Goal: Information Seeking & Learning: Learn about a topic

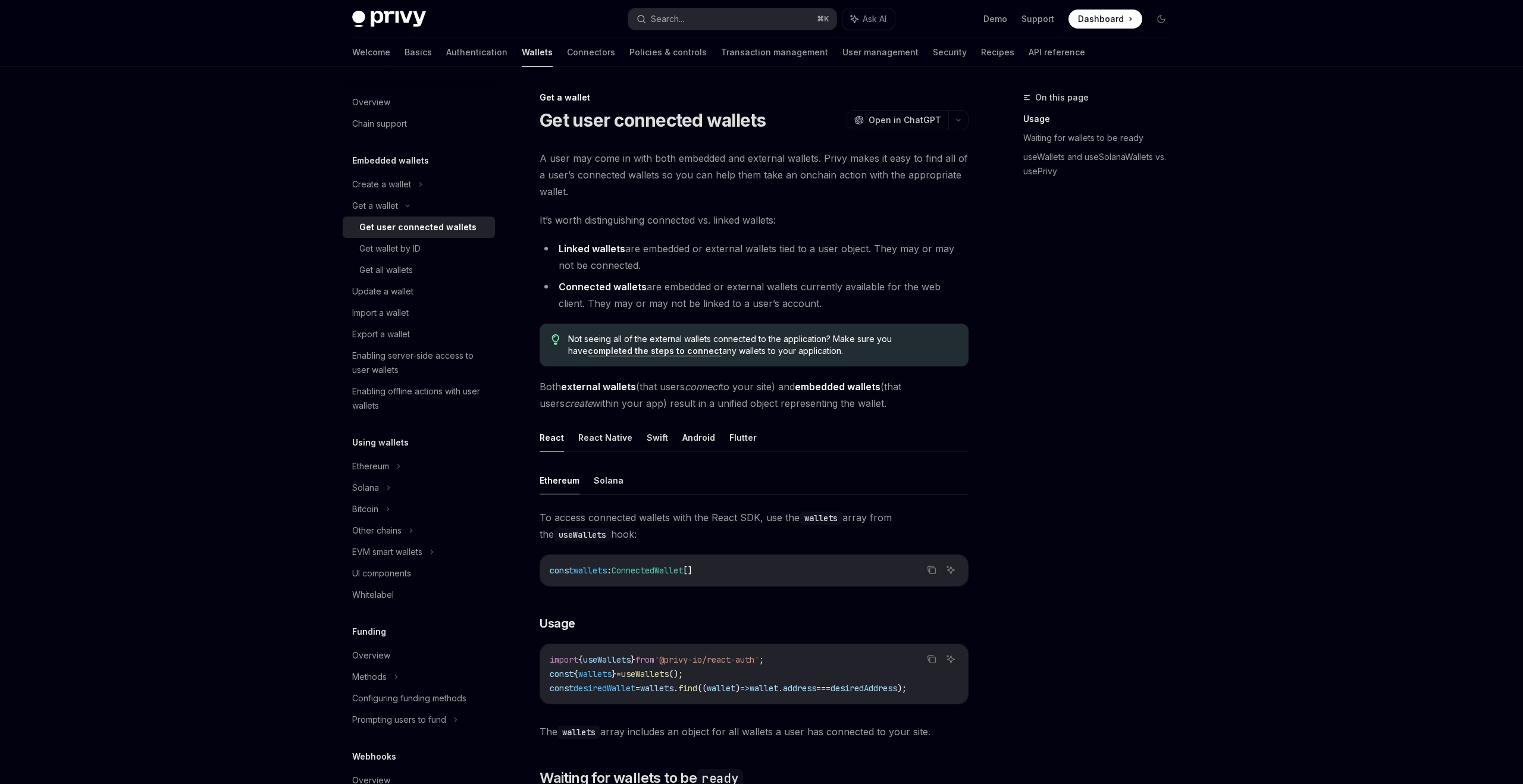
scroll to position [555, 0]
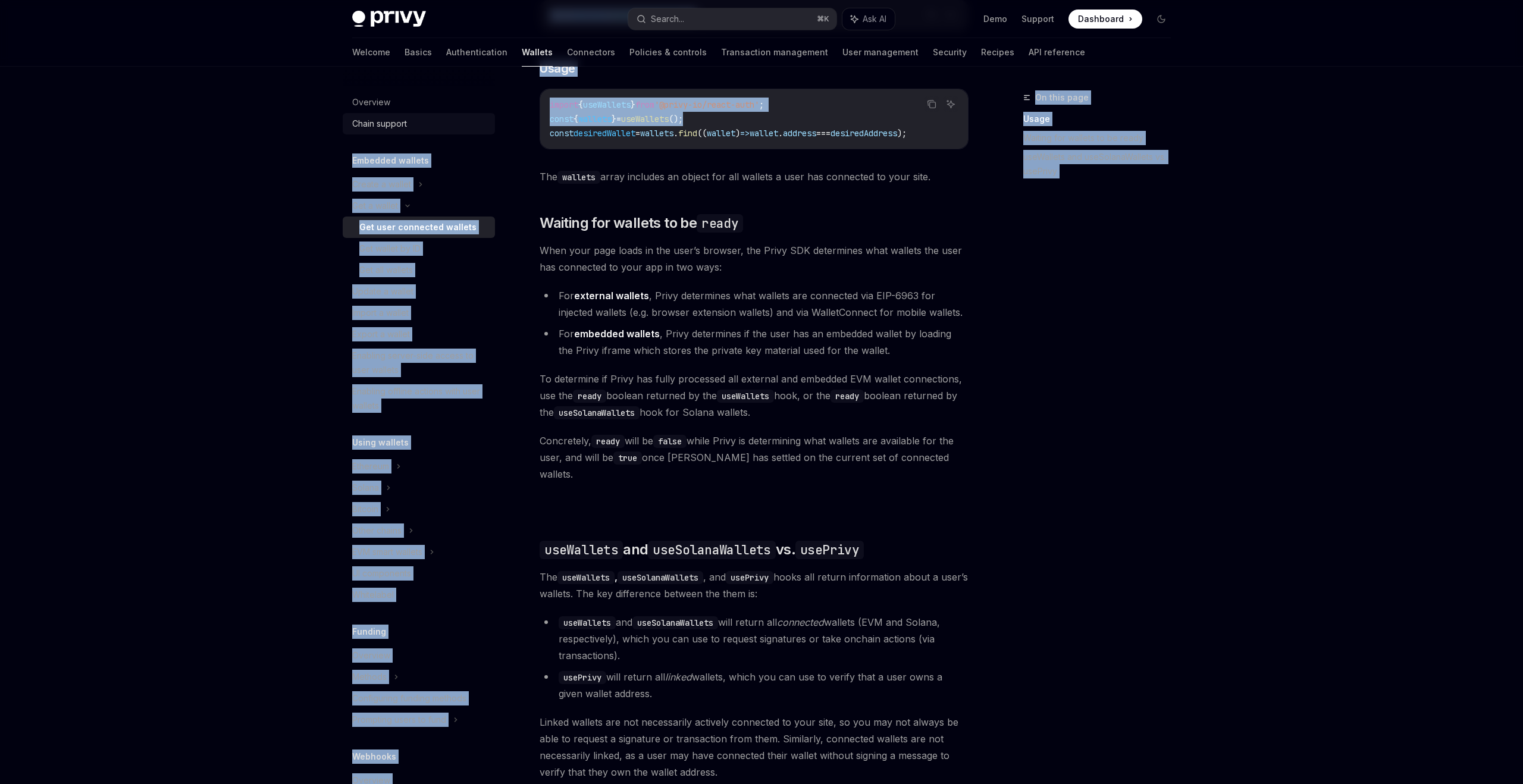
drag, startPoint x: 713, startPoint y: 119, endPoint x: 486, endPoint y: 120, distance: 227.0
click at [486, 120] on div "Overview Chain support Embedded wallets Create a wallet Get a wallet Get user c…" at bounding box center [762, 288] width 876 height 1552
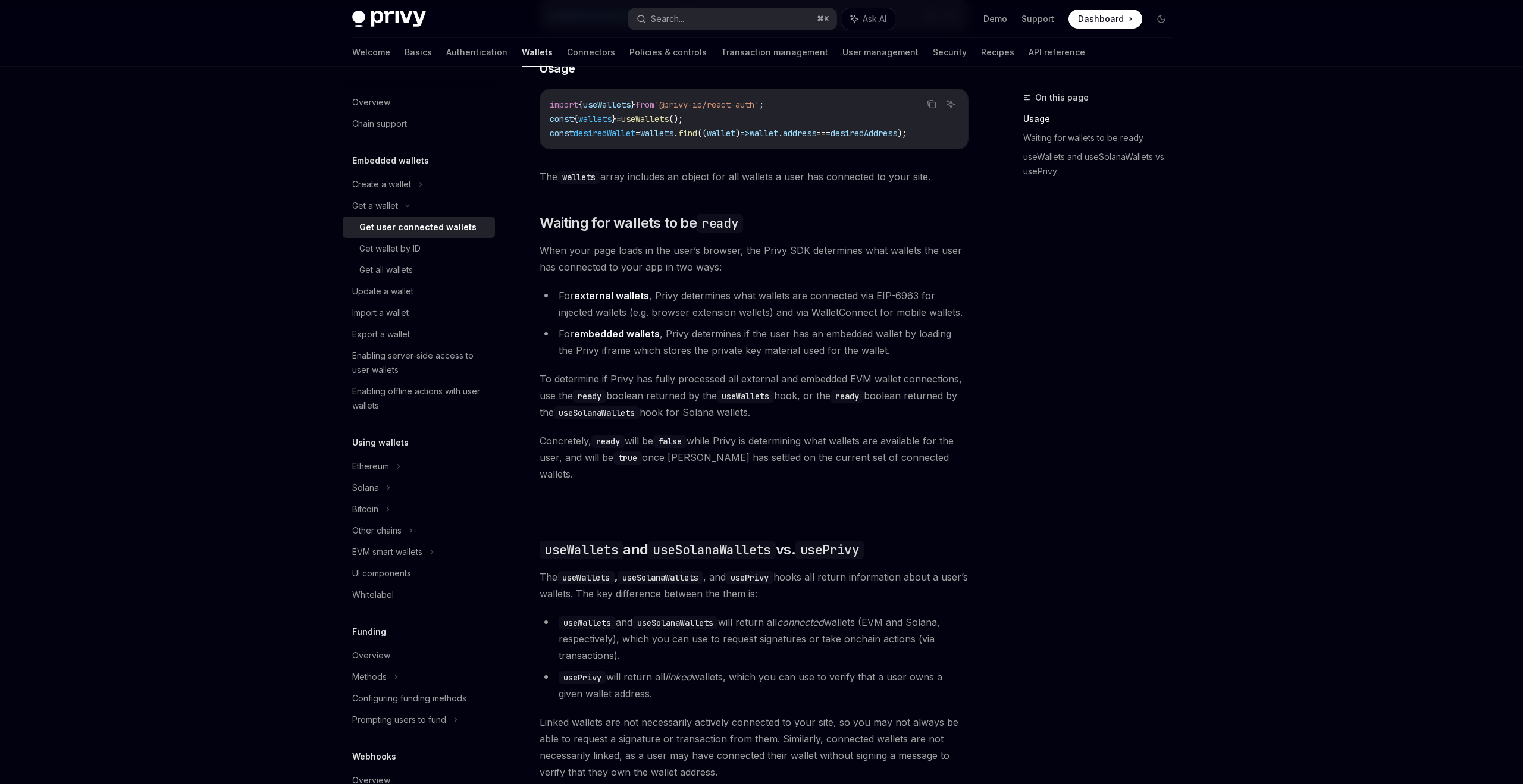
click at [853, 117] on code "import { useWallets } from '@privy-io/react-auth' ; const { wallets } = useWall…" at bounding box center [754, 119] width 409 height 43
drag, startPoint x: 961, startPoint y: 135, endPoint x: 547, endPoint y: 124, distance: 414.1
click at [547, 124] on div "import { useWallets } from '@privy-io/react-auth' ; const { wallets } = useWall…" at bounding box center [754, 118] width 428 height 59
copy code "const { wallets } = useWallets (); const desiredWallet = wallets . find (( wall…"
click at [714, 110] on span "'@privy-io/react-auth'" at bounding box center [707, 104] width 105 height 11
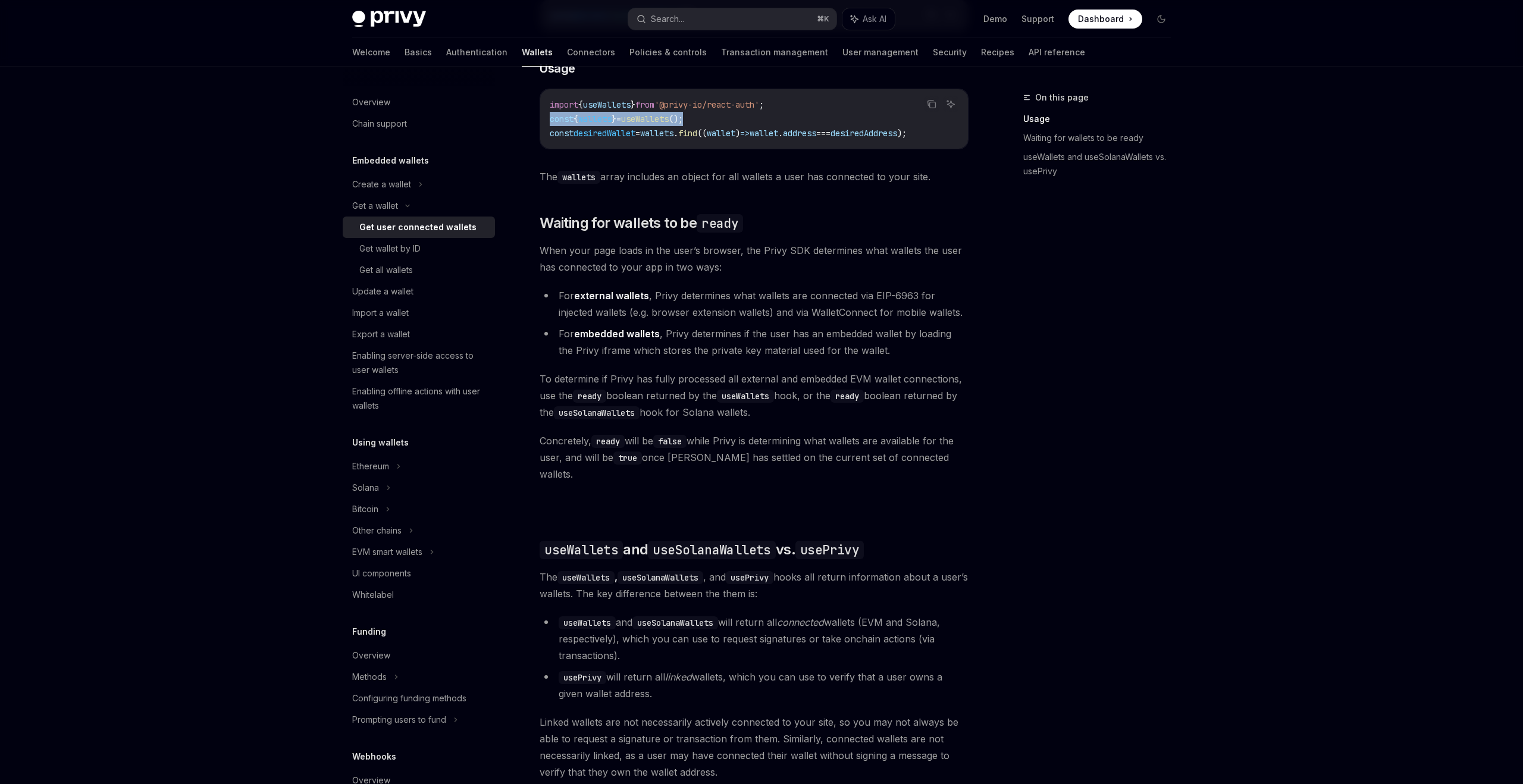
drag, startPoint x: 719, startPoint y: 113, endPoint x: 541, endPoint y: 121, distance: 178.2
click at [541, 121] on div "import { useWallets } from '@privy-io/react-auth' ; const { wallets } = useWall…" at bounding box center [754, 118] width 428 height 59
copy span "const { wallets } = useWallets ();"
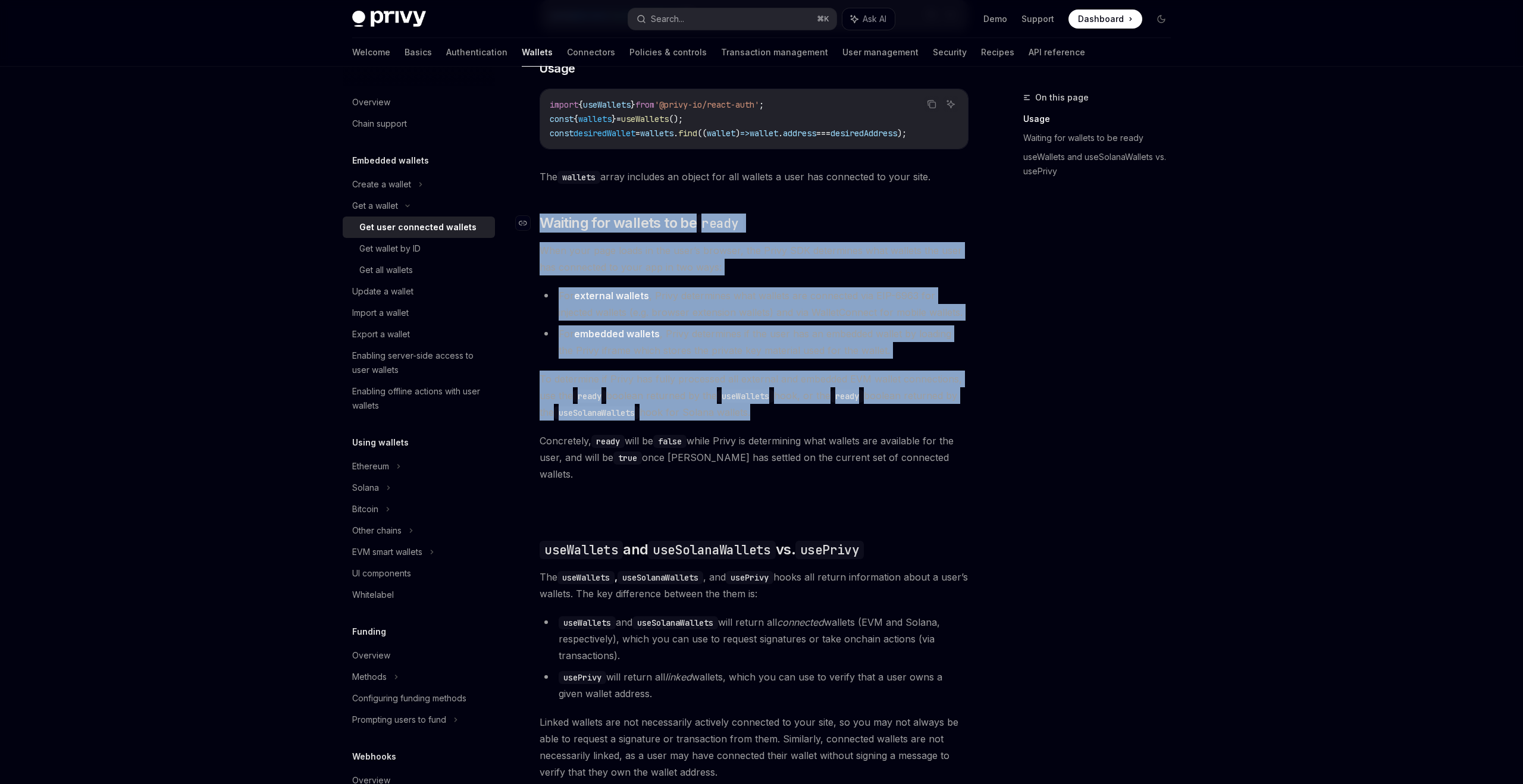
drag, startPoint x: 940, startPoint y: 473, endPoint x: 544, endPoint y: 226, distance: 466.7
click at [544, 227] on div "Ethereum Solana To access connected wallets with the React SDK, use the wallets…" at bounding box center [754, 399] width 429 height 976
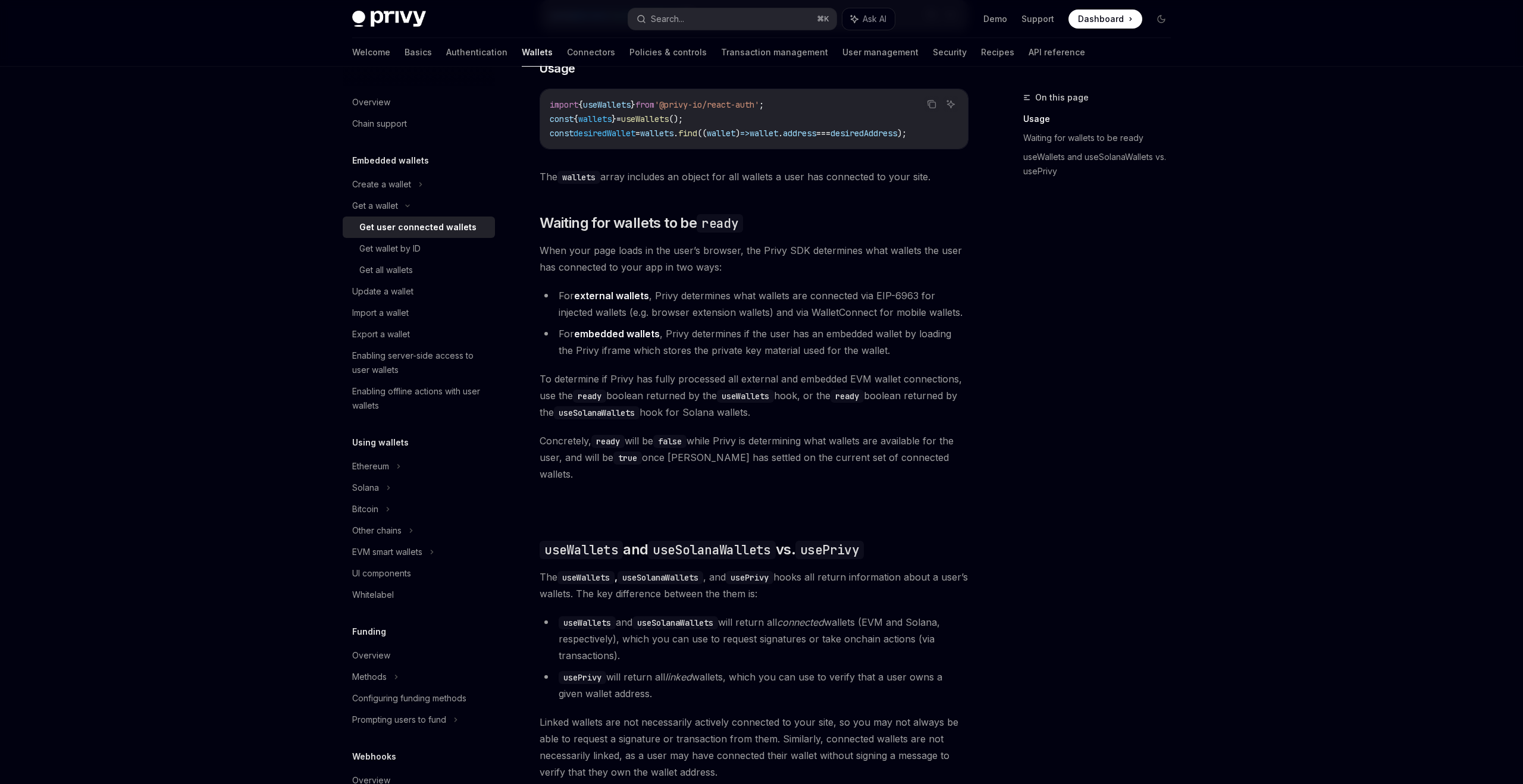
click at [565, 275] on span "When your page loads in the user’s browser, the Privy SDK determines what walle…" at bounding box center [754, 259] width 429 height 33
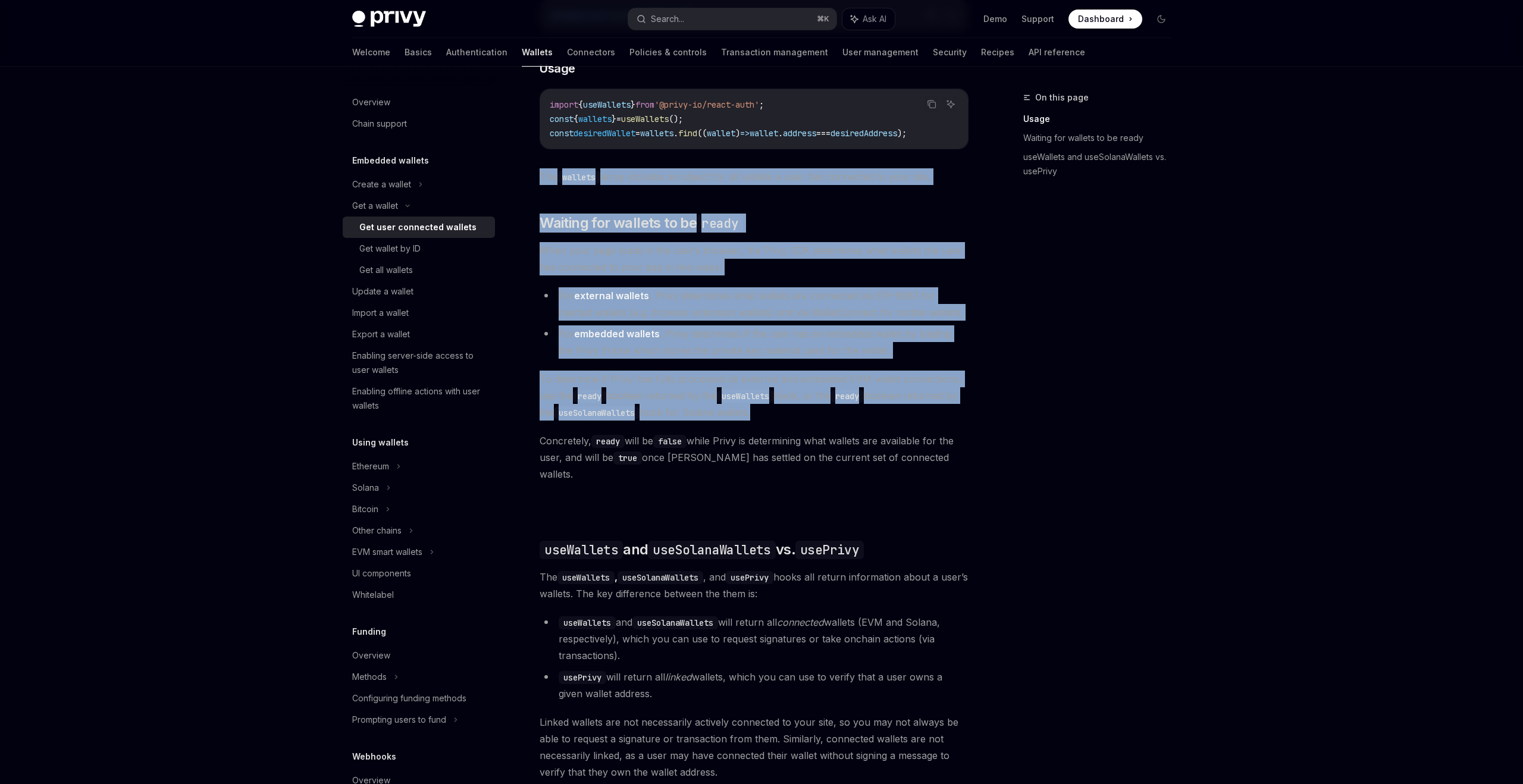
drag, startPoint x: 965, startPoint y: 473, endPoint x: 540, endPoint y: 163, distance: 526.0
click at [540, 163] on div "Ethereum Solana To access connected wallets with the React SDK, use the wallets…" at bounding box center [754, 399] width 429 height 976
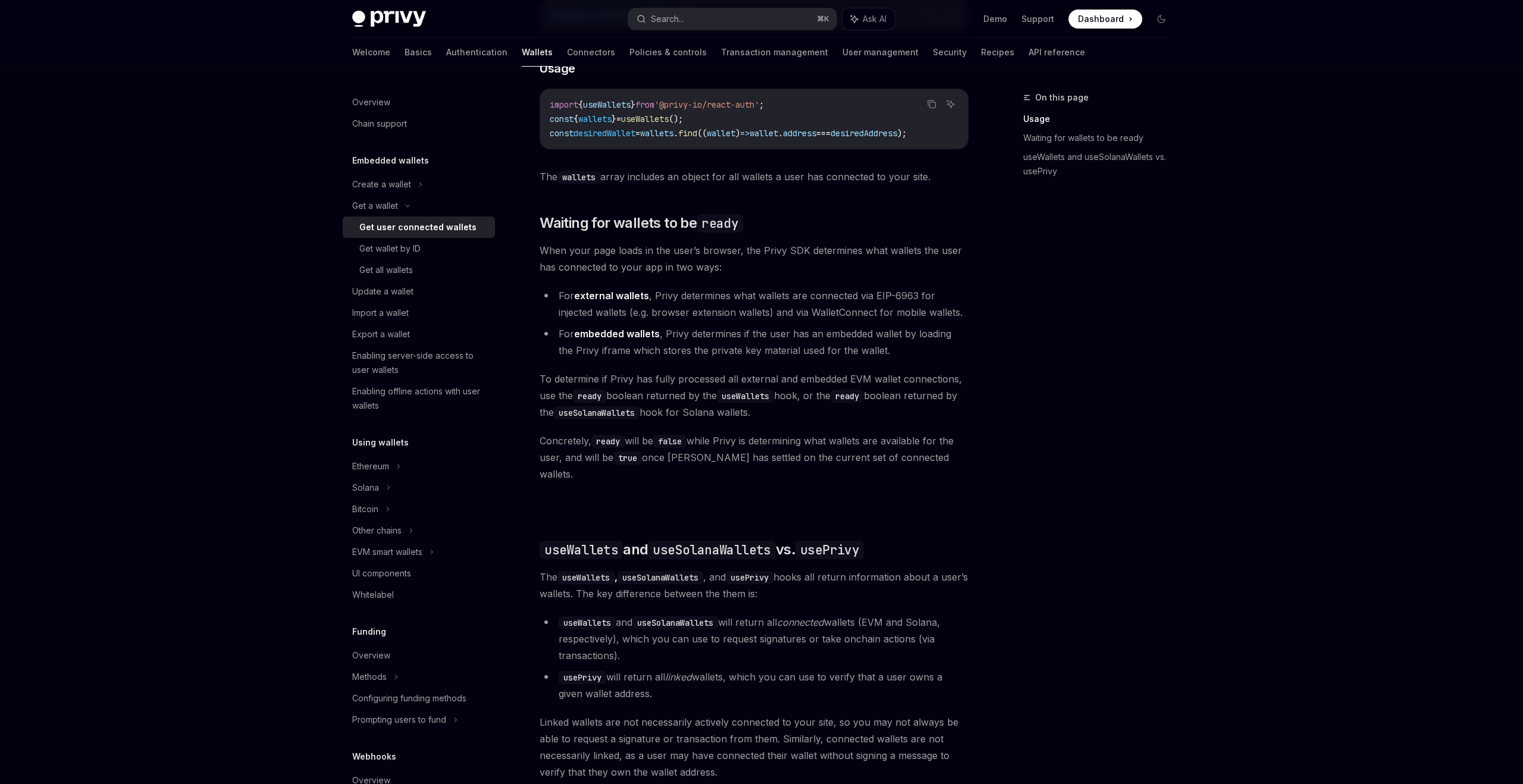
click at [881, 315] on li "For external wallets , Privy determines what wallets are connected via EIP-6963…" at bounding box center [754, 304] width 429 height 33
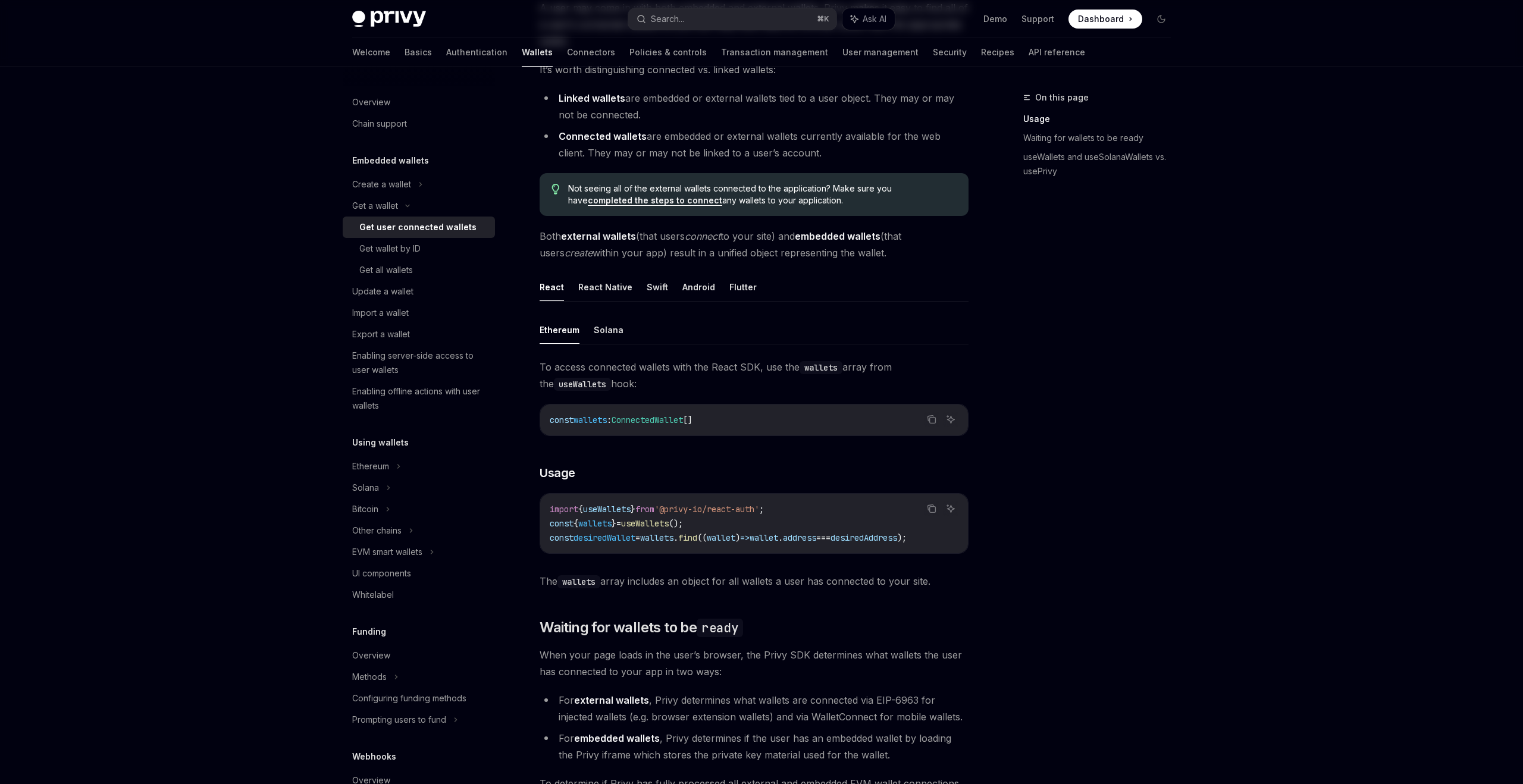
scroll to position [247, 0]
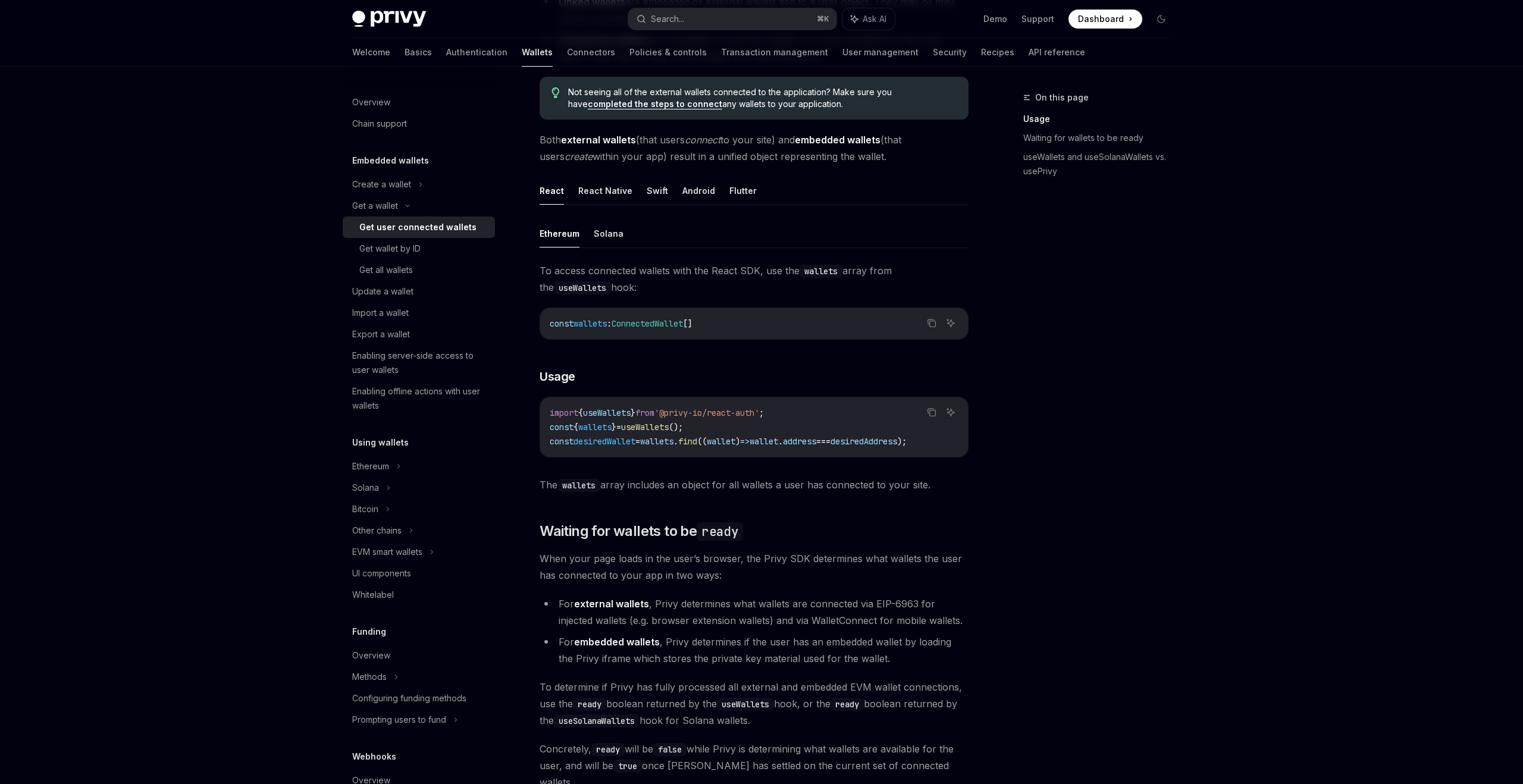
type textarea "*"
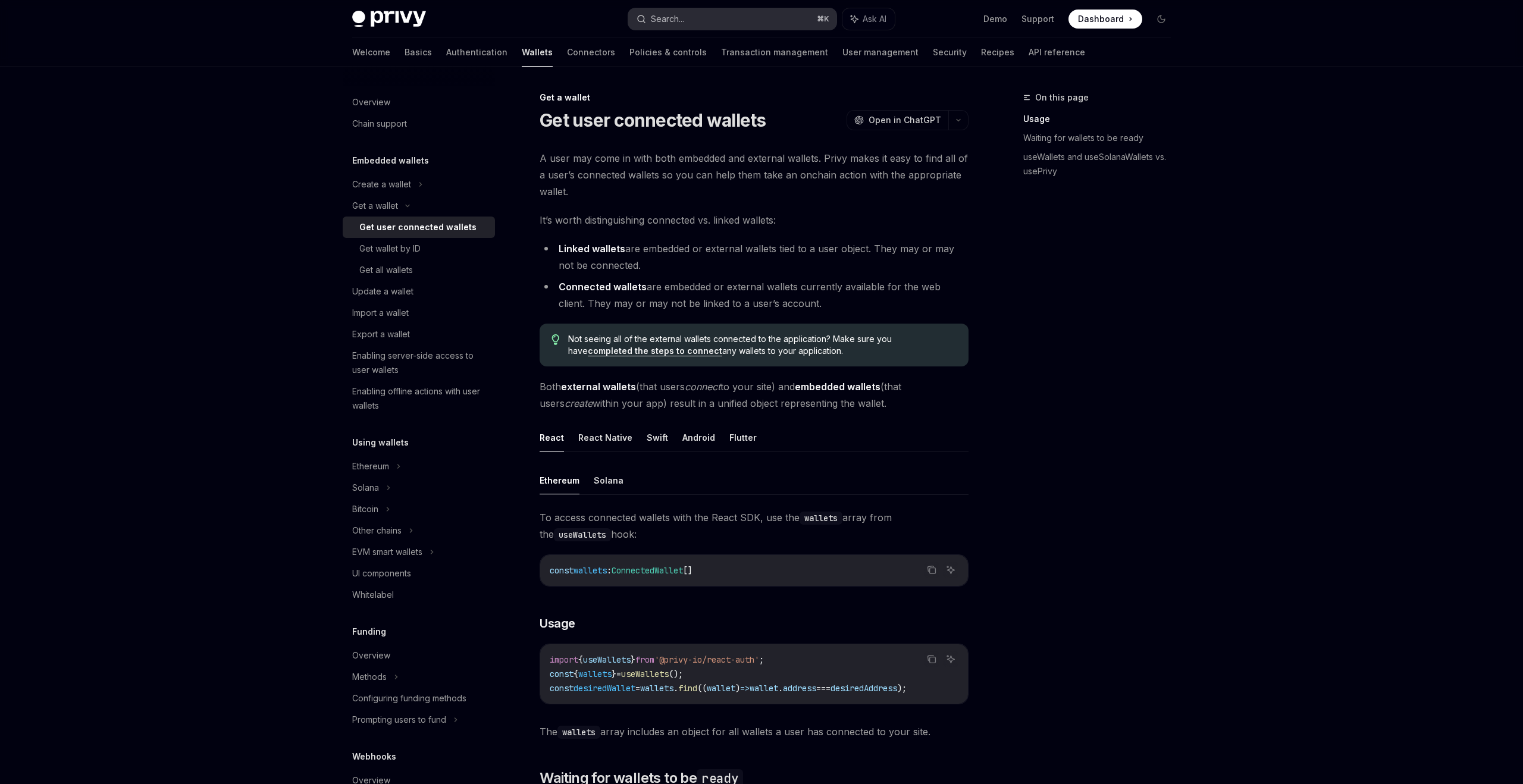
click at [661, 14] on div "Search..." at bounding box center [667, 19] width 34 height 14
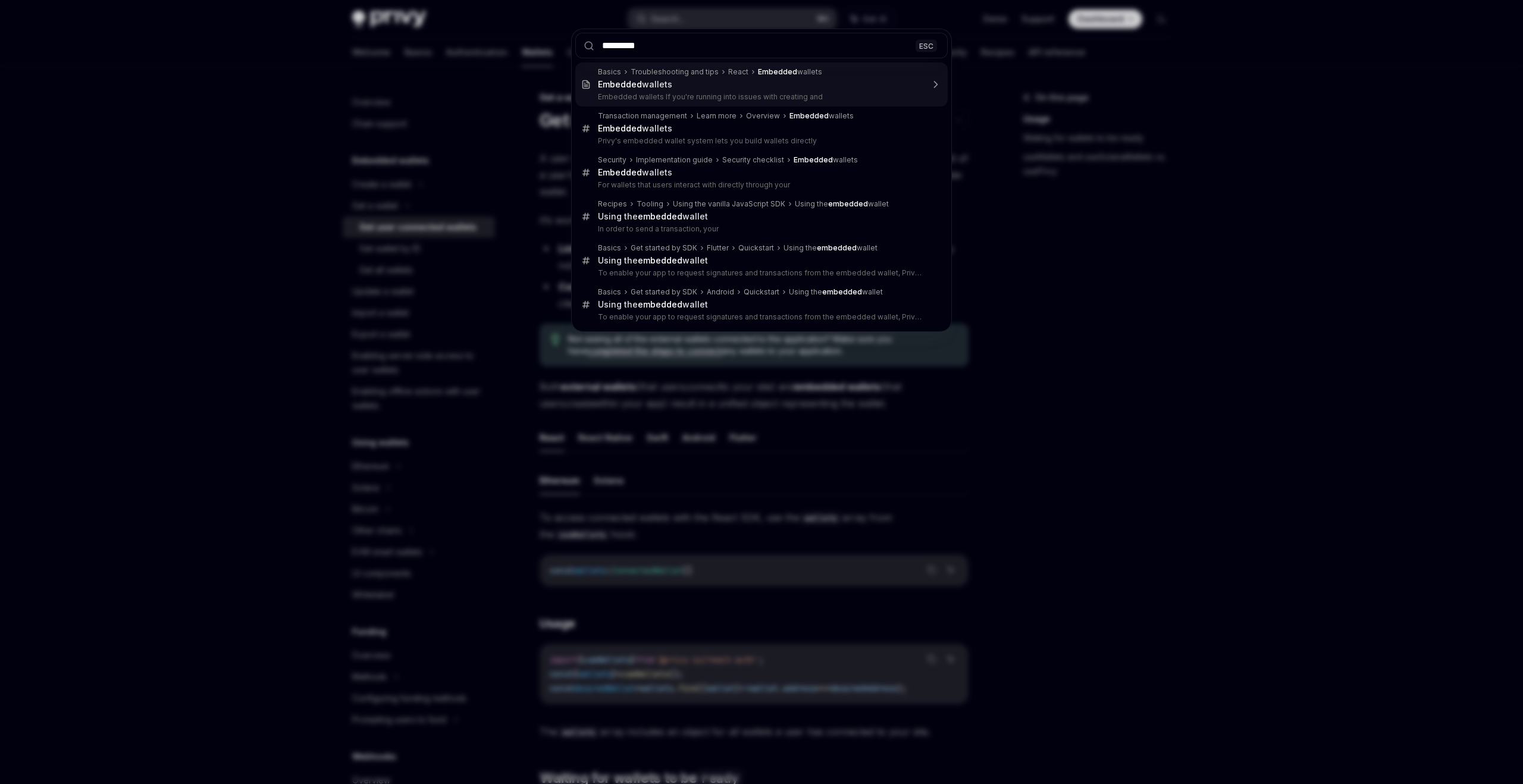
type input "**********"
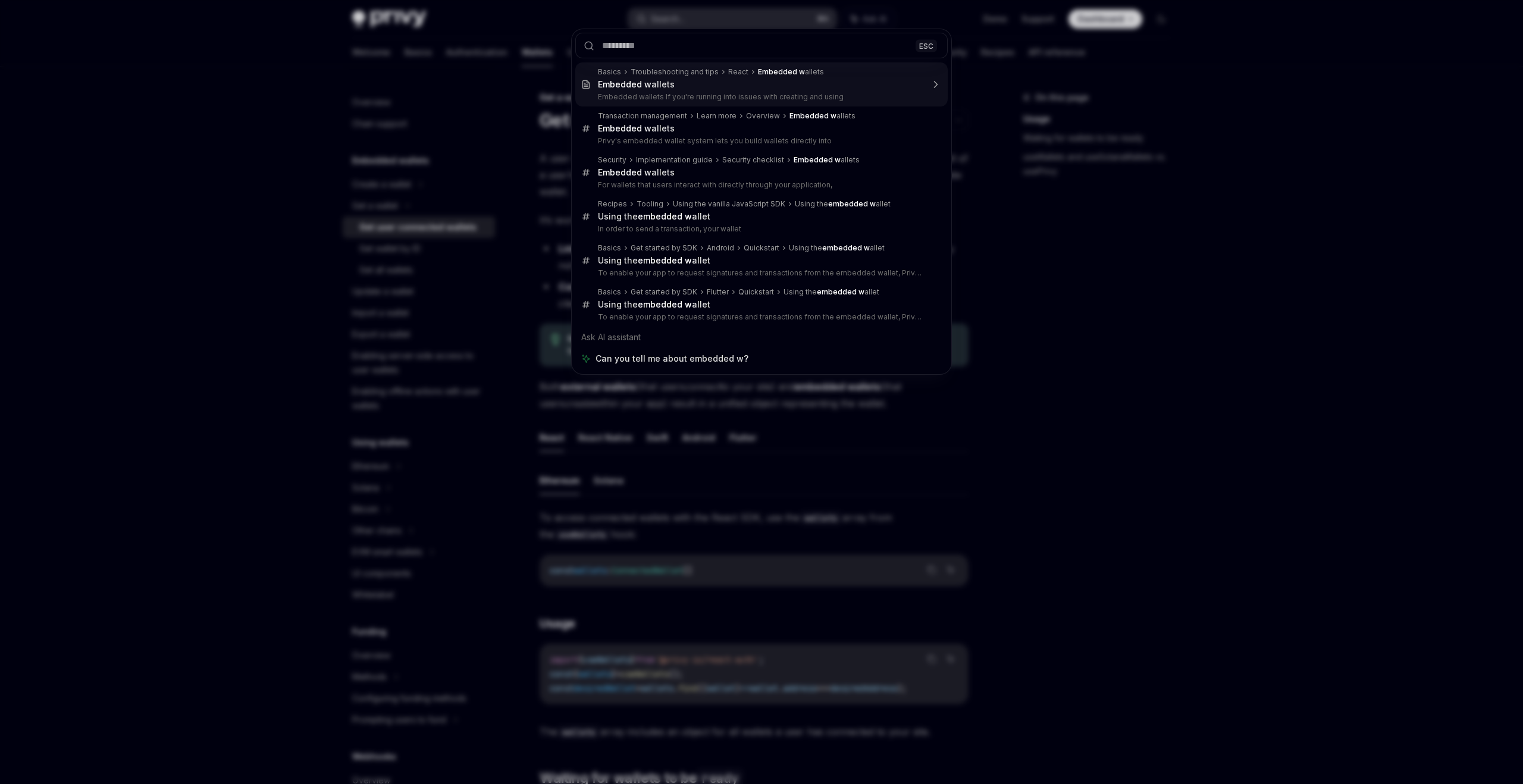
type textarea "*"
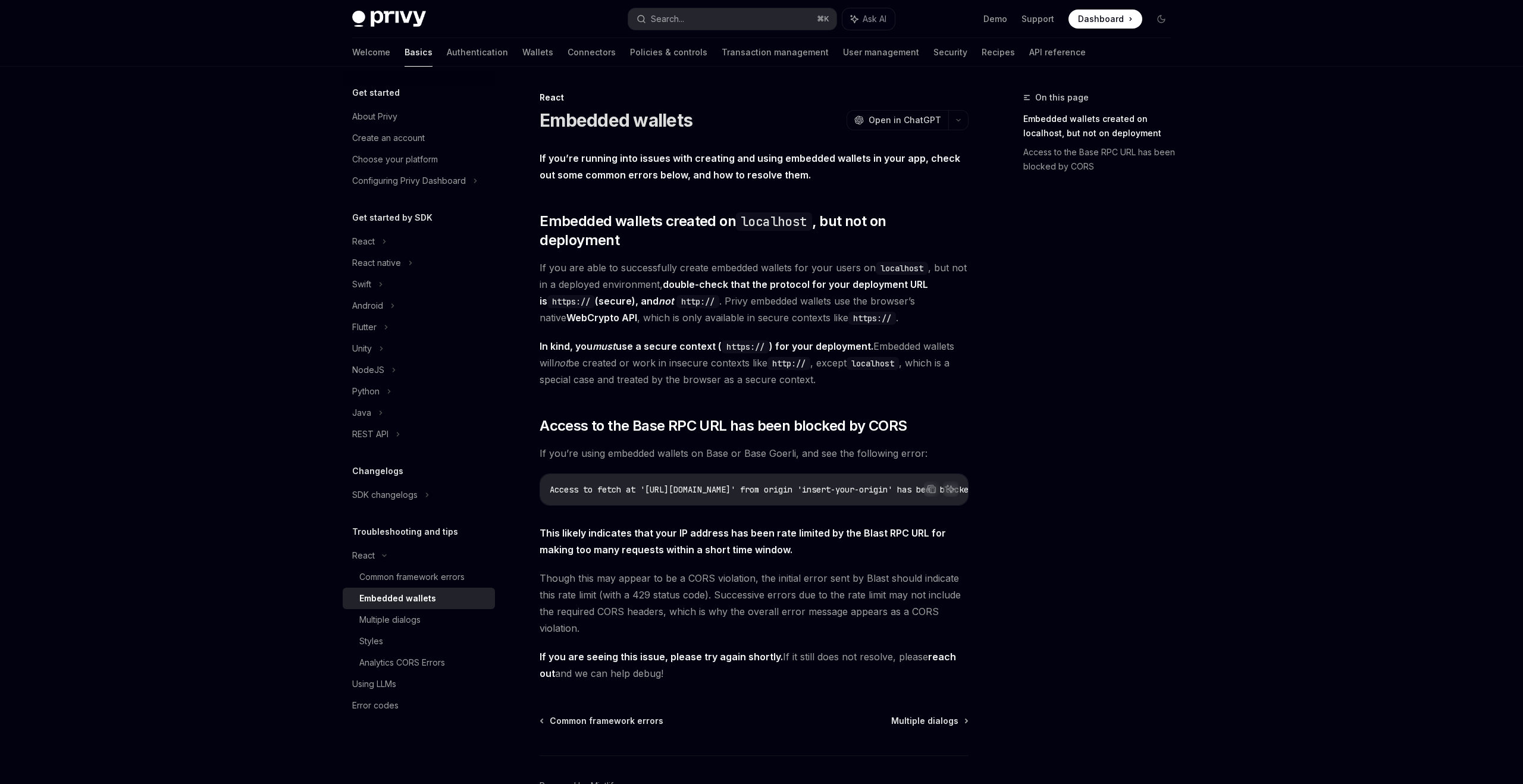
scroll to position [60, 0]
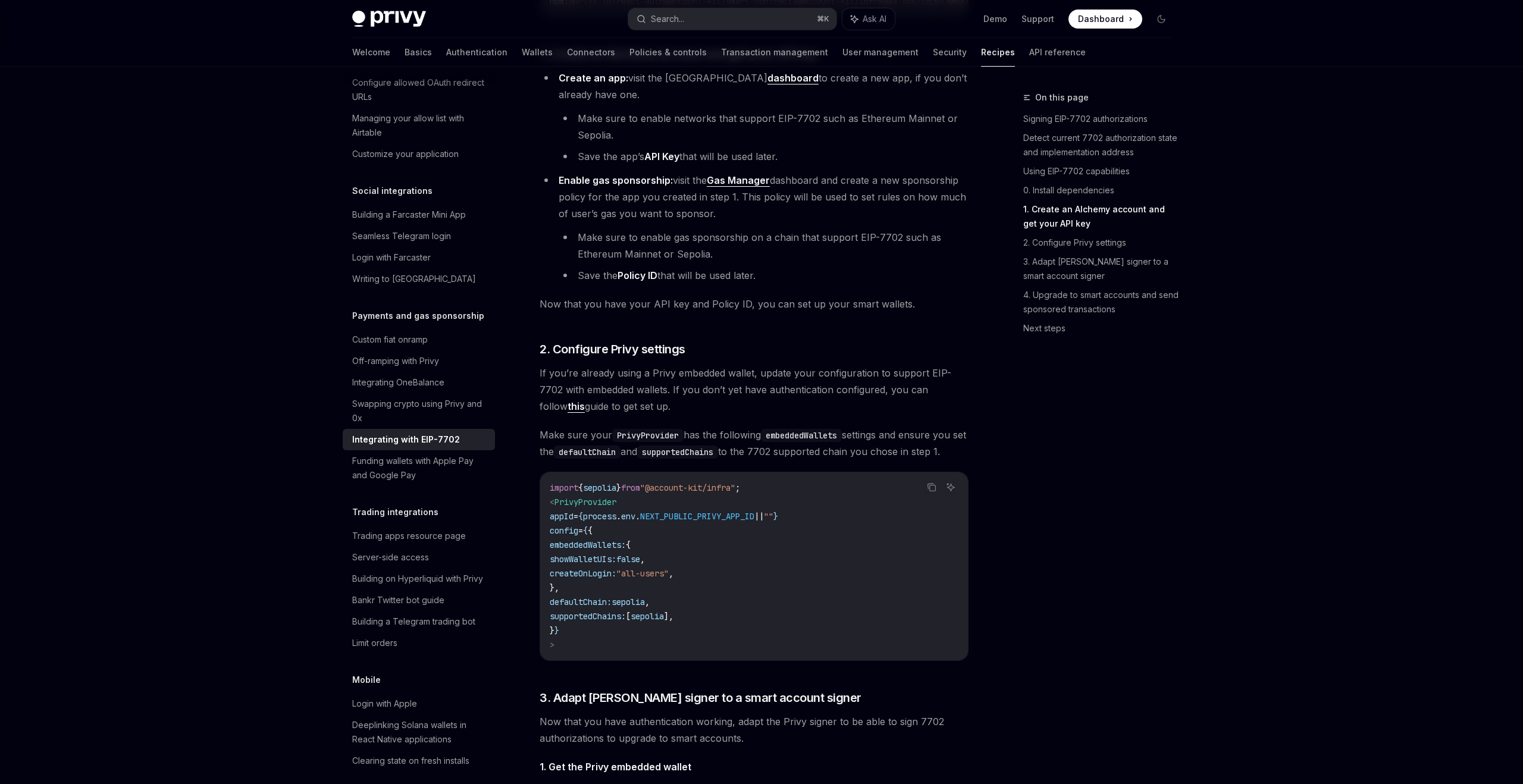
scroll to position [1173, 0]
drag, startPoint x: 595, startPoint y: 609, endPoint x: 563, endPoint y: 571, distance: 49.7
click at [563, 569] on code "import { sepolia } from "@account-kit/infra" ; < PrivyProvider appId = { proces…" at bounding box center [754, 564] width 409 height 171
copy code "embeddedWallets: { showWalletUIs: false , createOnLogin: "all-users" , },"
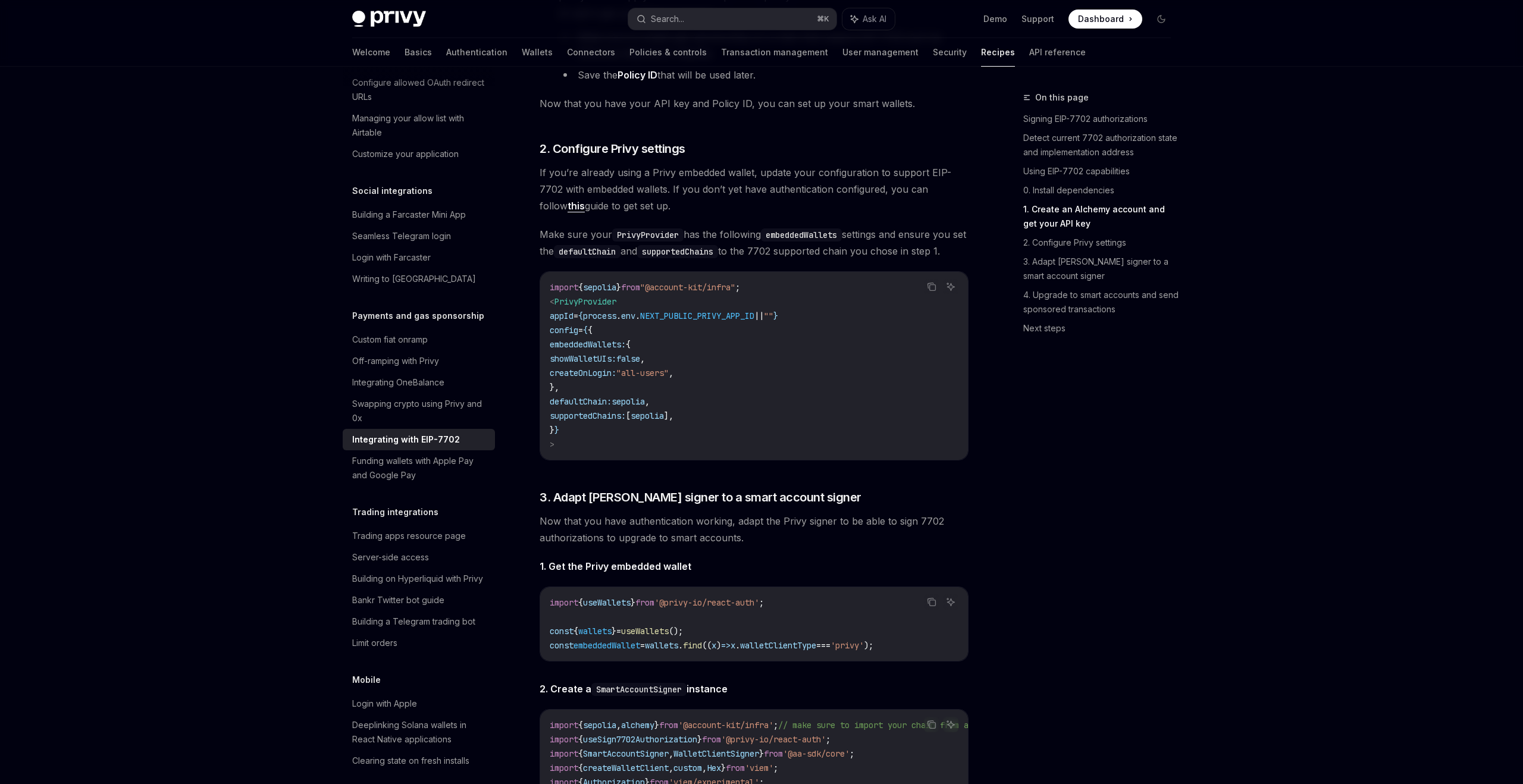
scroll to position [1490, 0]
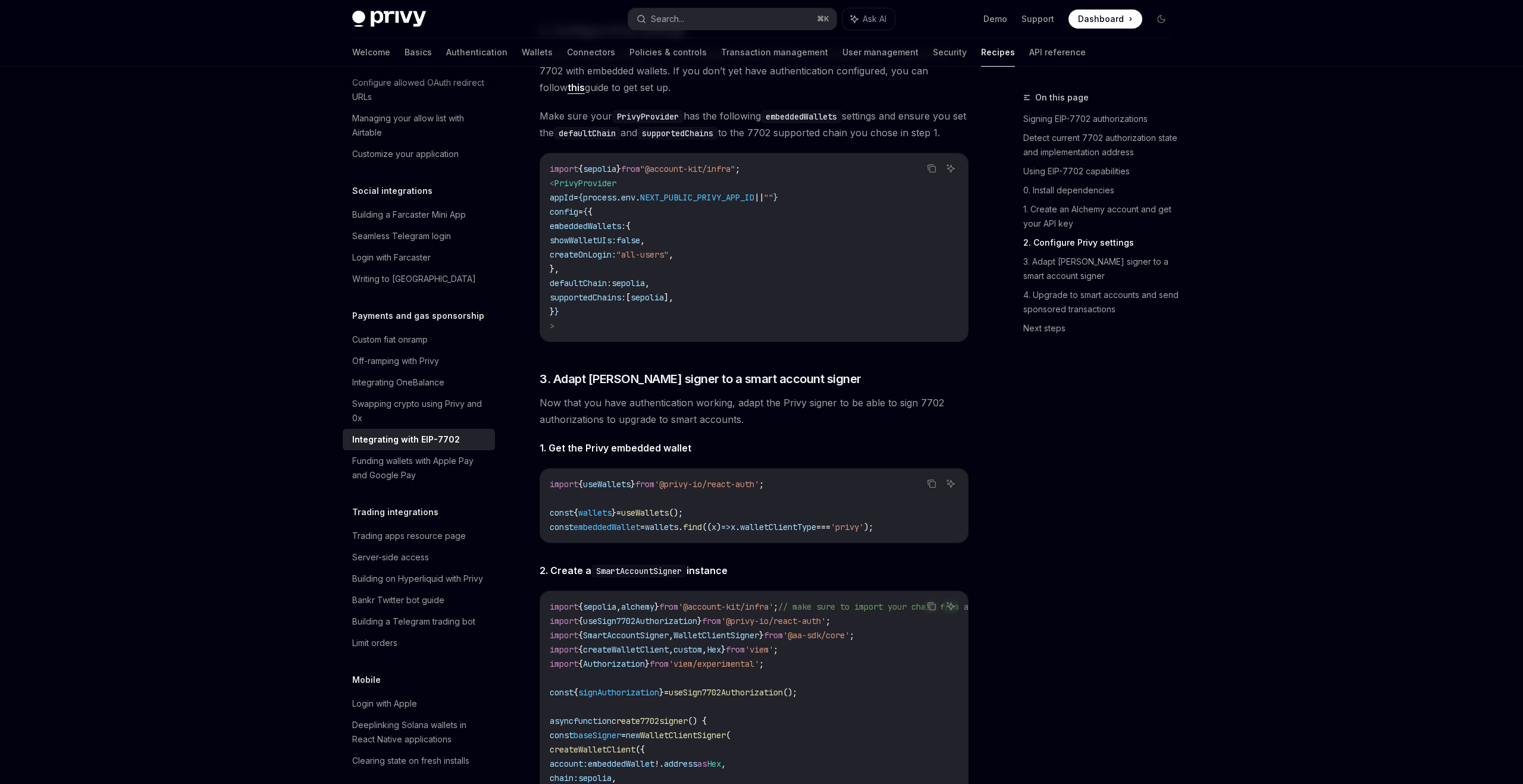
click at [896, 534] on code "import { useWallets } from '@privy-io/react-auth' ; const { wallets } = useWall…" at bounding box center [754, 505] width 409 height 57
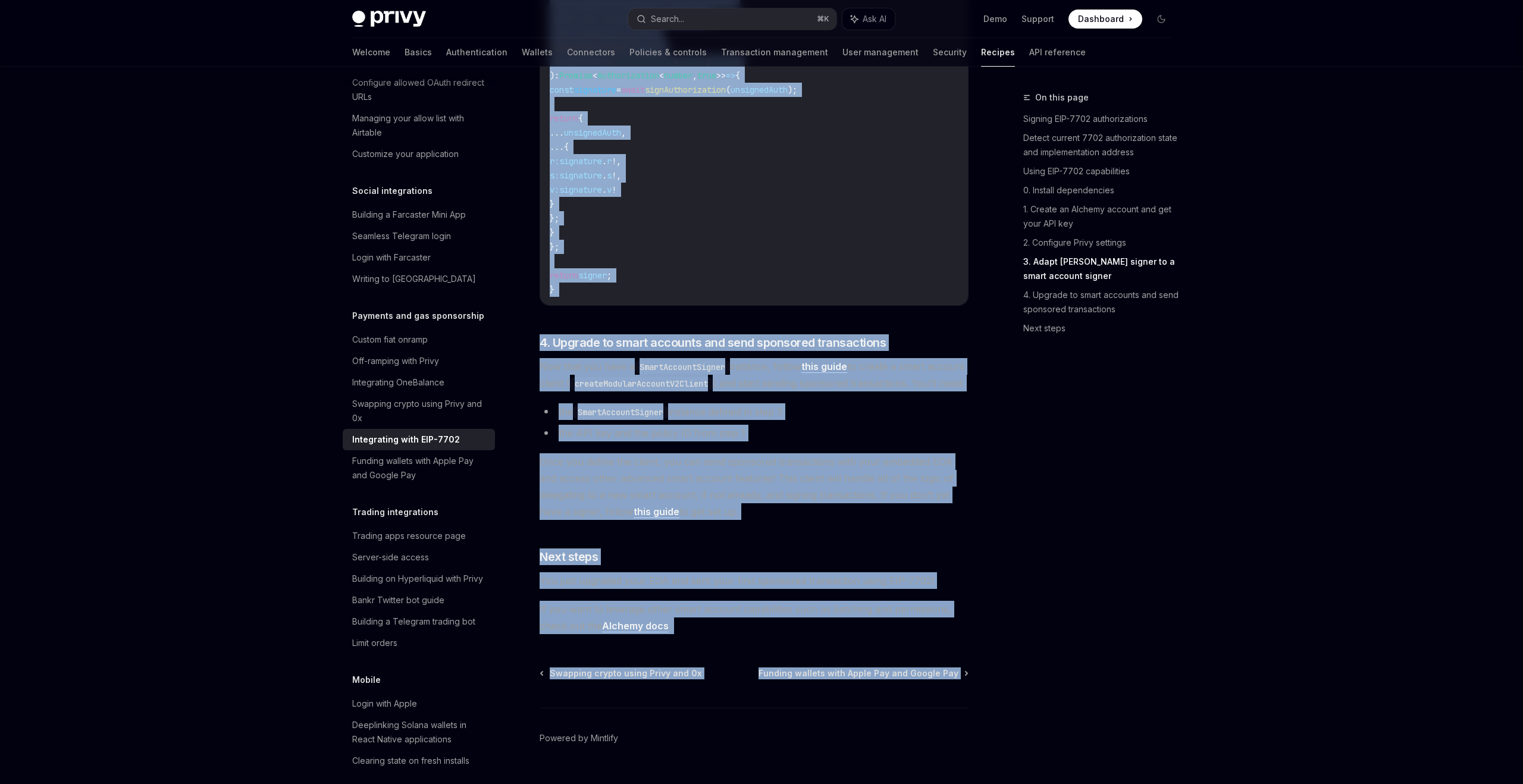
scroll to position [2462, 0]
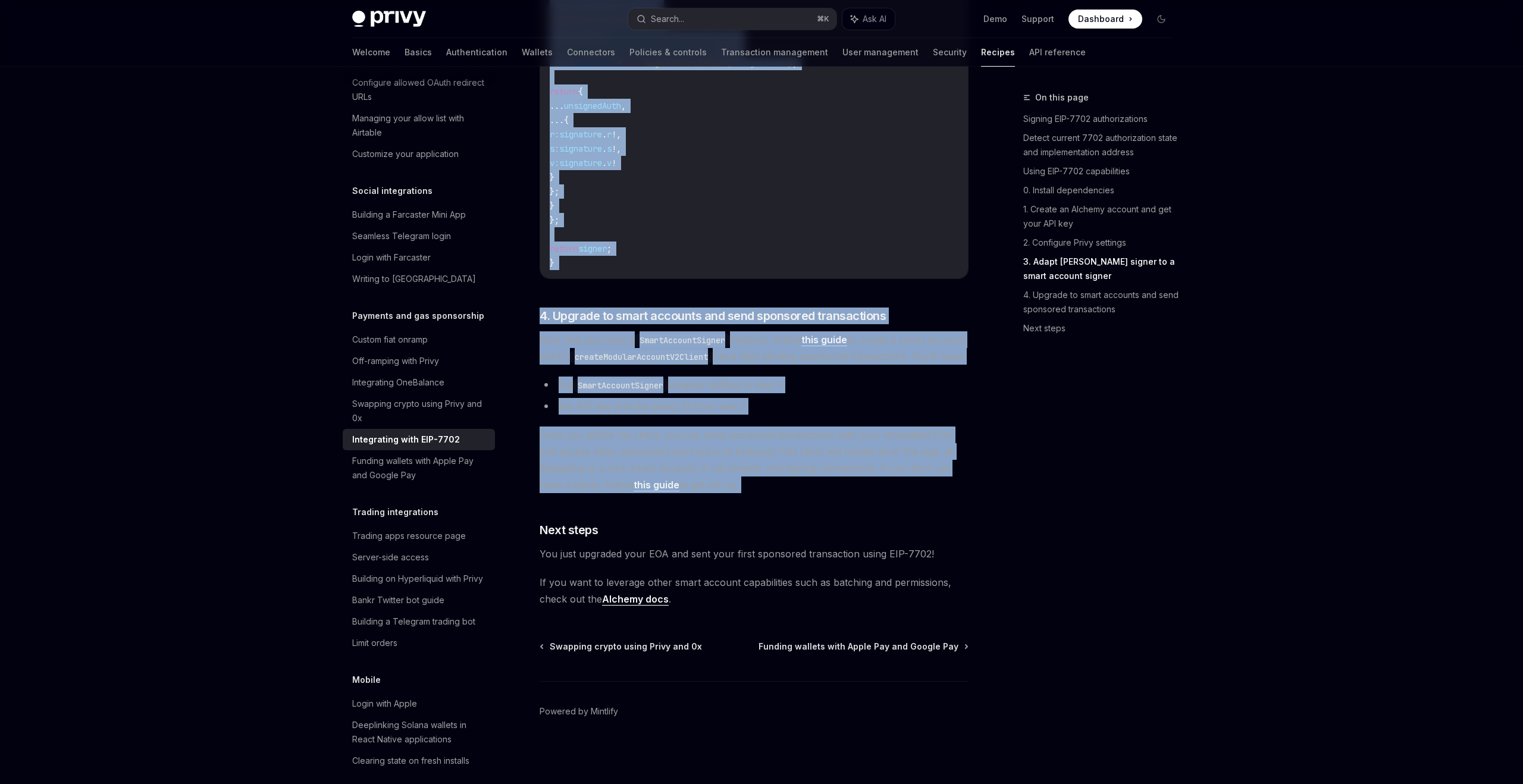
drag, startPoint x: 554, startPoint y: 209, endPoint x: 775, endPoint y: 496, distance: 362.2
copy div "Adapt Privy signer to a smart account signer Now that you have authentication w…"
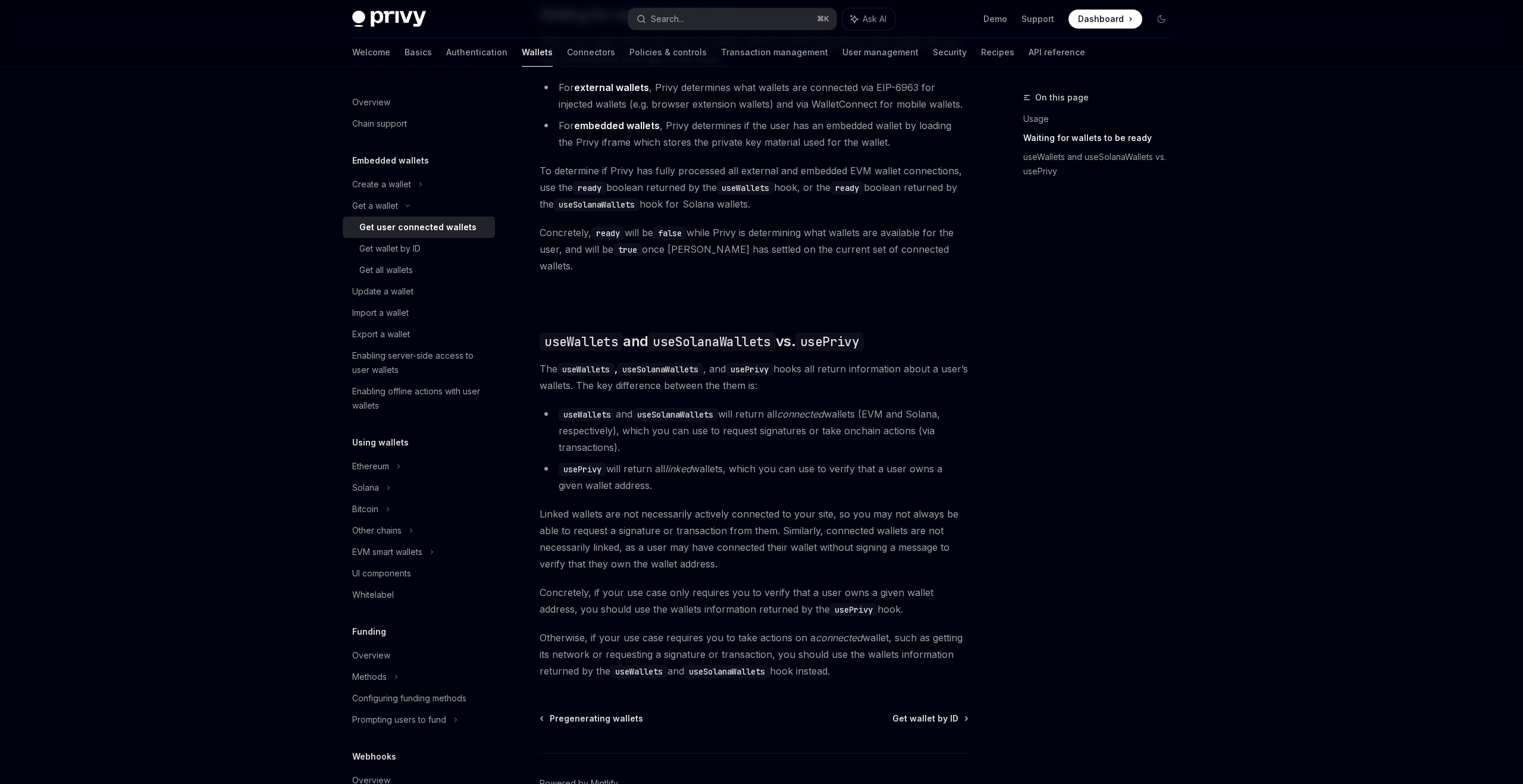
scroll to position [823, 0]
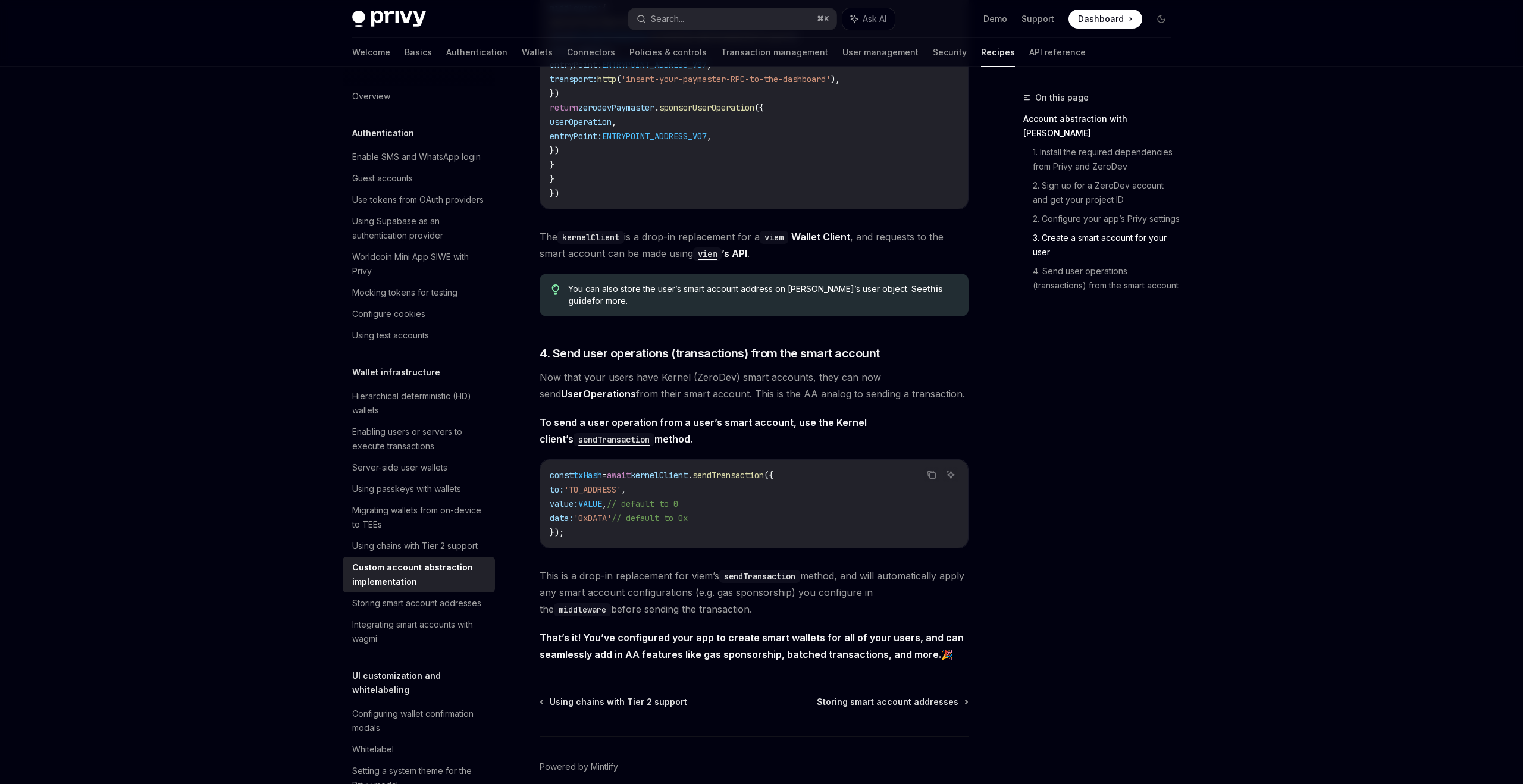
scroll to position [2231, 0]
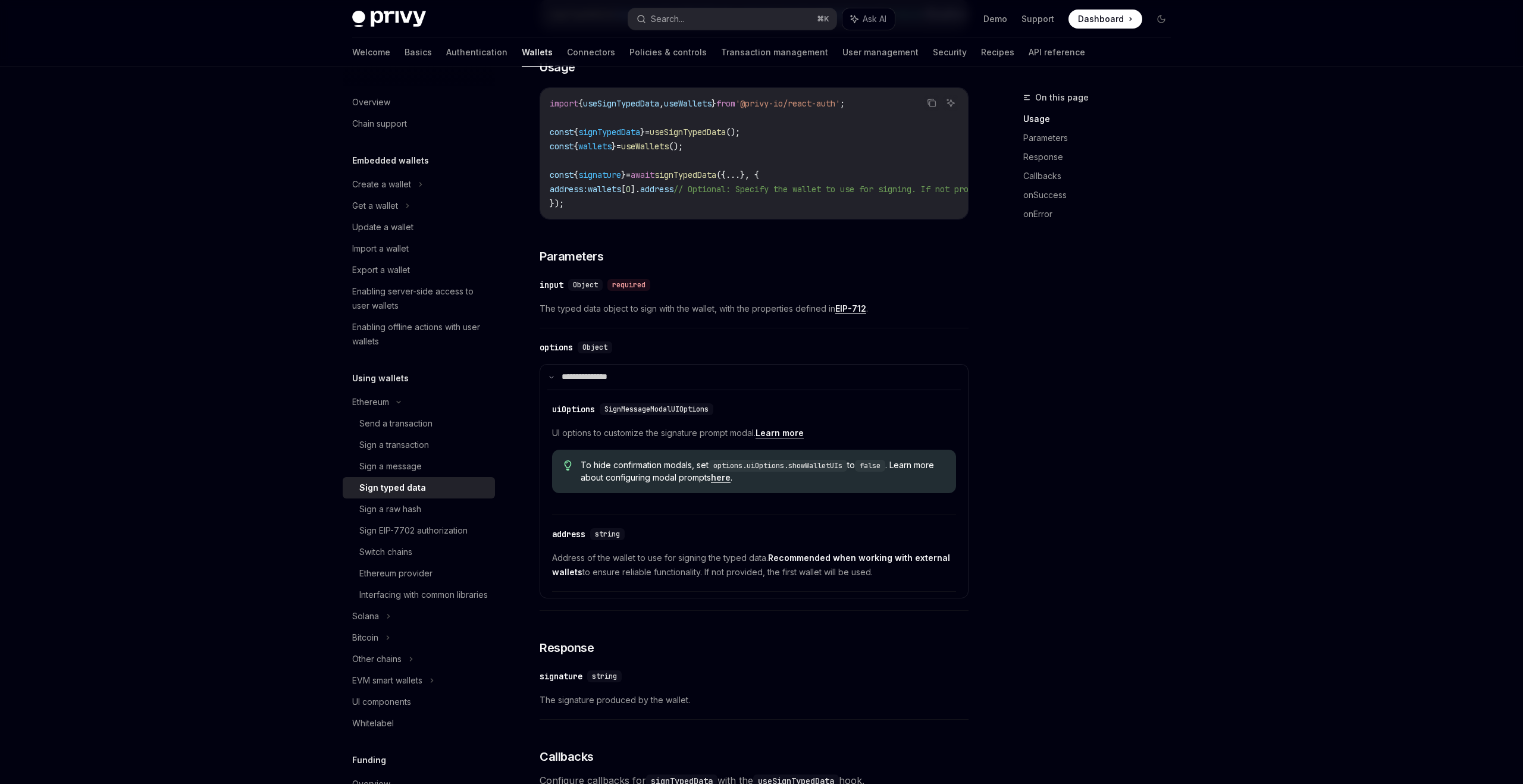
scroll to position [115, 0]
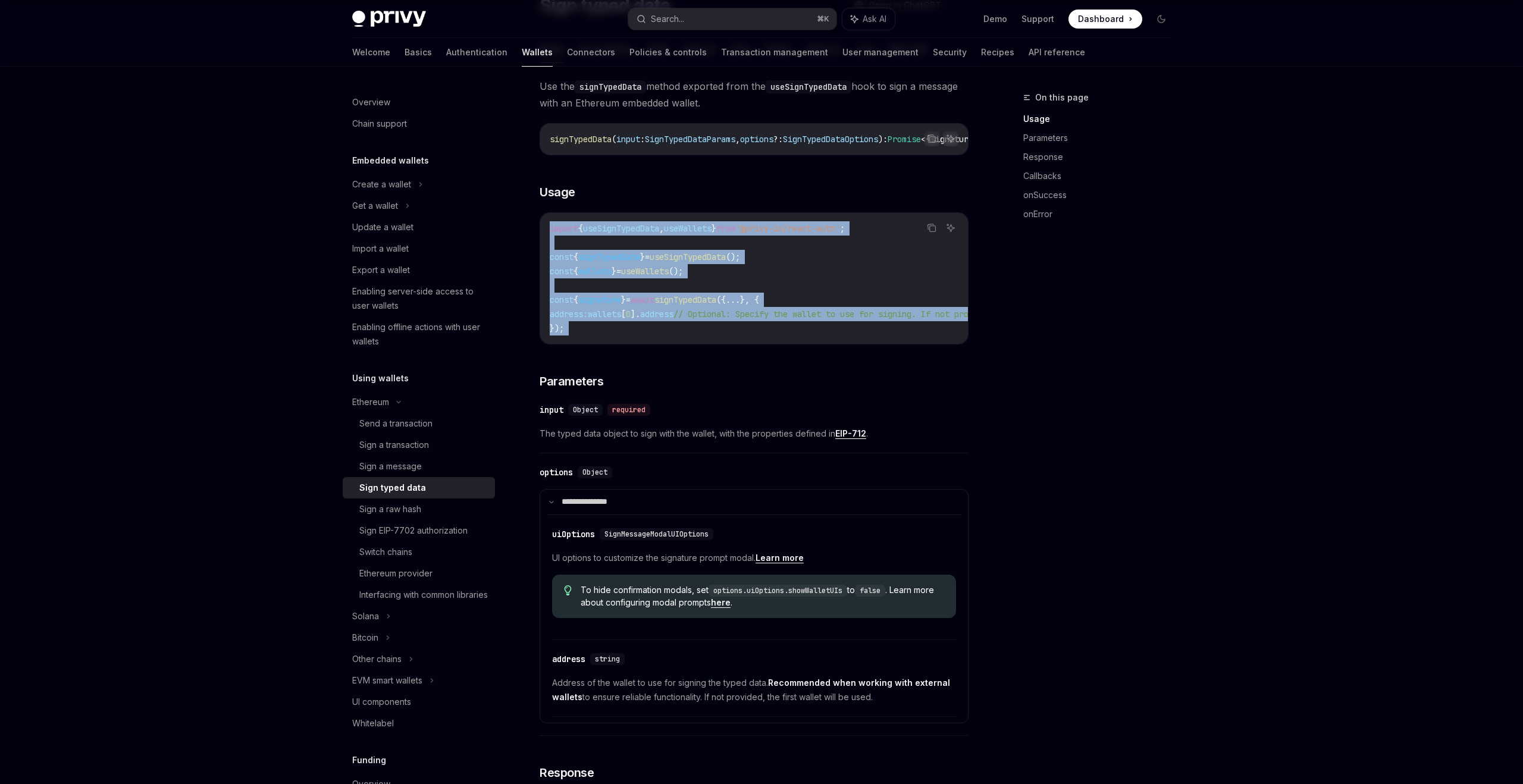
drag, startPoint x: 548, startPoint y: 232, endPoint x: 583, endPoint y: 355, distance: 127.9
click at [583, 356] on div "**********" at bounding box center [754, 770] width 429 height 1384
copy div "import { useSignTypedData , useWallets } from '@privy-io/react-auth' ; const { …"
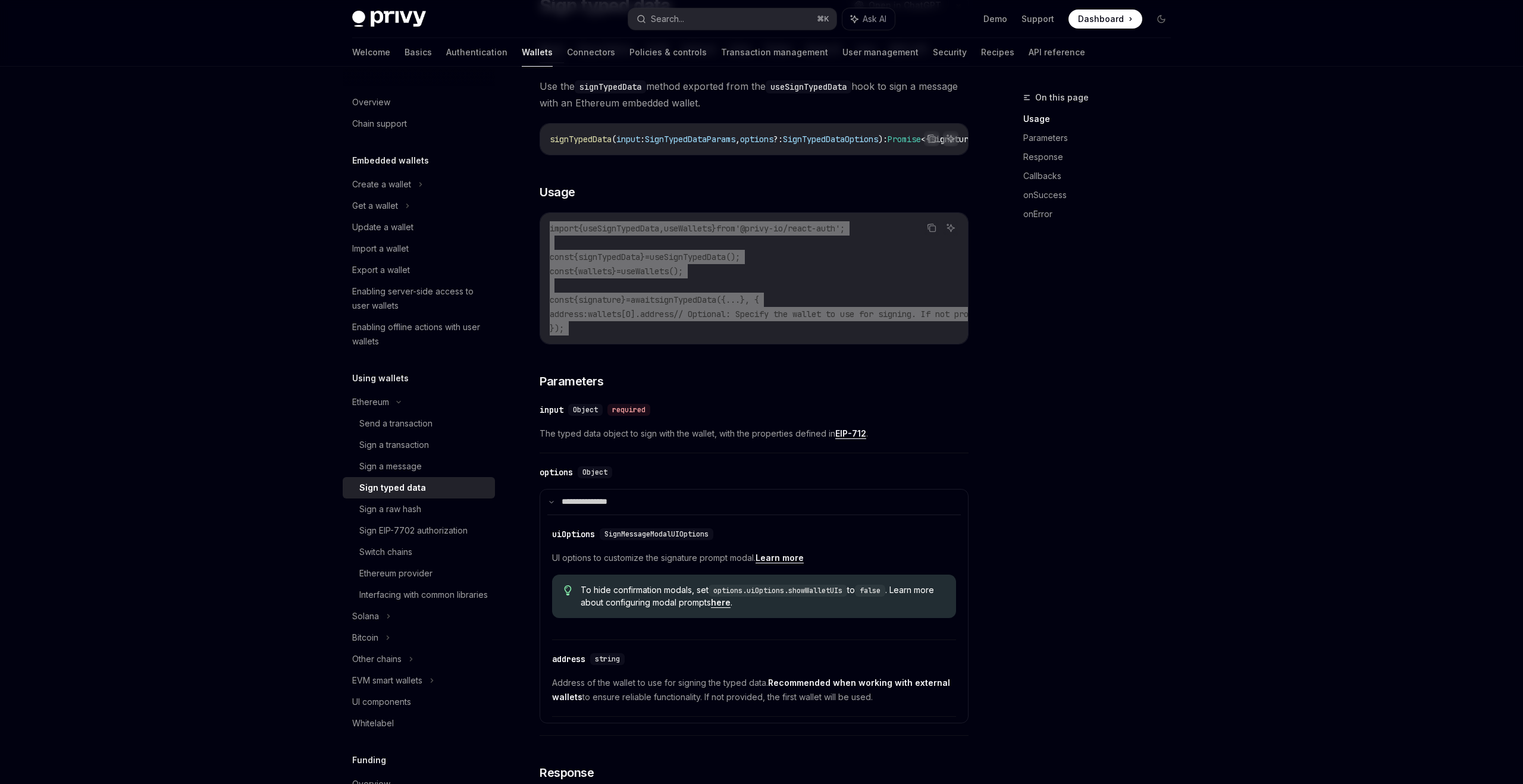
type textarea "*"
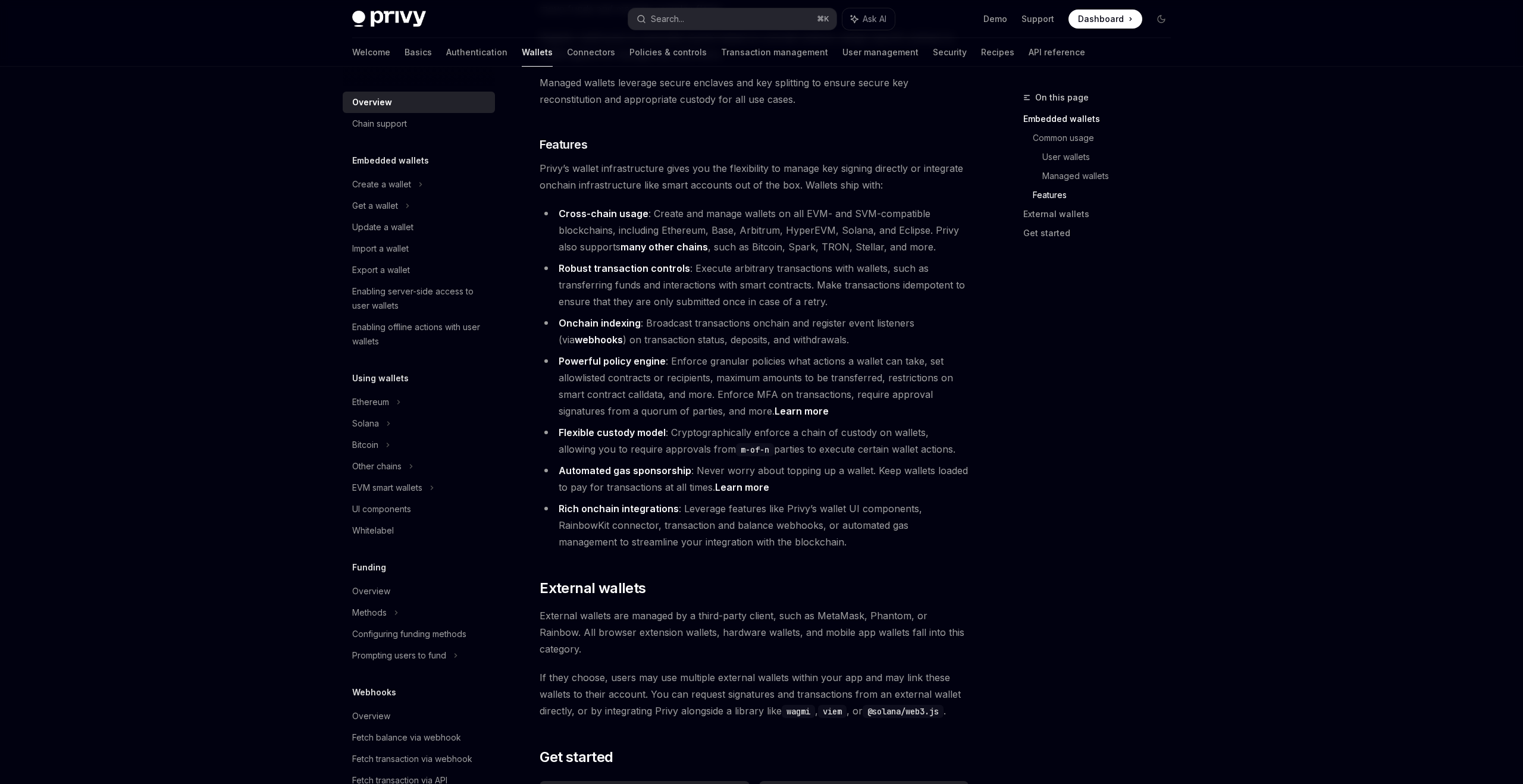
scroll to position [1554, 0]
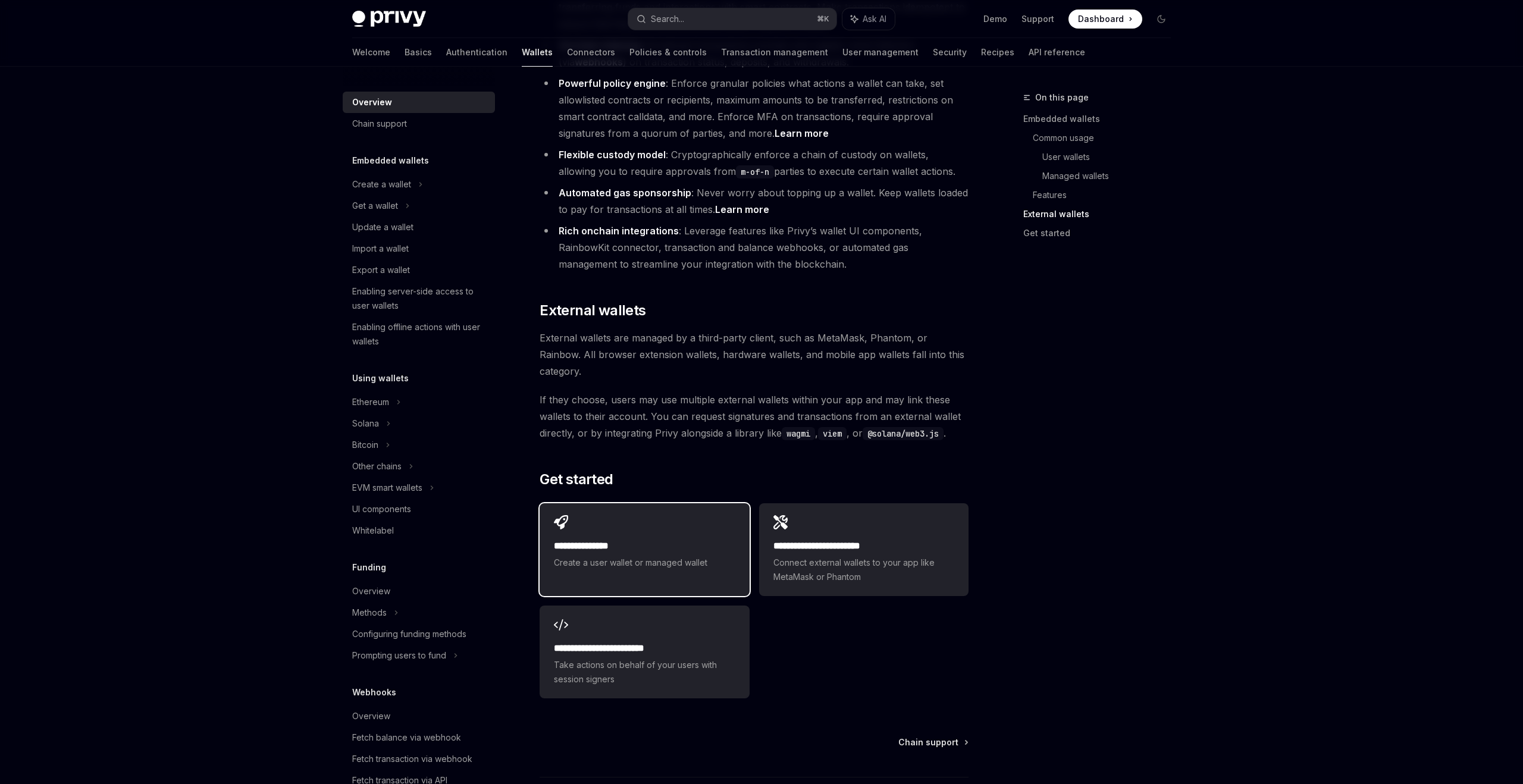
click at [675, 539] on h2 "**********" at bounding box center [645, 546] width 181 height 14
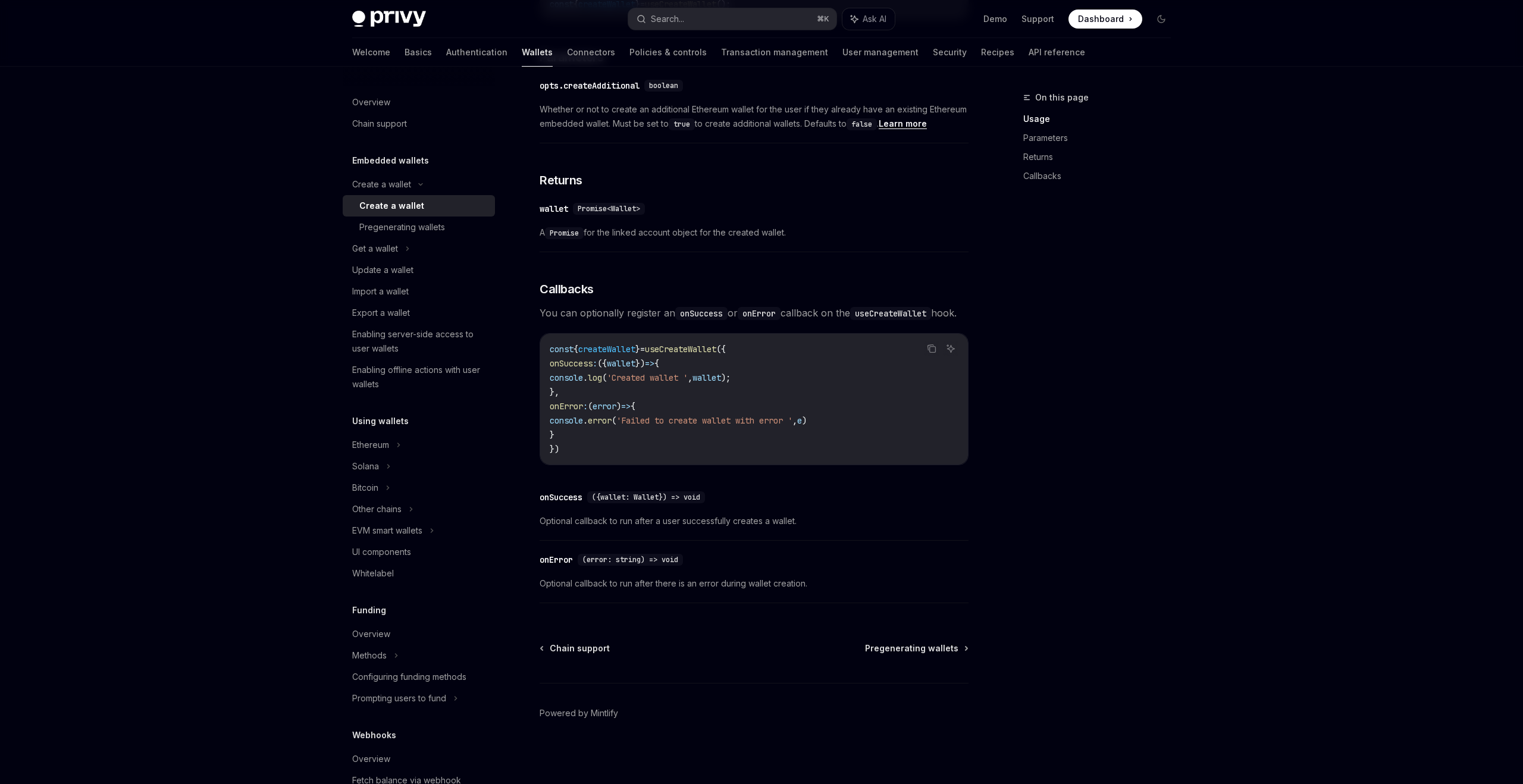
scroll to position [638, 0]
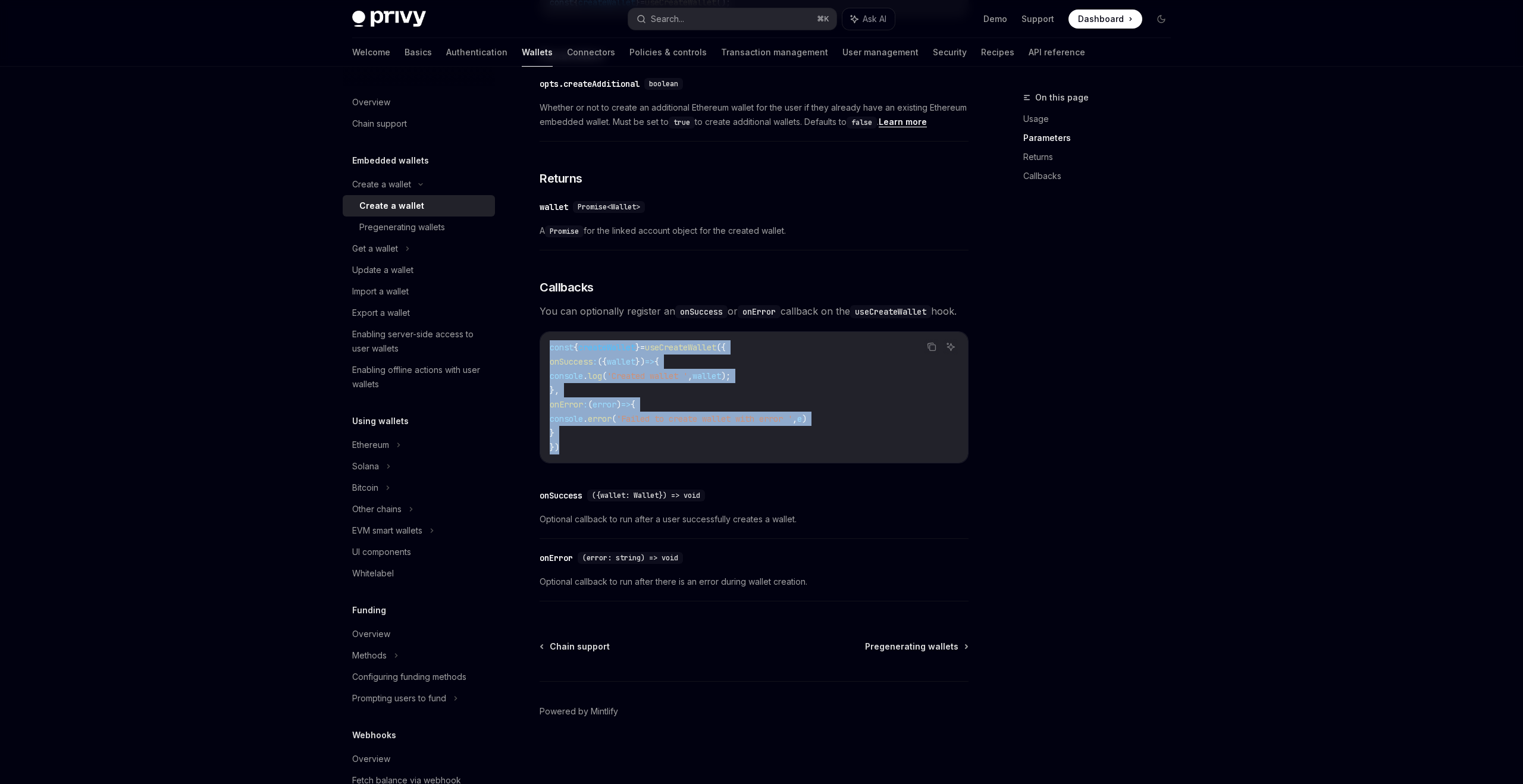
drag, startPoint x: 562, startPoint y: 453, endPoint x: 527, endPoint y: 351, distance: 107.8
click at [527, 351] on div "Create a wallet Create a wallet OpenAI Open in ChatGPT OpenAI Open in ChatGPT P…" at bounding box center [642, 126] width 657 height 1315
copy code "const { createWallet } = useCreateWallet ({ onSuccess : ({ wallet }) => { conso…"
click at [446, 232] on div "Pregenerating wallets" at bounding box center [424, 227] width 128 height 14
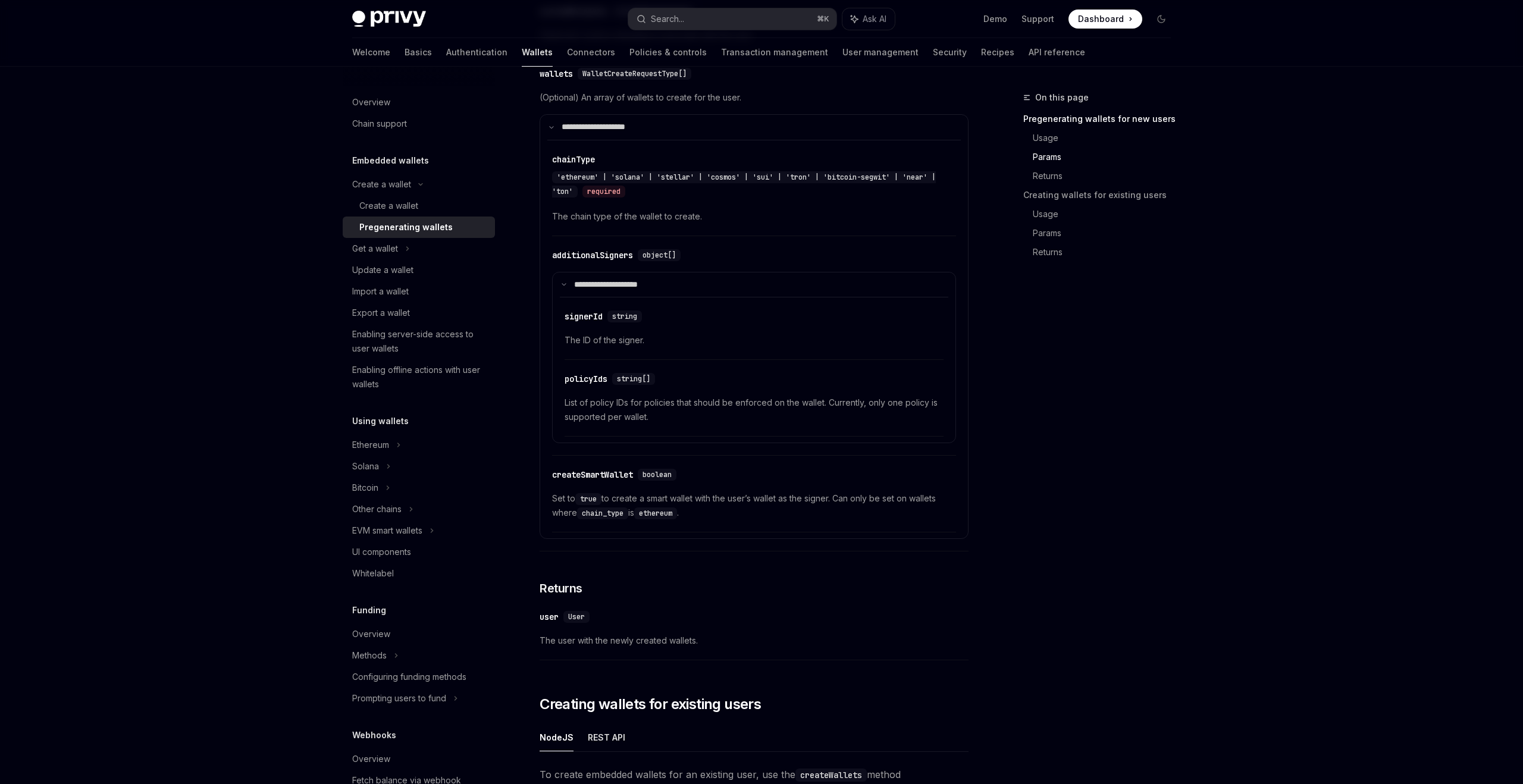
scroll to position [392, 0]
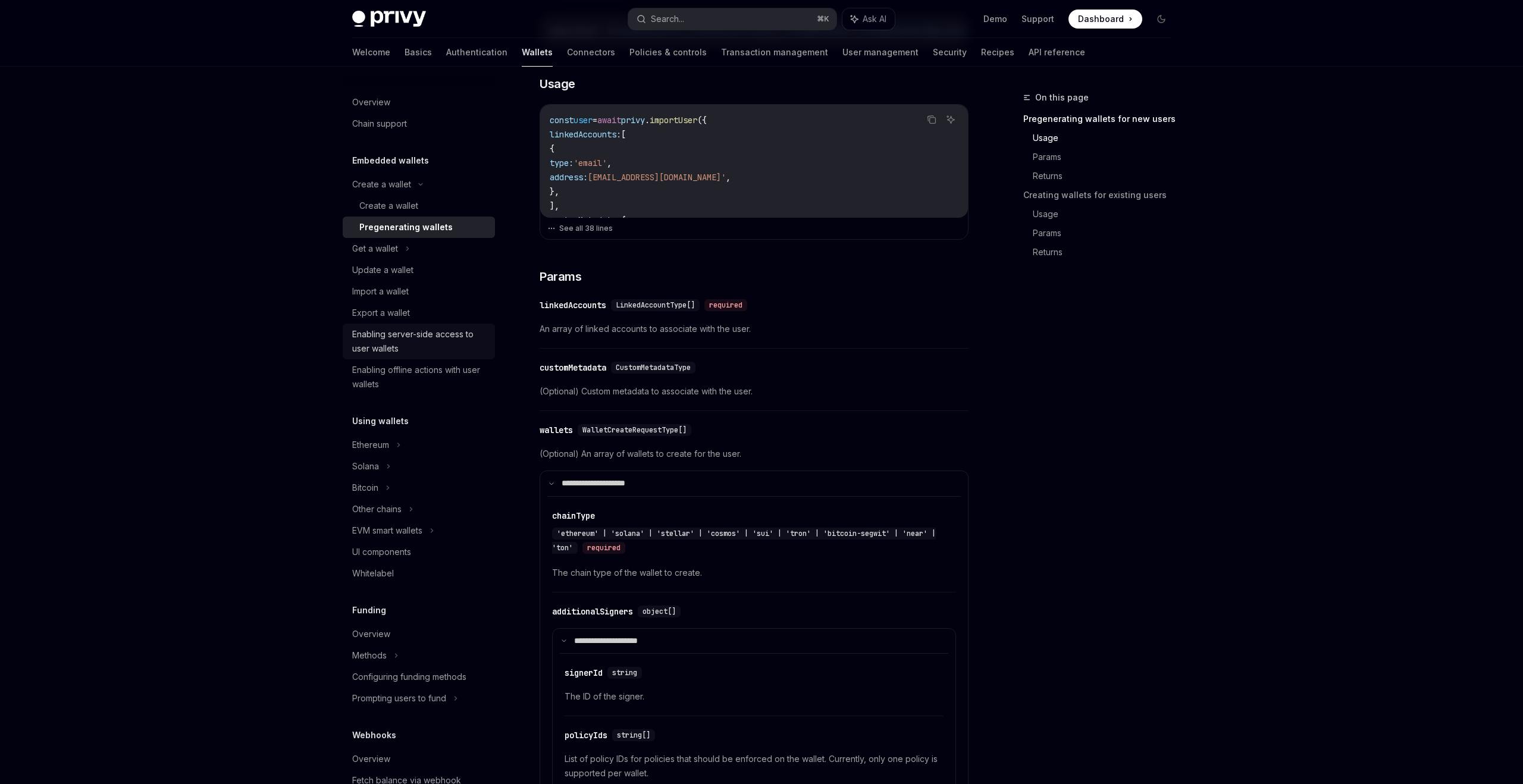
click at [423, 329] on div "Enabling server-side access to user wallets" at bounding box center [420, 341] width 135 height 29
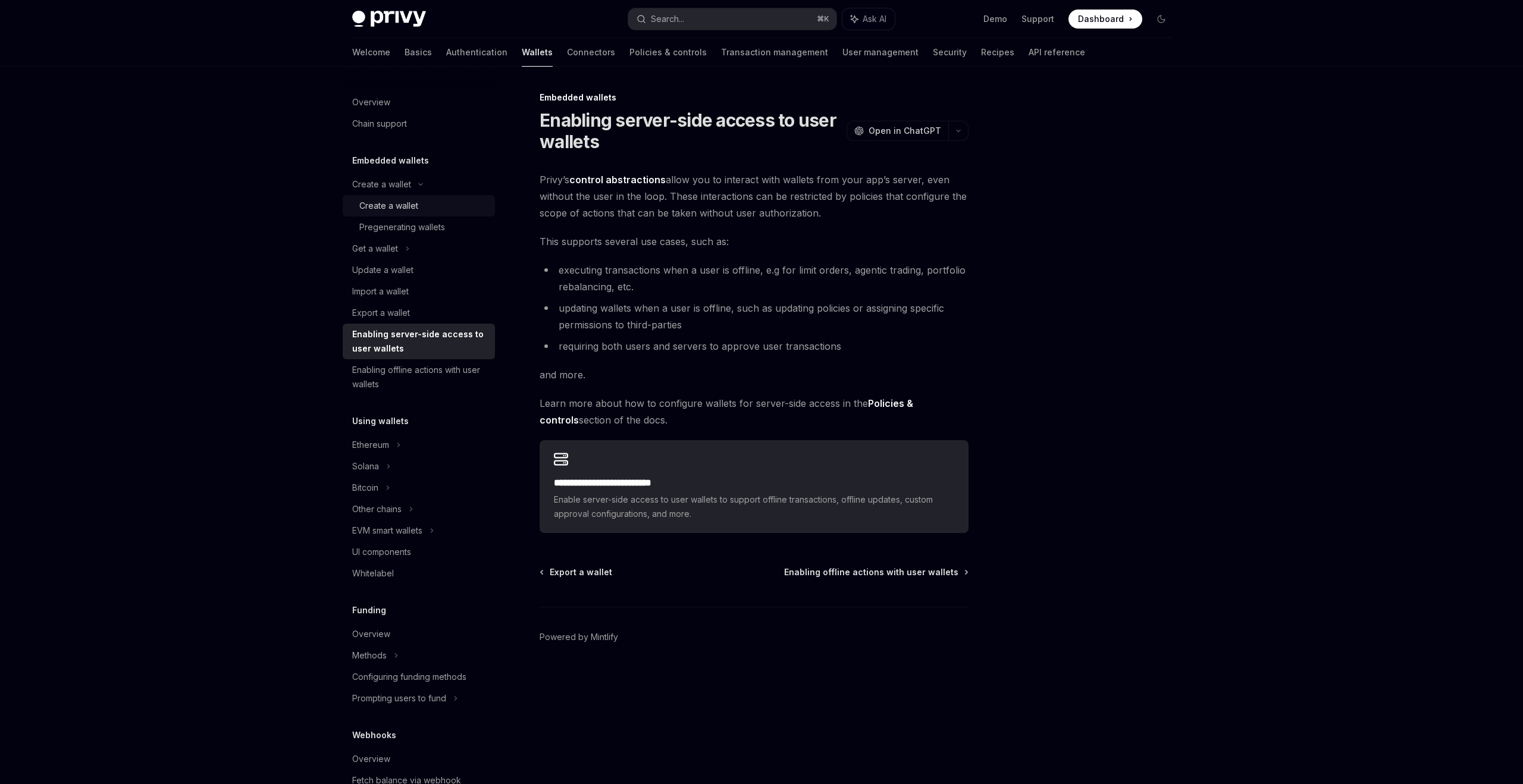
click at [426, 206] on div "Create a wallet" at bounding box center [424, 206] width 128 height 14
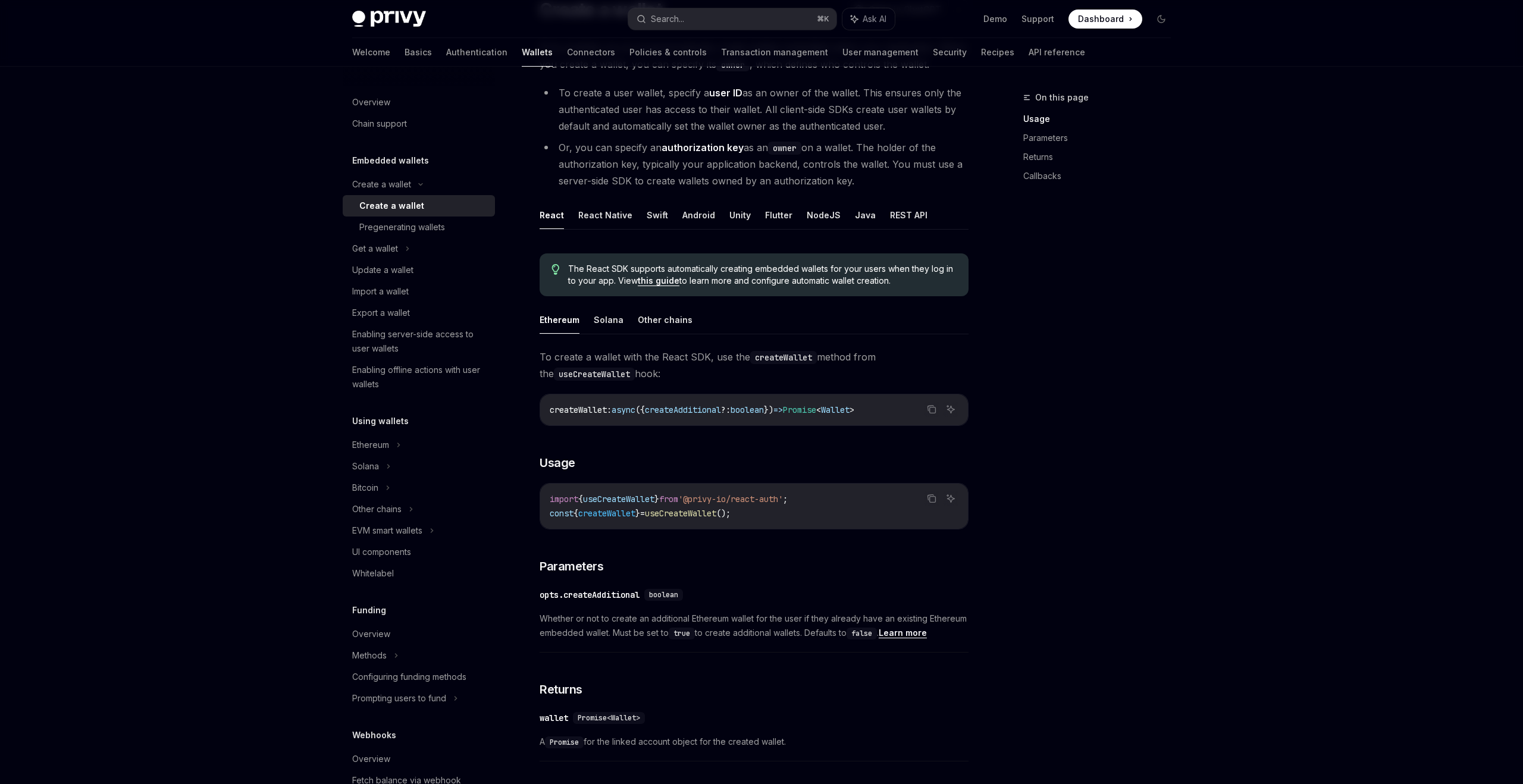
scroll to position [142, 0]
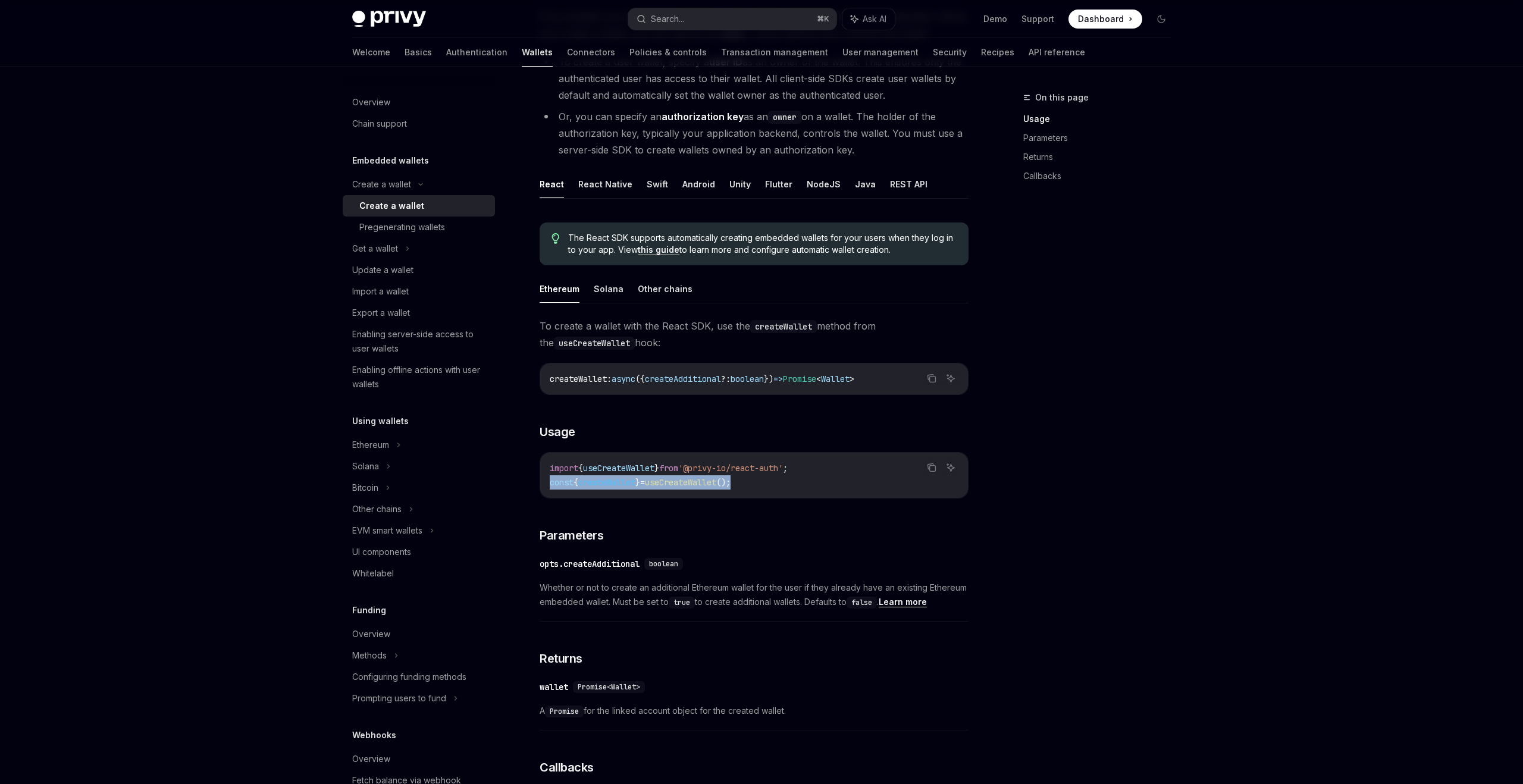
drag, startPoint x: 770, startPoint y: 481, endPoint x: 537, endPoint y: 481, distance: 233.0
click at [537, 481] on div "Create a wallet Create a wallet OpenAI Open in ChatGPT OpenAI Open in ChatGPT P…" at bounding box center [642, 606] width 657 height 1315
copy span "const { createWallet } = useCreateWallet ();"
type textarea "*"
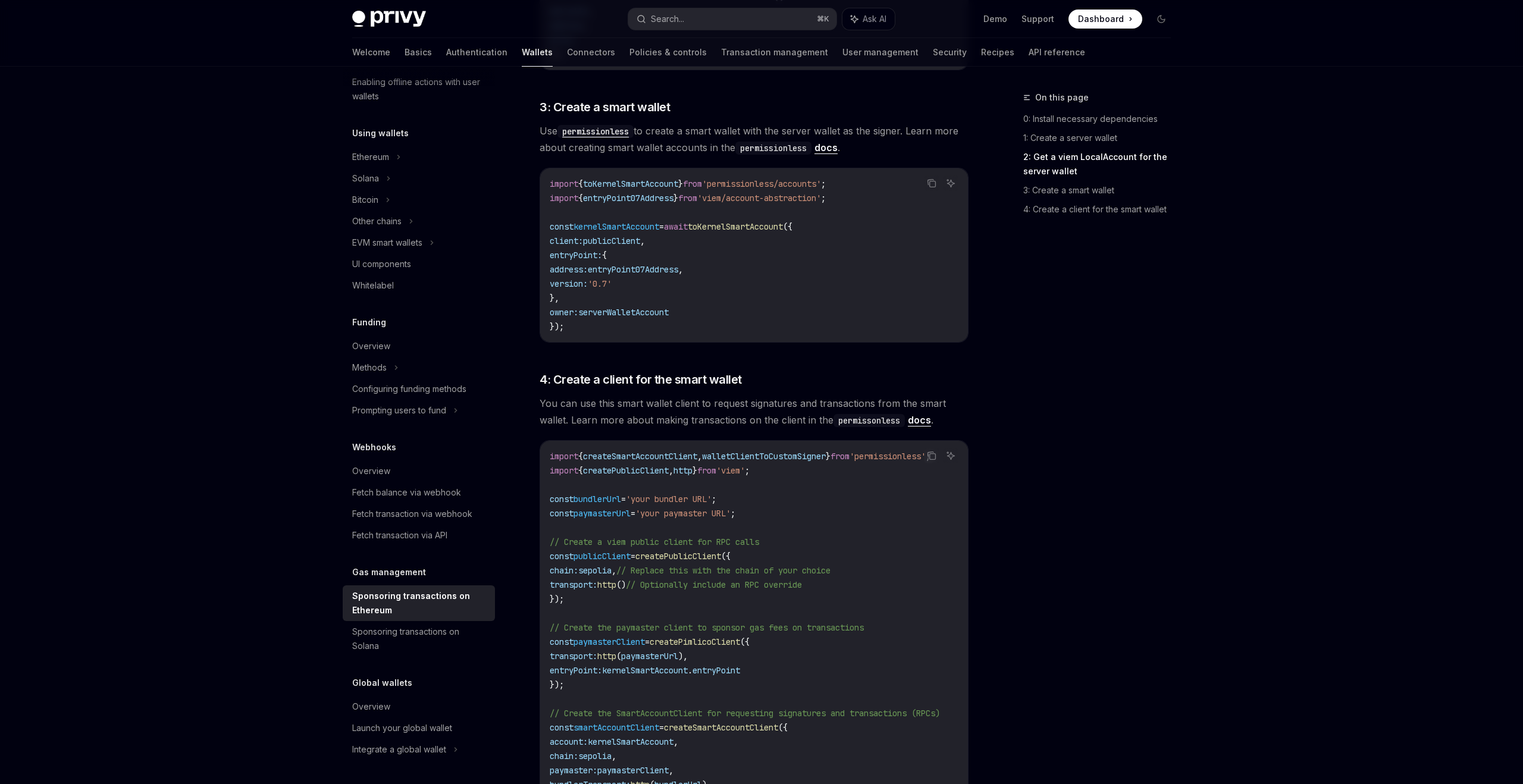
scroll to position [1175, 0]
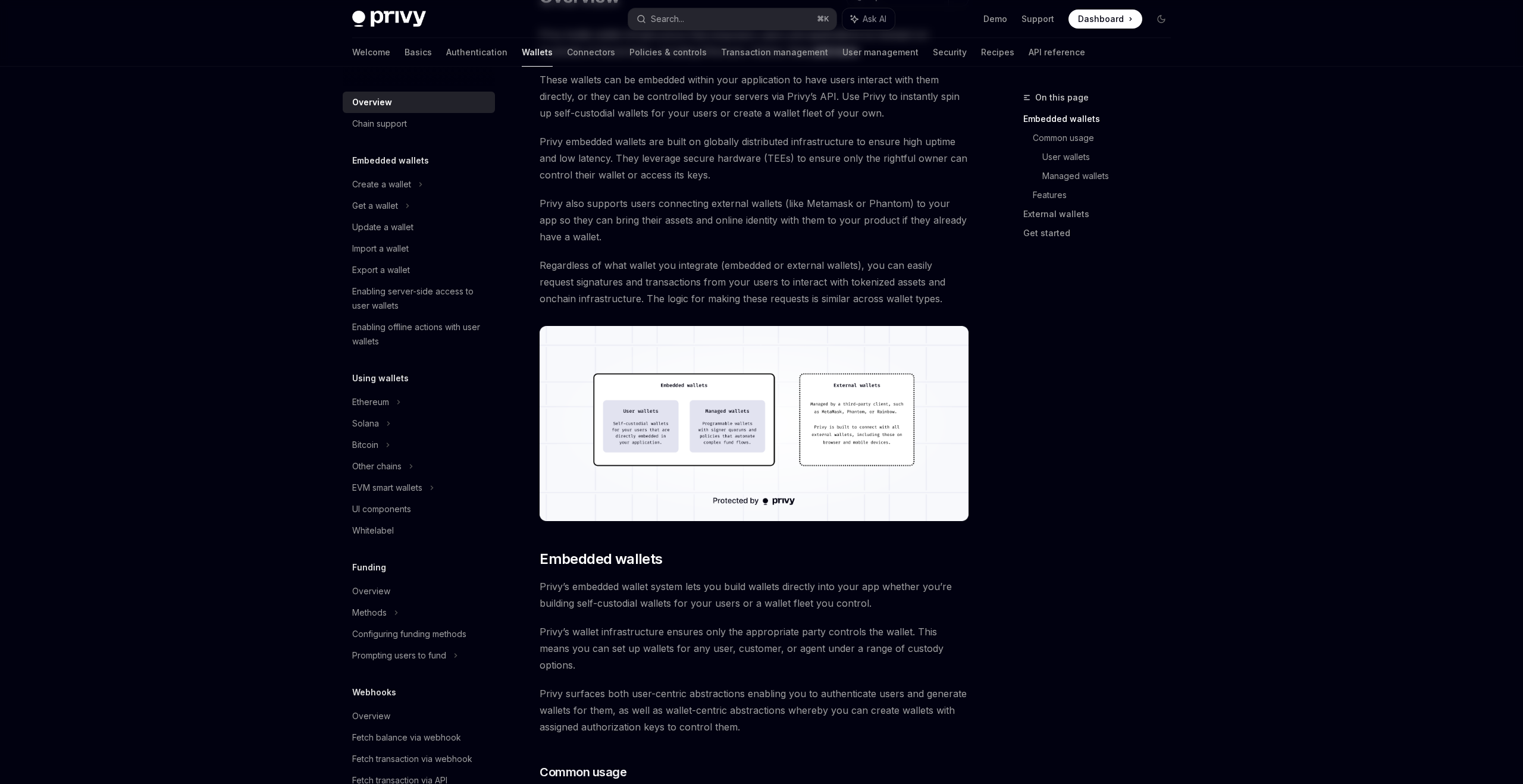
scroll to position [306, 0]
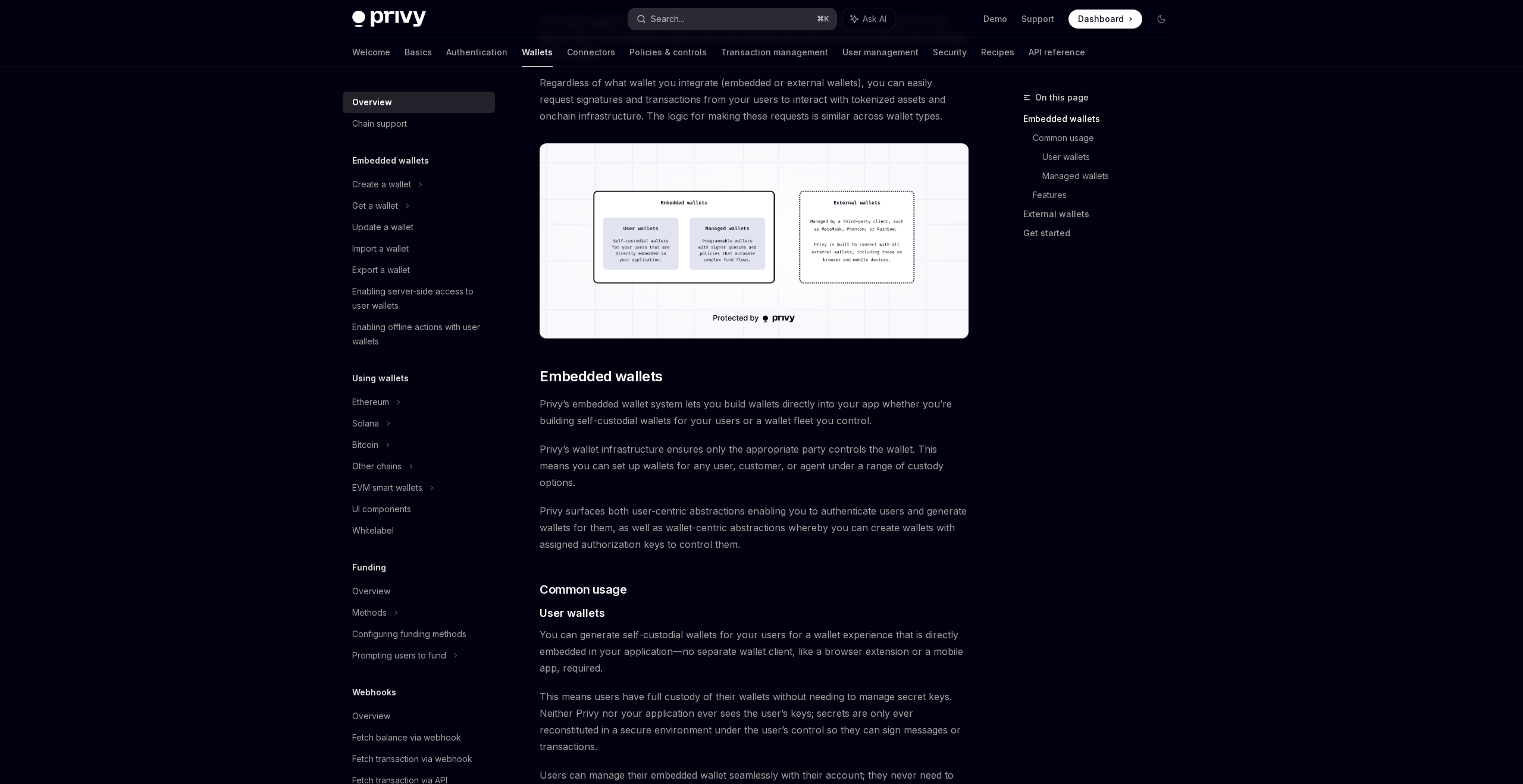
click at [719, 19] on button "Search... ⌘ K" at bounding box center [732, 19] width 208 height 21
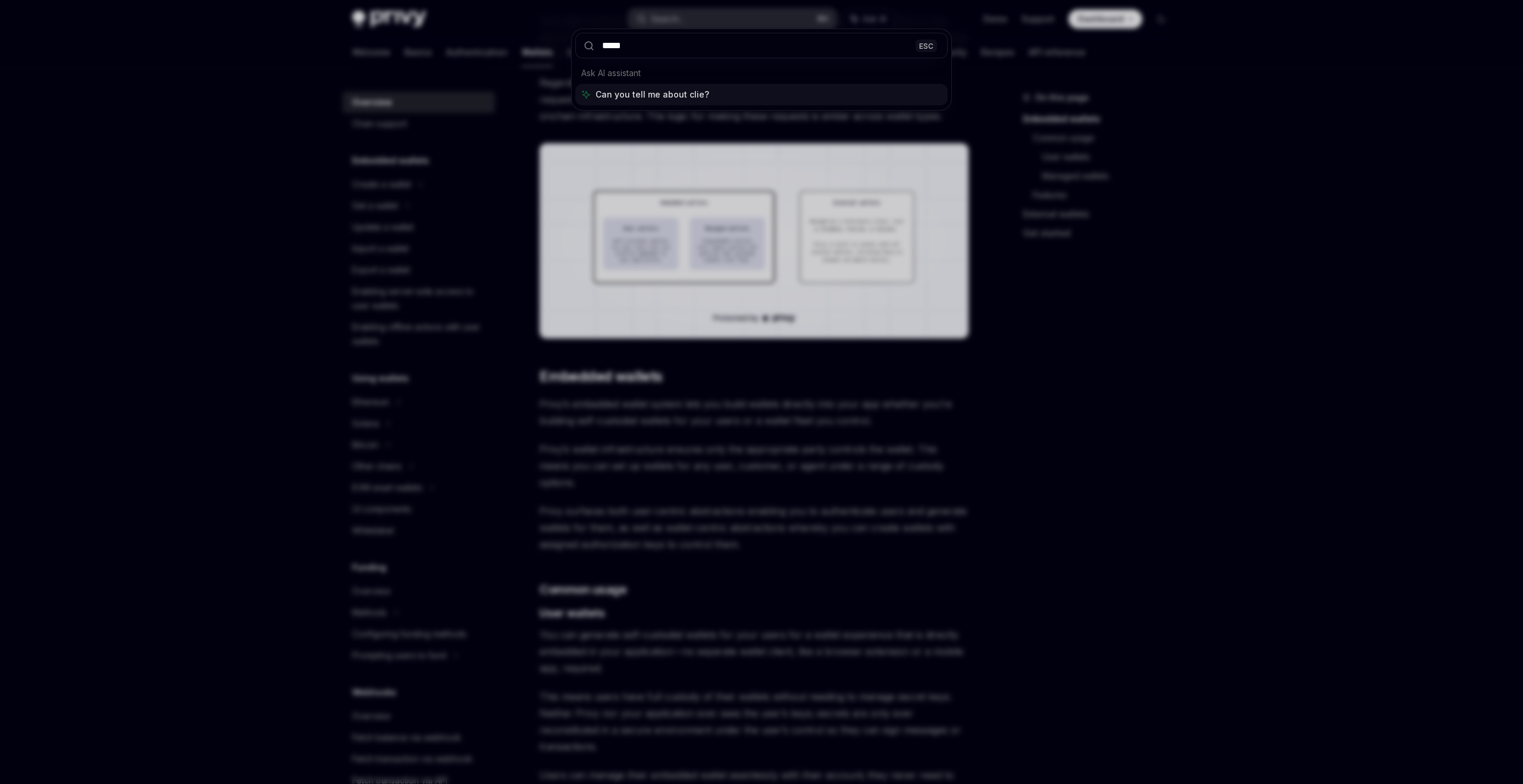
type input "******"
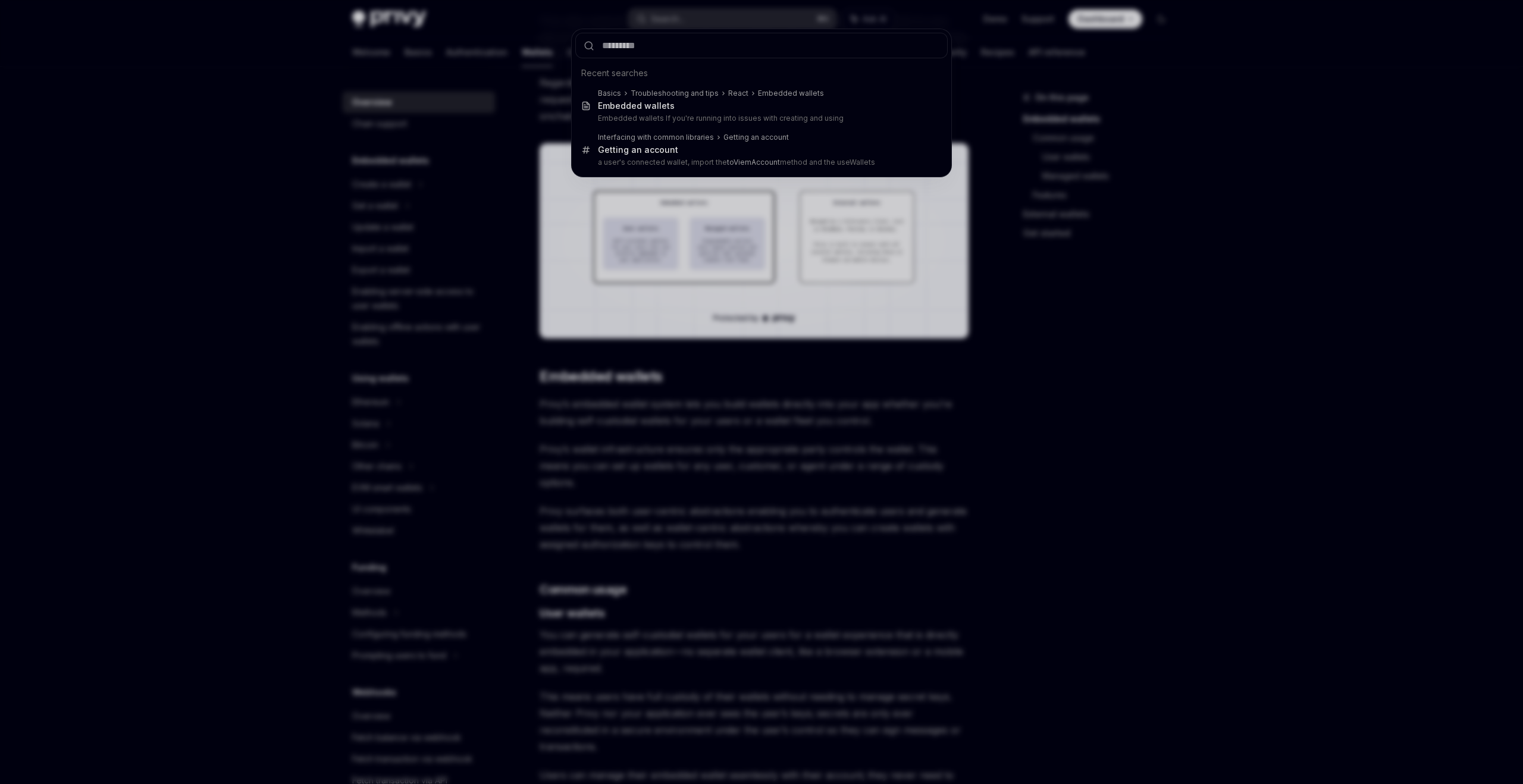
click at [661, 276] on div "Recent searches Basics Troubleshooting and tips React Embedded wallets Embedded…" at bounding box center [762, 392] width 1523 height 784
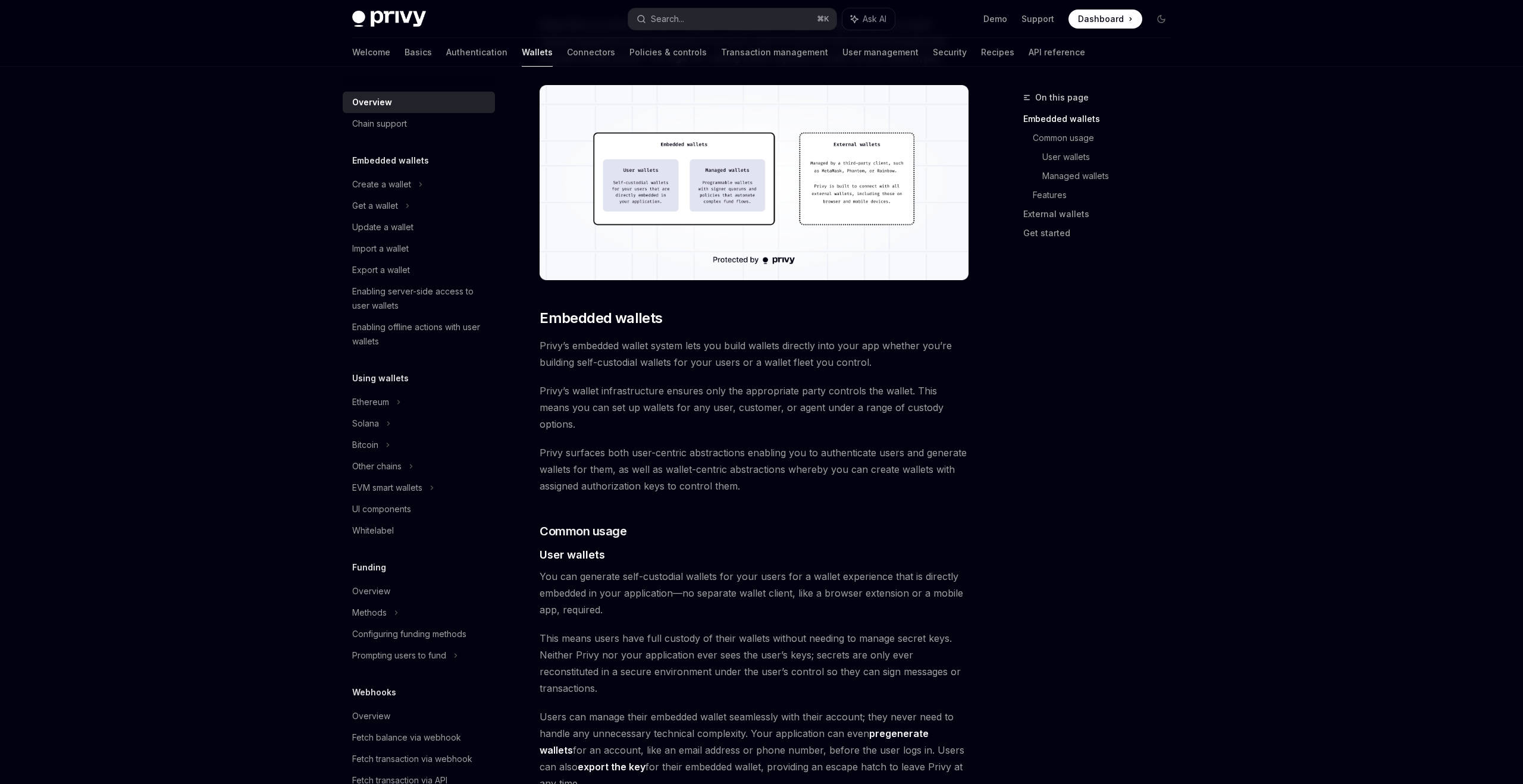
scroll to position [376, 0]
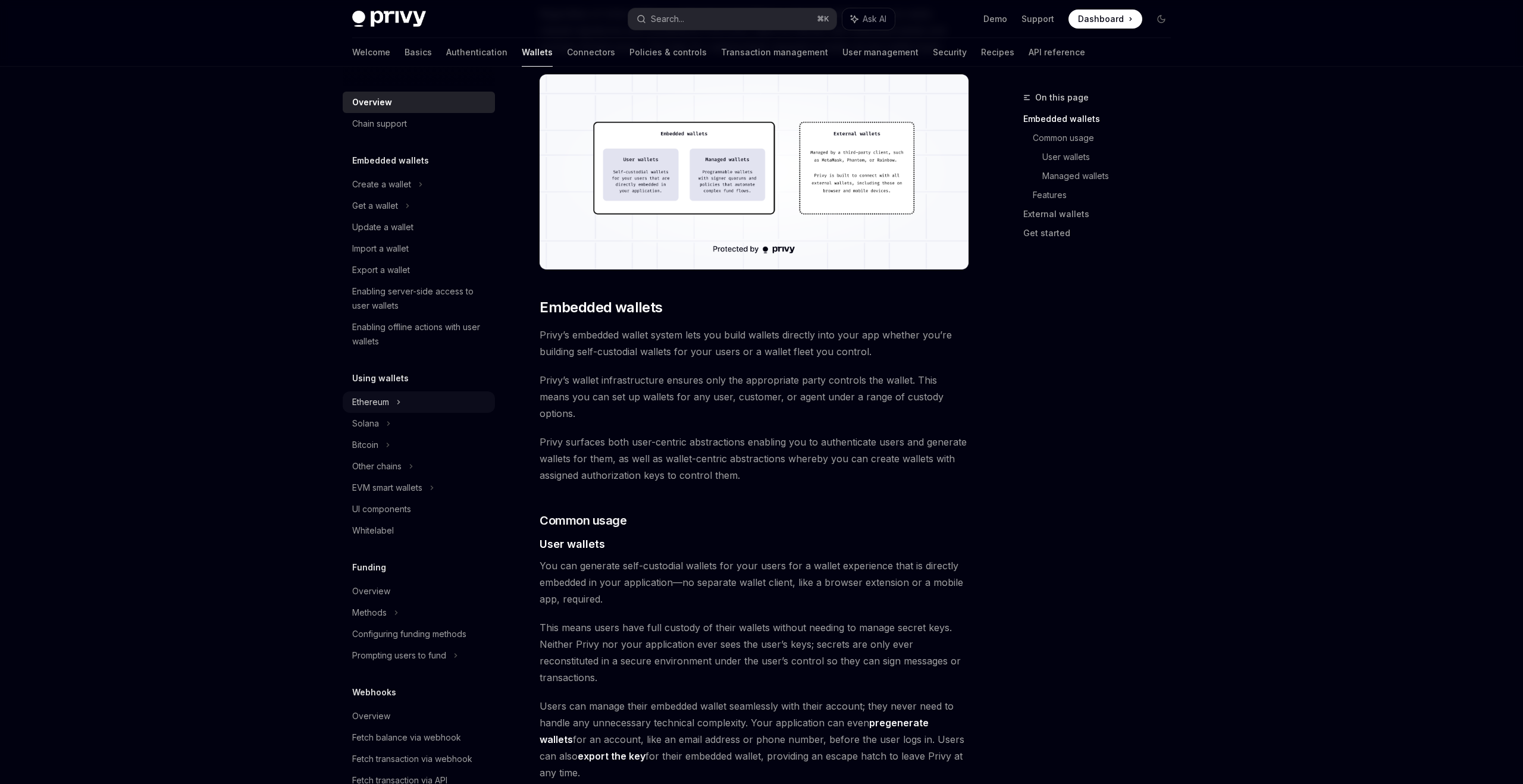
click at [389, 192] on div "Ethereum" at bounding box center [381, 185] width 59 height 14
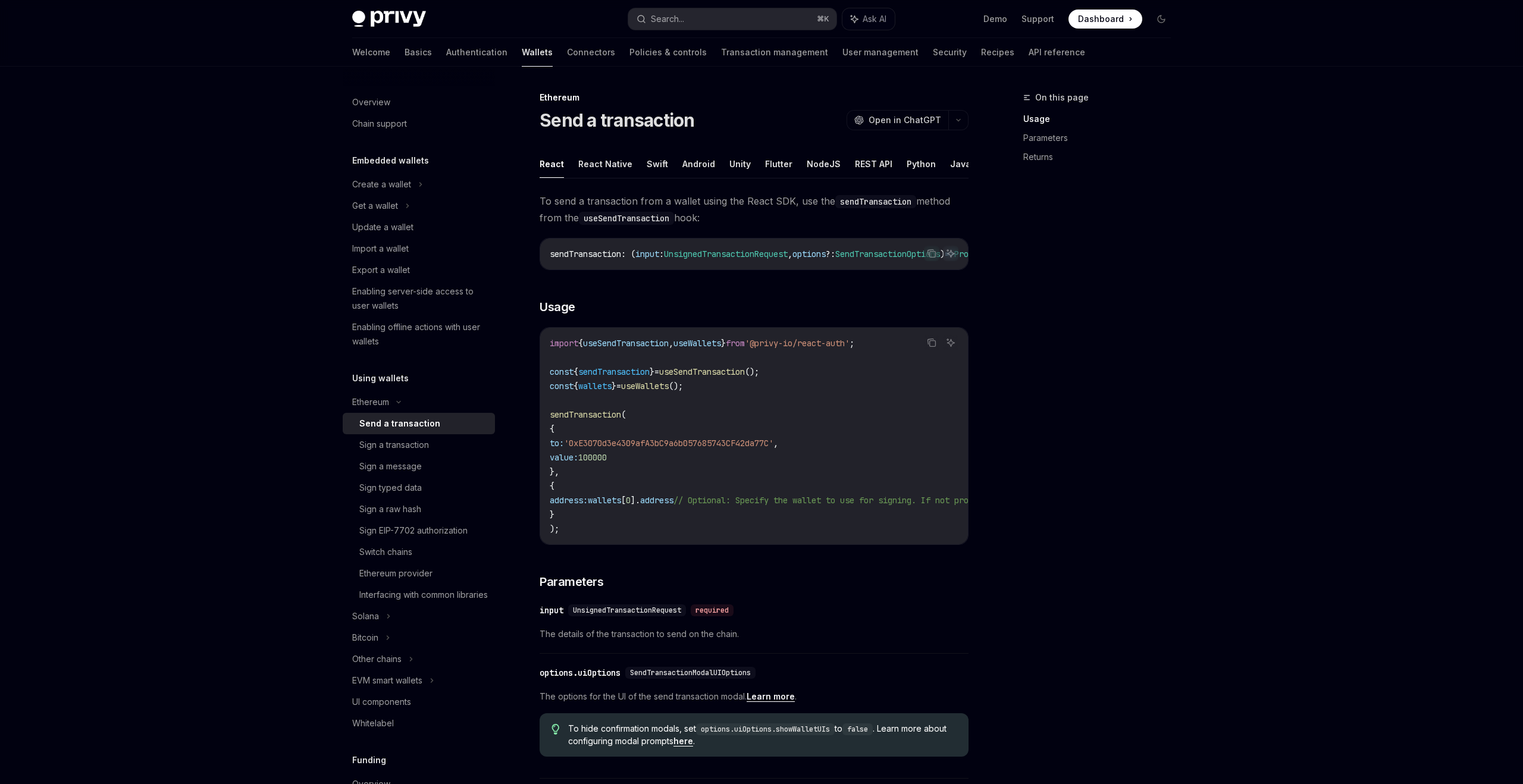
scroll to position [14, 0]
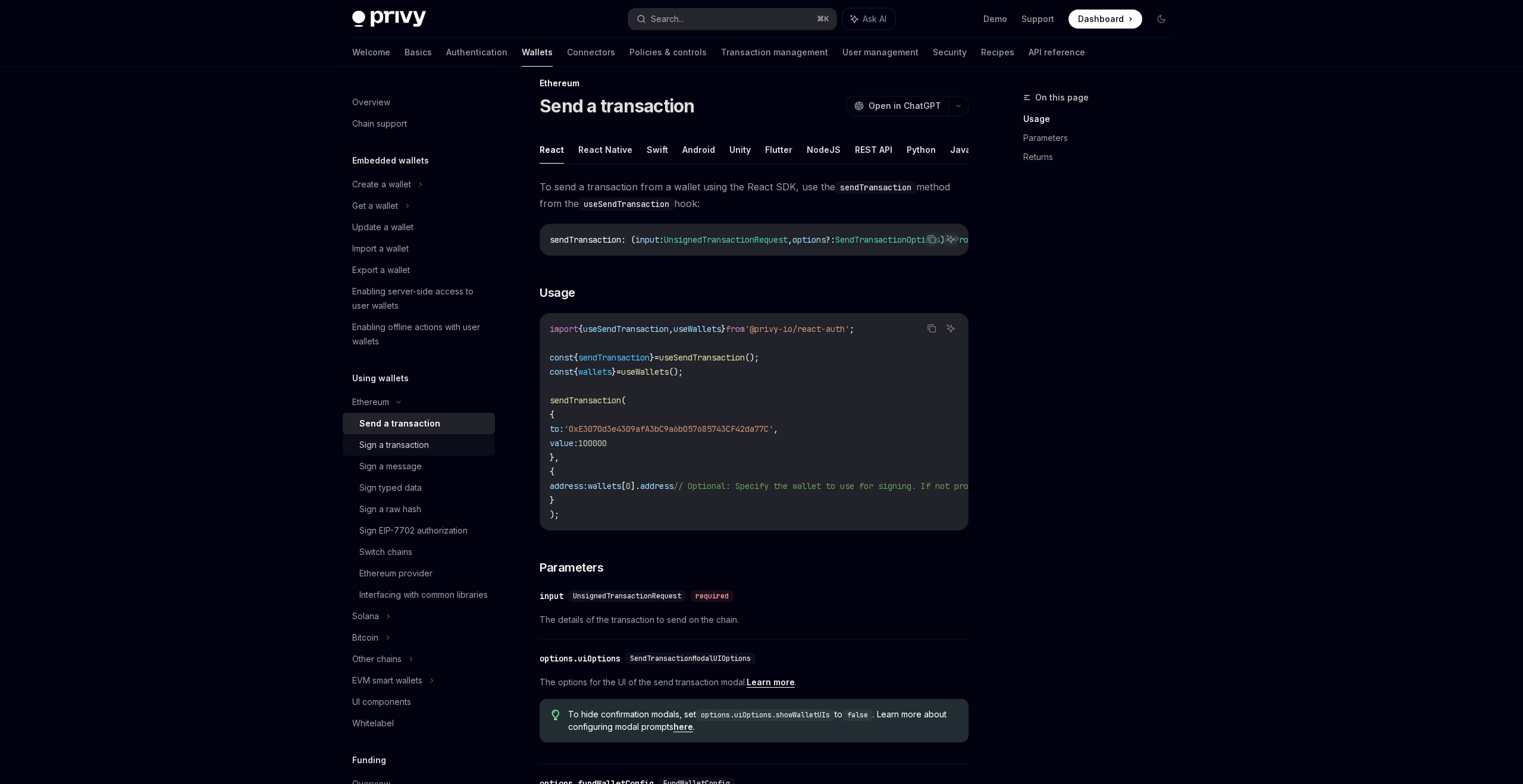
click at [450, 447] on div "Sign a transaction" at bounding box center [424, 445] width 128 height 14
click at [449, 425] on div "Send a transaction" at bounding box center [424, 423] width 128 height 14
drag, startPoint x: 708, startPoint y: 490, endPoint x: 555, endPoint y: 489, distance: 153.0
click at [555, 490] on span "address: wallets [ 0 ]. address // Optional: Specify the wallet to use for sign…" at bounding box center [847, 485] width 595 height 11
copy span "address: wallets [ 0 ]. address"
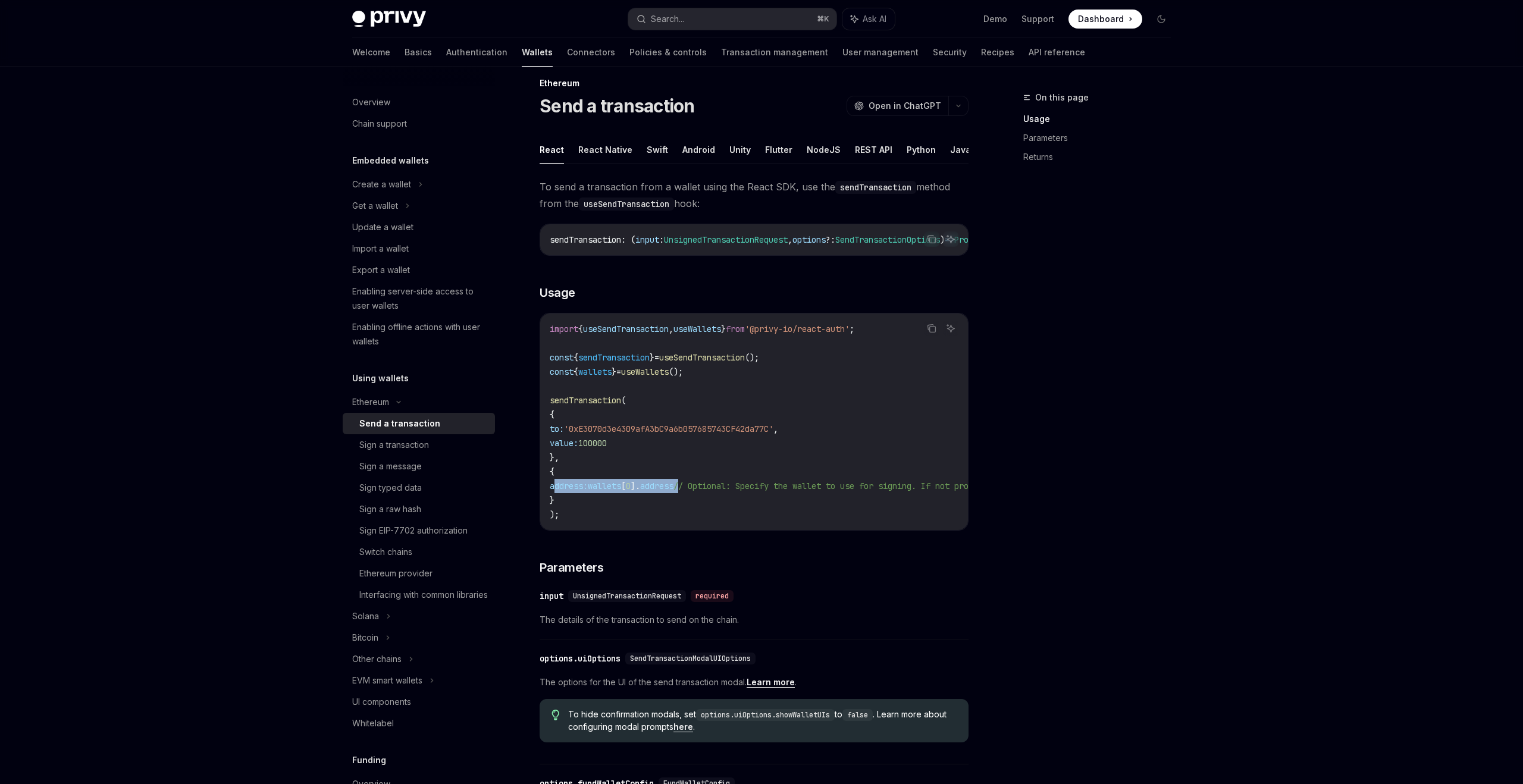
click at [674, 491] on span "address" at bounding box center [657, 485] width 34 height 11
click at [735, 358] on span "useSendTransaction" at bounding box center [702, 357] width 86 height 11
copy span "useSendTransaction"
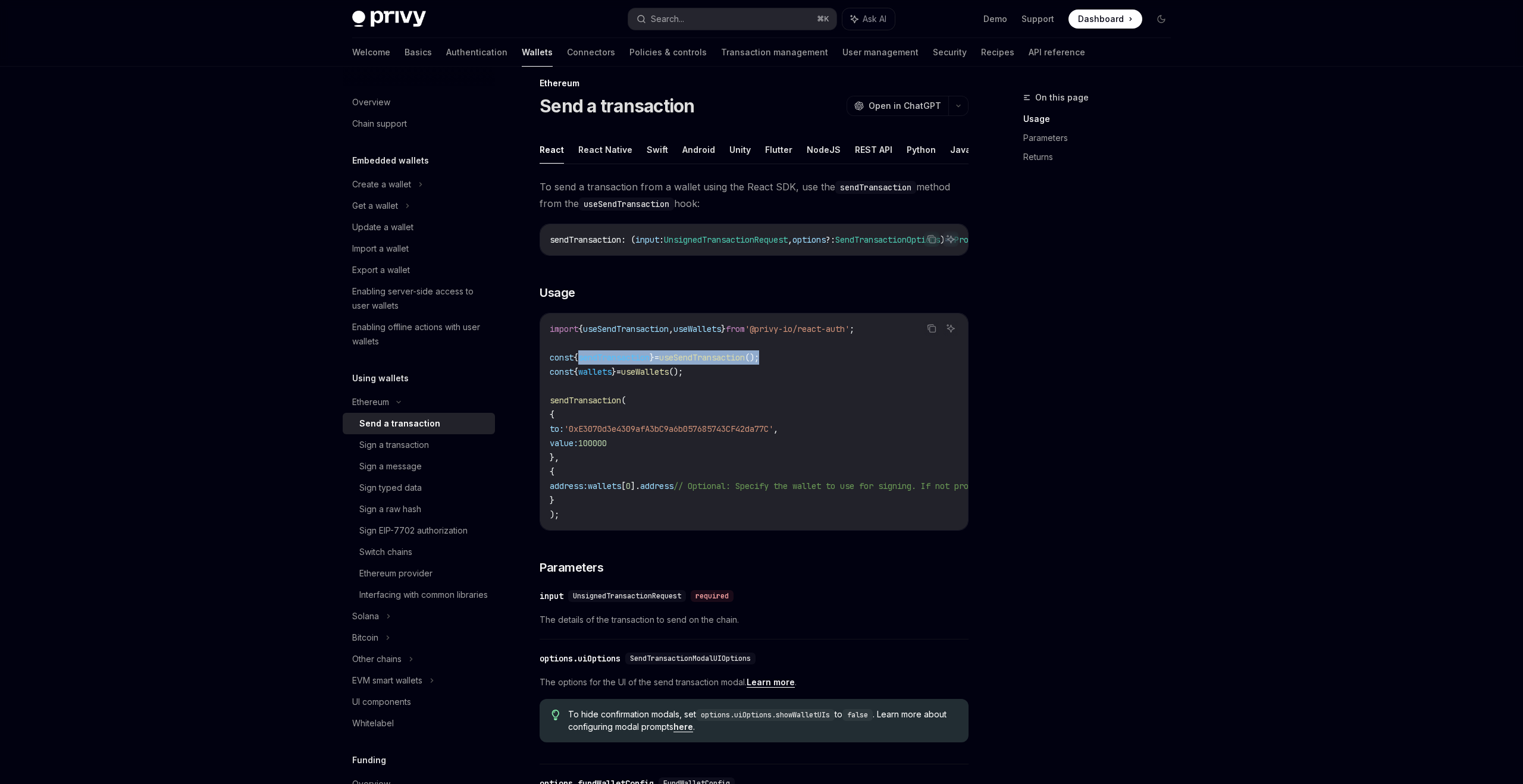
drag, startPoint x: 790, startPoint y: 358, endPoint x: 586, endPoint y: 361, distance: 204.0
click at [586, 361] on code "import { useSendTransaction , useWallets } from '@privy-io/react-auth' ; const …" at bounding box center [861, 421] width 624 height 200
click at [745, 363] on span "useSendTransaction" at bounding box center [702, 357] width 86 height 11
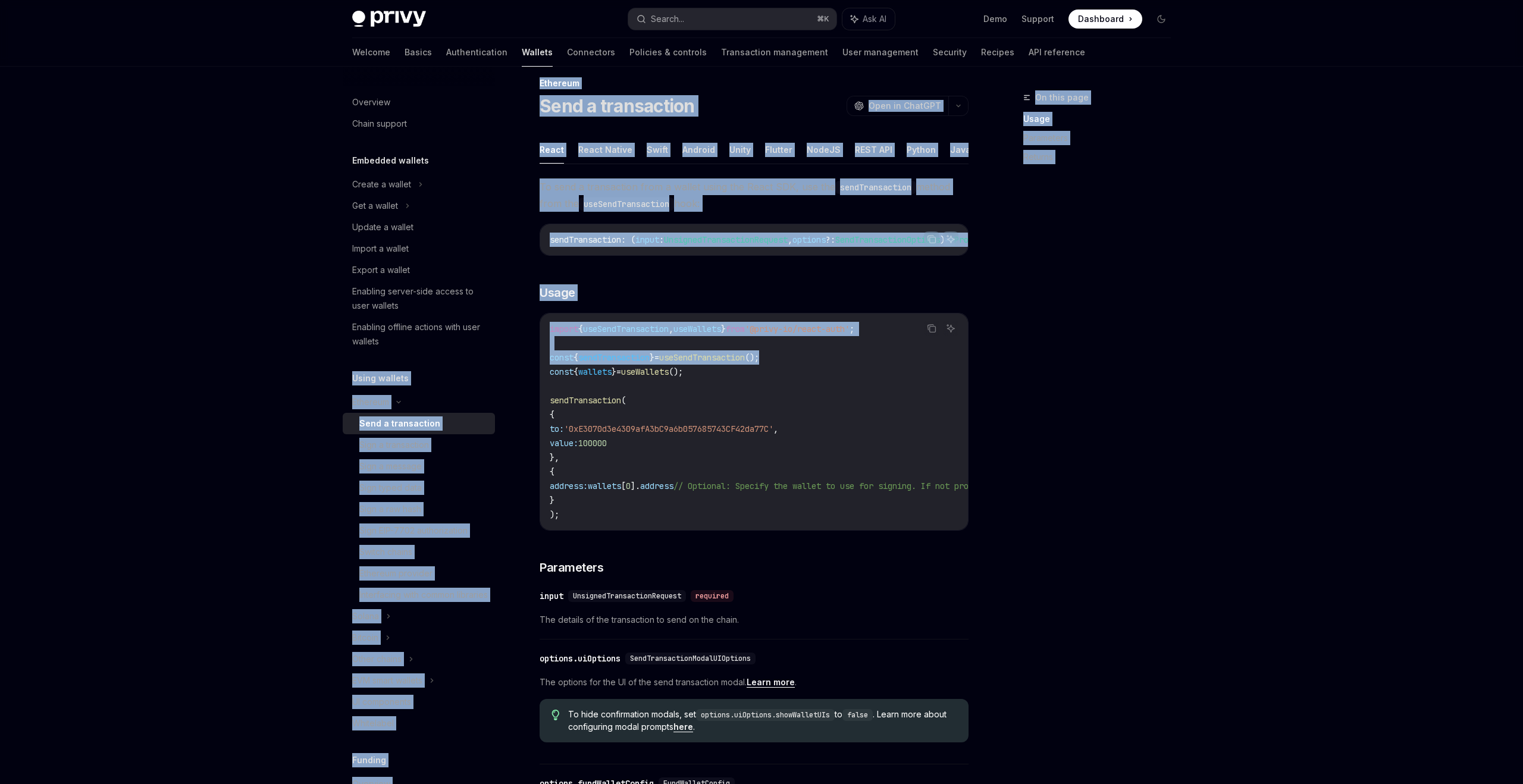
drag, startPoint x: 795, startPoint y: 366, endPoint x: 479, endPoint y: 366, distance: 316.0
click at [479, 366] on div "Overview Chain support Embedded wallets Create a wallet Get a wallet Update a w…" at bounding box center [762, 623] width 876 height 1143
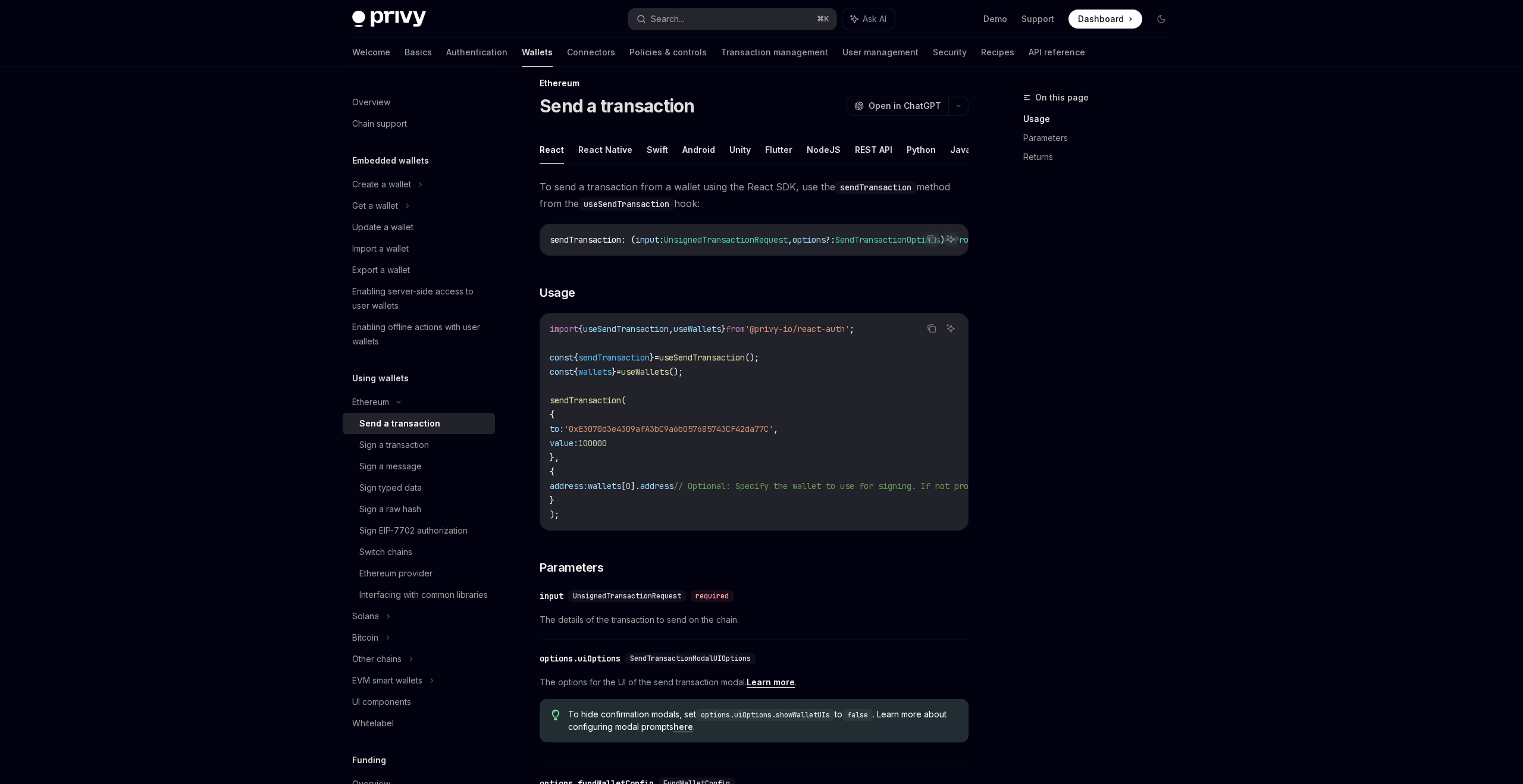
click at [654, 386] on code "import { useSendTransaction , useWallets } from '@privy-io/react-auth' ; const …" at bounding box center [861, 421] width 624 height 200
drag, startPoint x: 790, startPoint y: 361, endPoint x: 529, endPoint y: 362, distance: 261.0
click at [529, 362] on div "Ethereum Send a transaction OpenAI Open in ChatGPT OpenAI Open in ChatGPT React…" at bounding box center [642, 636] width 657 height 1119
copy span "const { sendTransaction } = useSendTransaction ();"
type textarea "*"
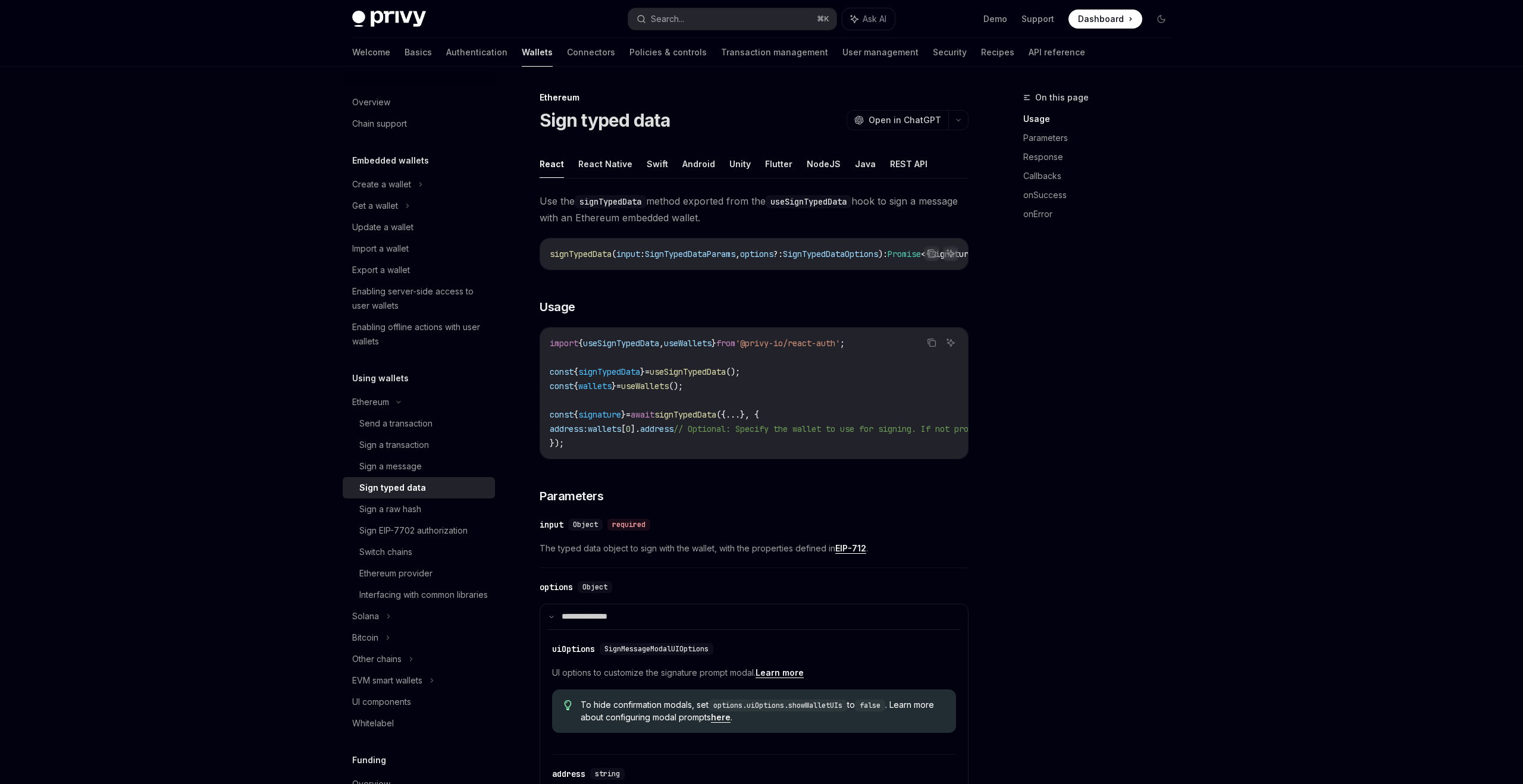
scroll to position [115, 0]
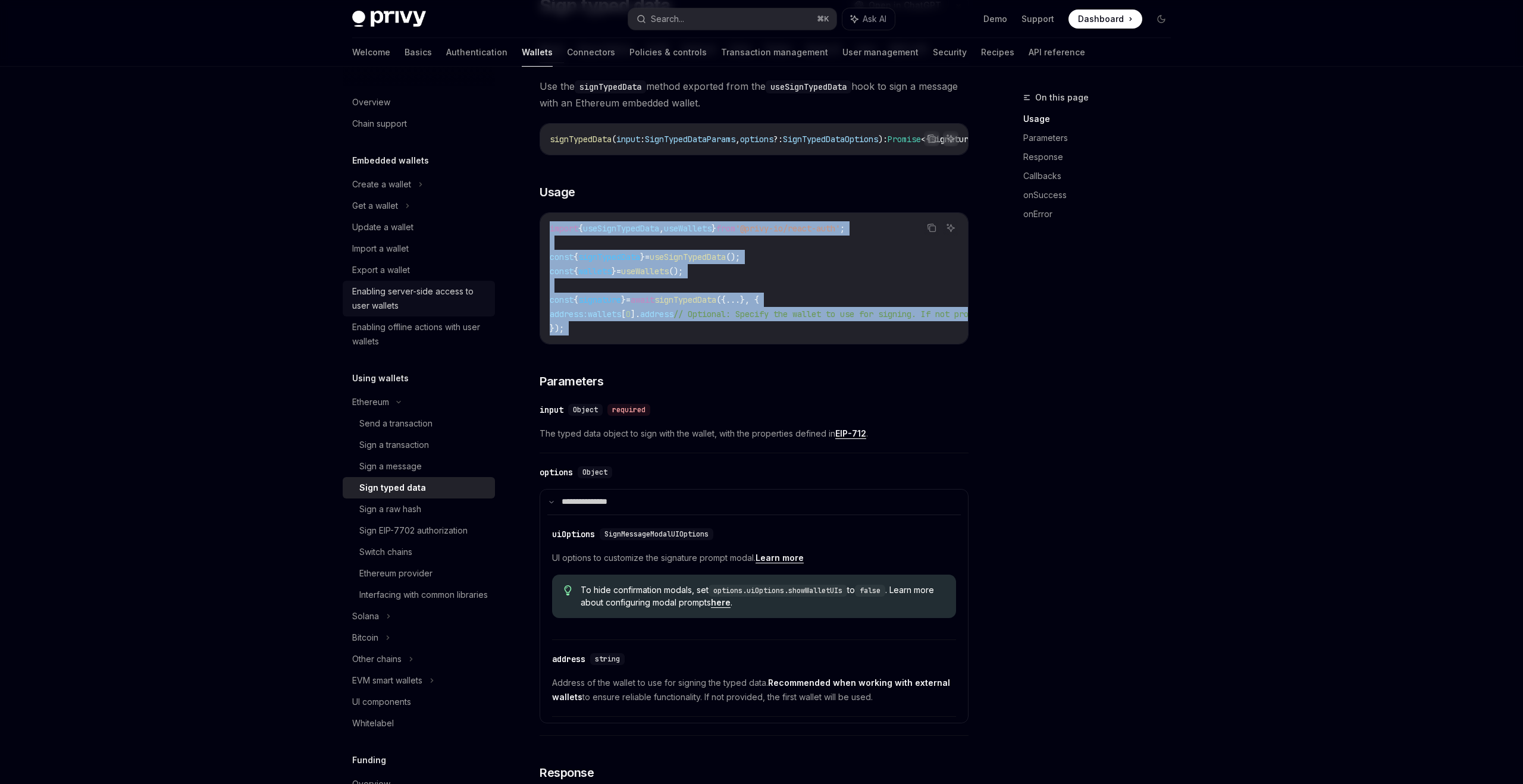
click at [426, 290] on div "Enabling server-side access to user wallets" at bounding box center [420, 299] width 135 height 29
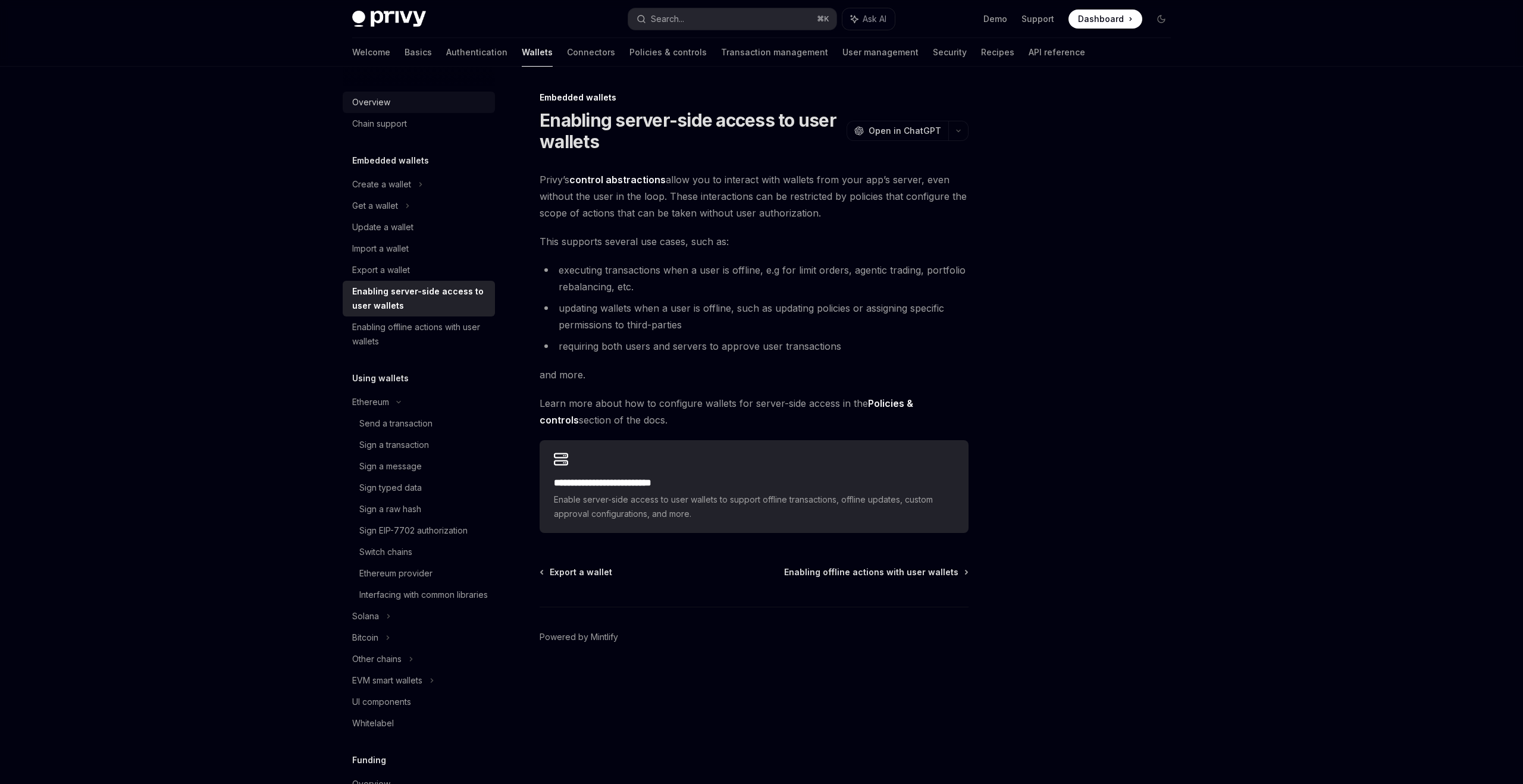
click at [414, 108] on div "Overview" at bounding box center [420, 103] width 135 height 14
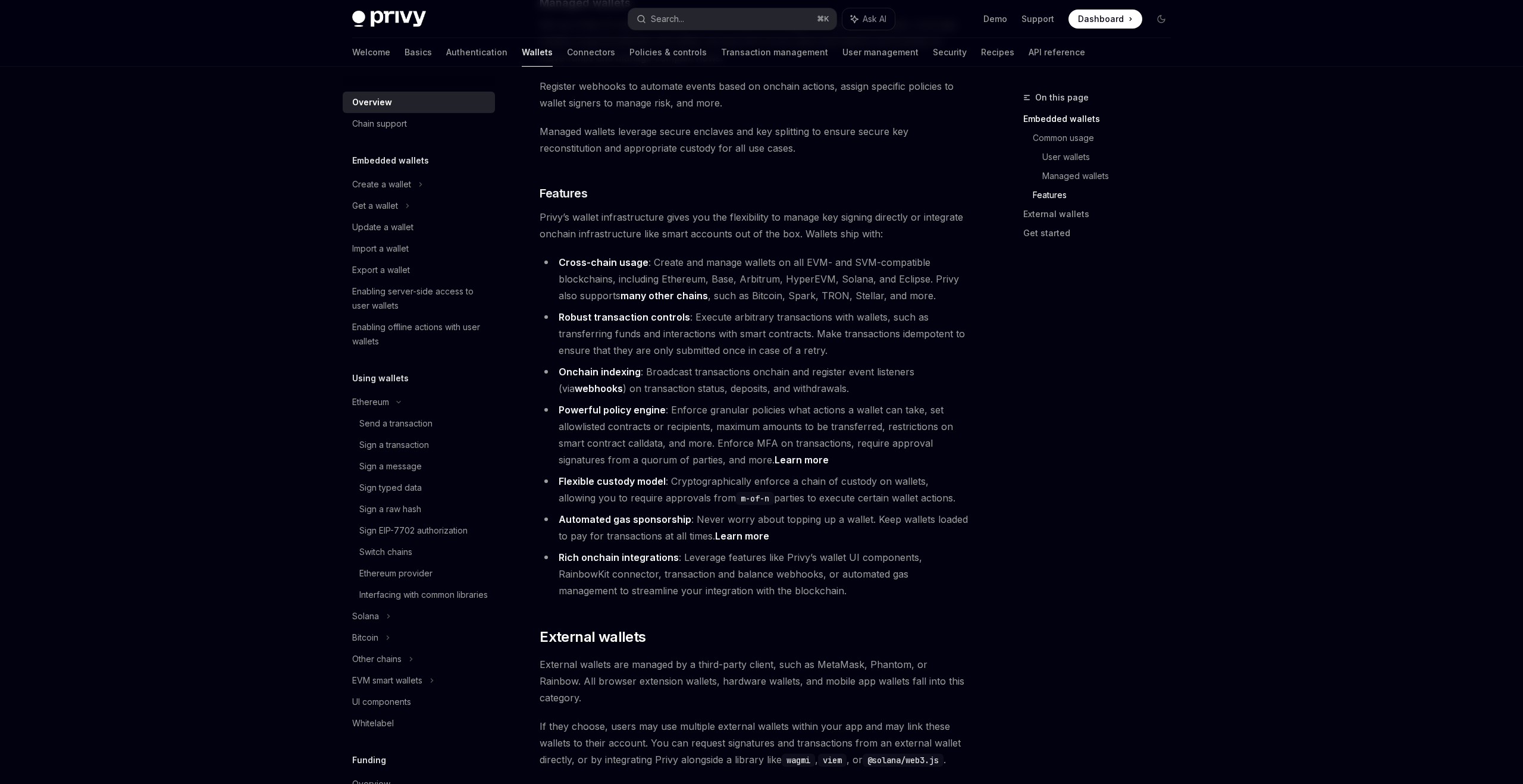
scroll to position [1367, 0]
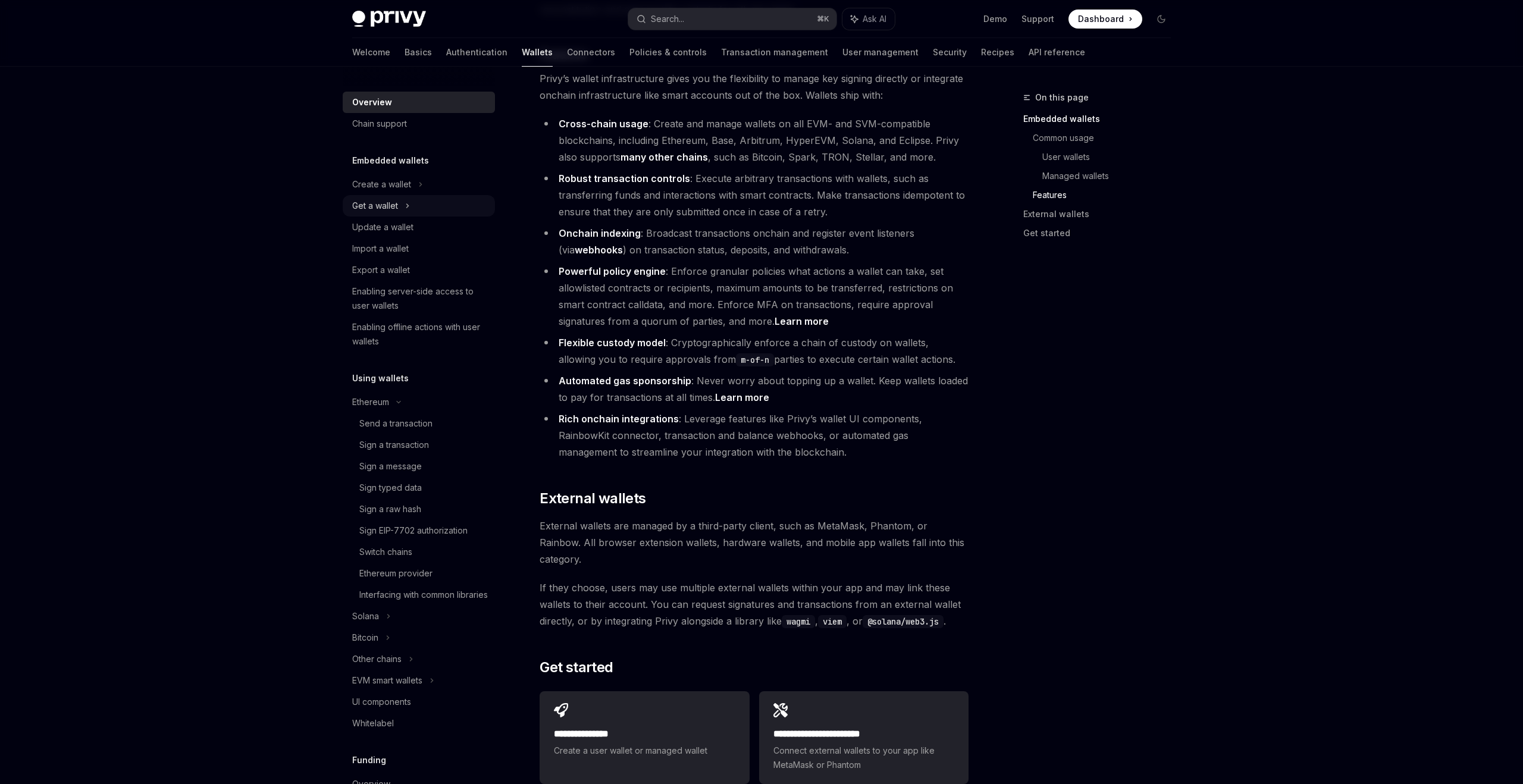
click at [404, 204] on div "Get a wallet" at bounding box center [419, 206] width 153 height 21
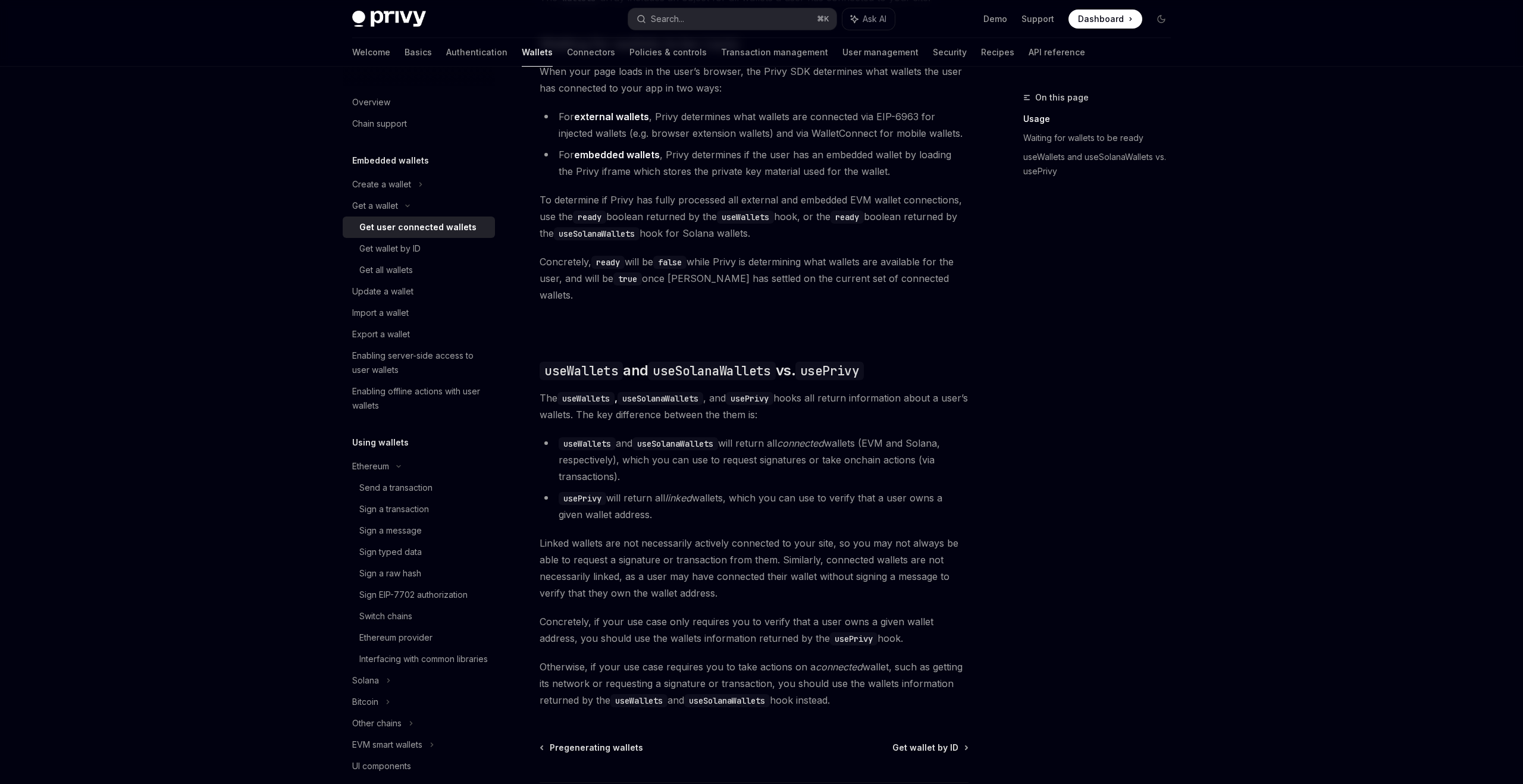
scroll to position [823, 0]
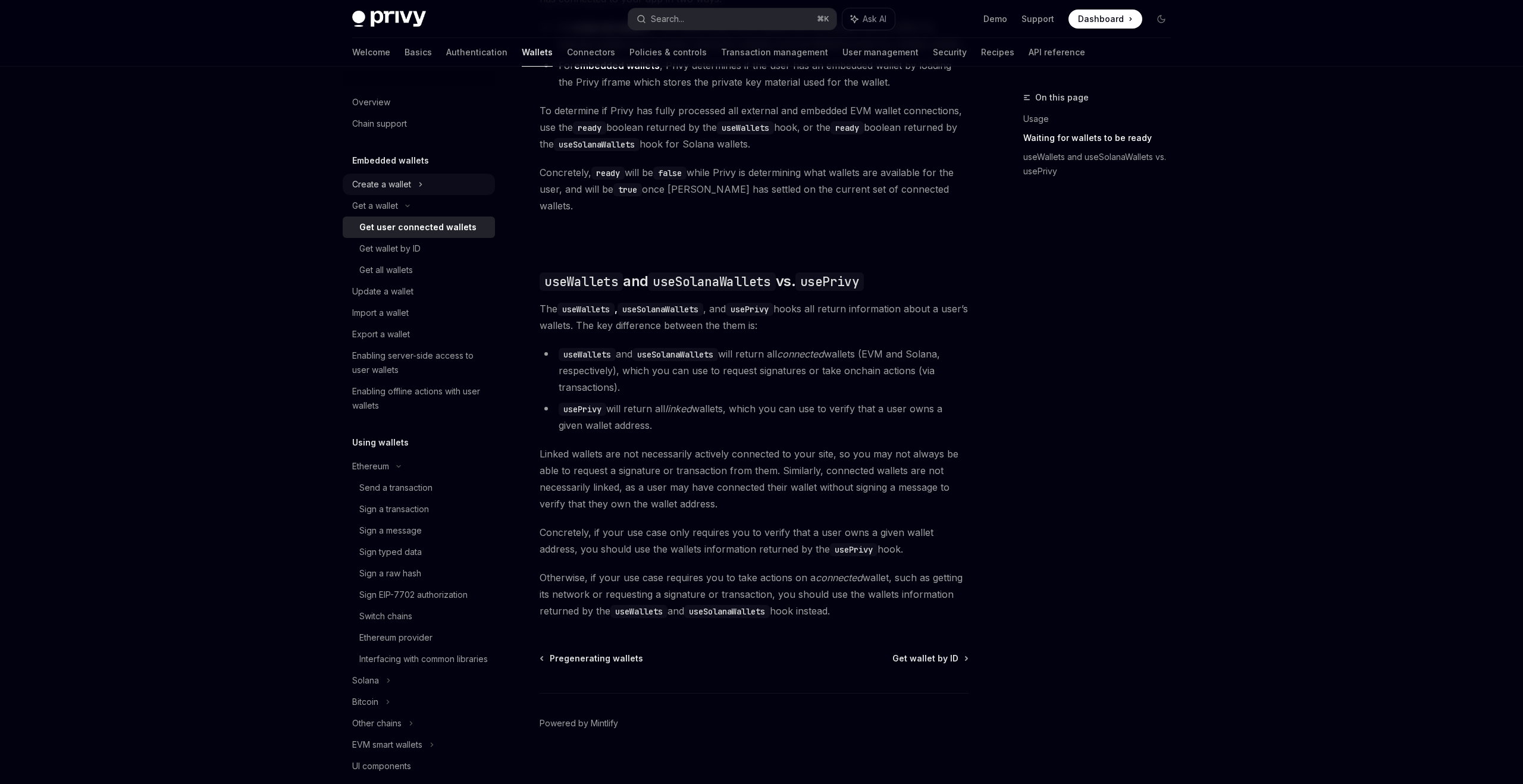
click at [427, 188] on div "Create a wallet" at bounding box center [419, 185] width 153 height 21
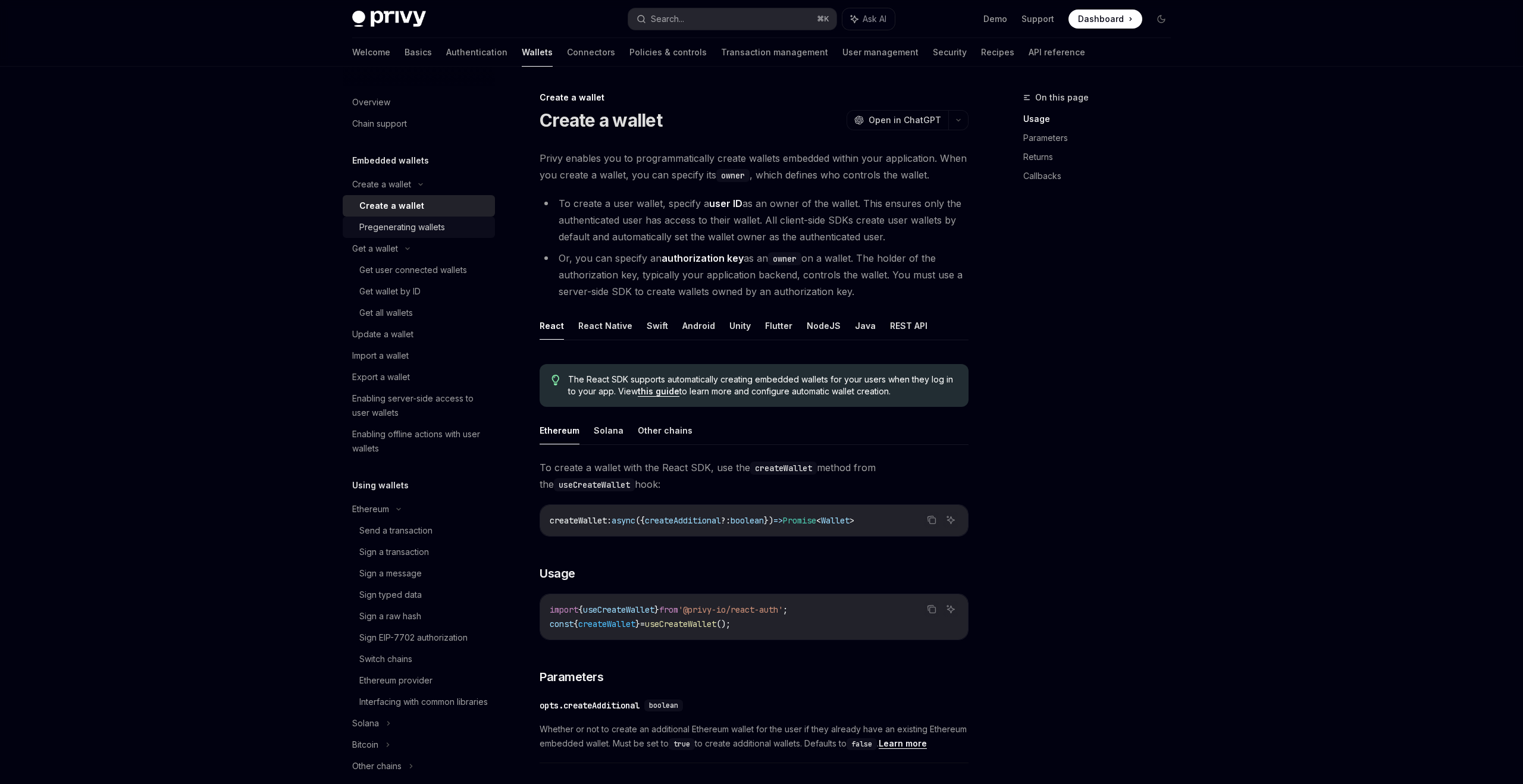
click at [426, 222] on div "Pregenerating wallets" at bounding box center [402, 227] width 86 height 14
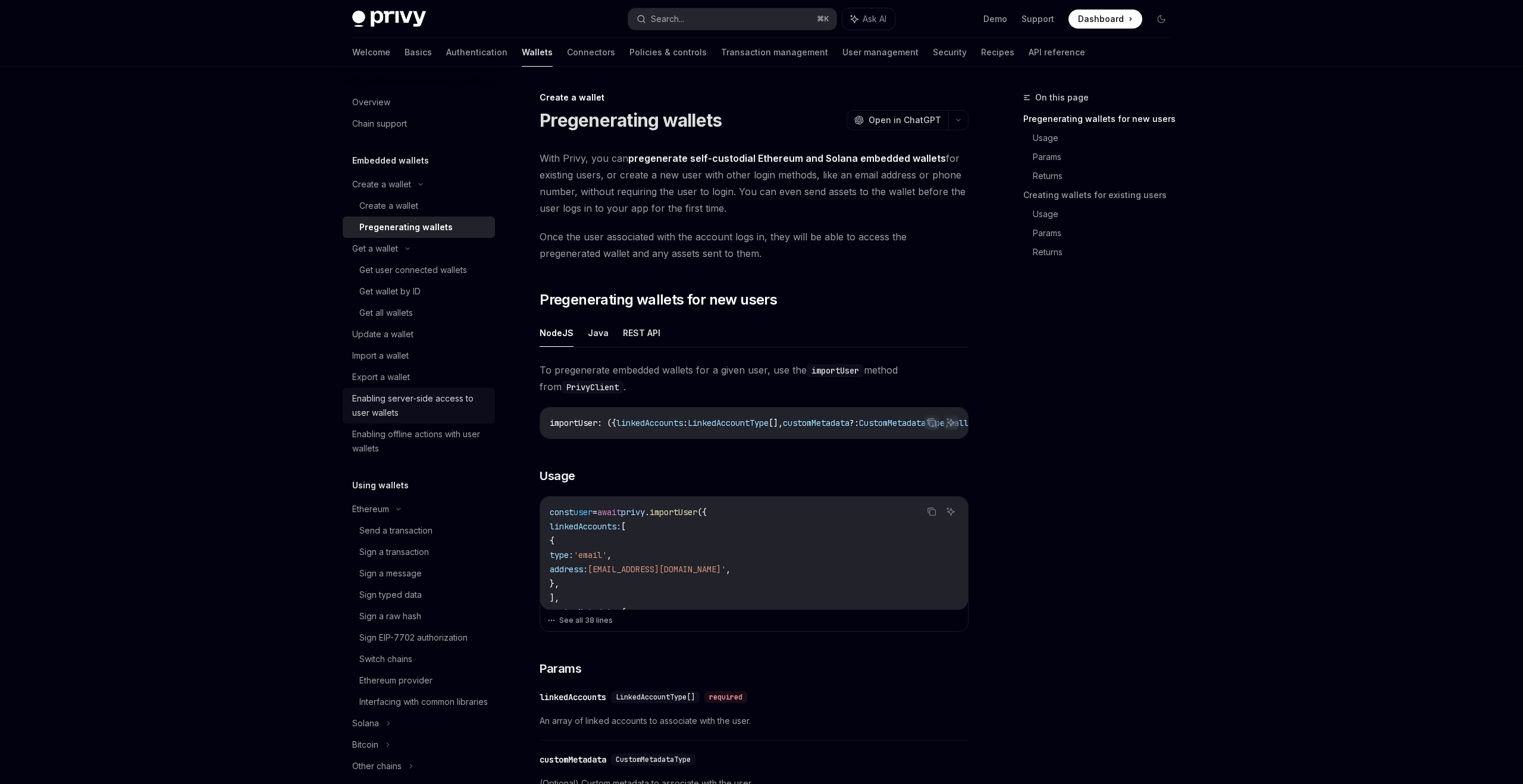
click at [414, 395] on div "Enabling server-side access to user wallets" at bounding box center [420, 406] width 135 height 29
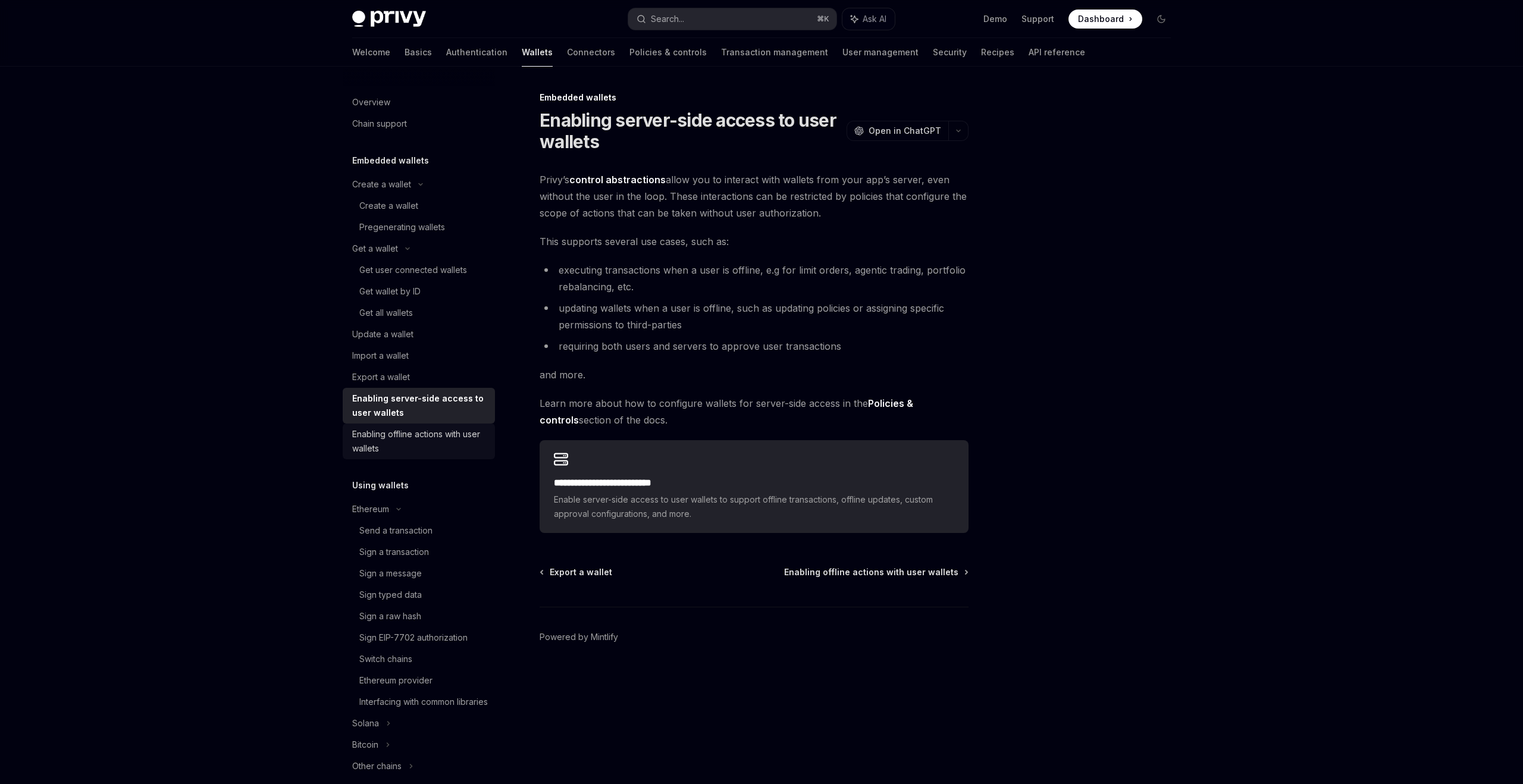
click at [413, 434] on div "Enabling offline actions with user wallets" at bounding box center [420, 441] width 135 height 29
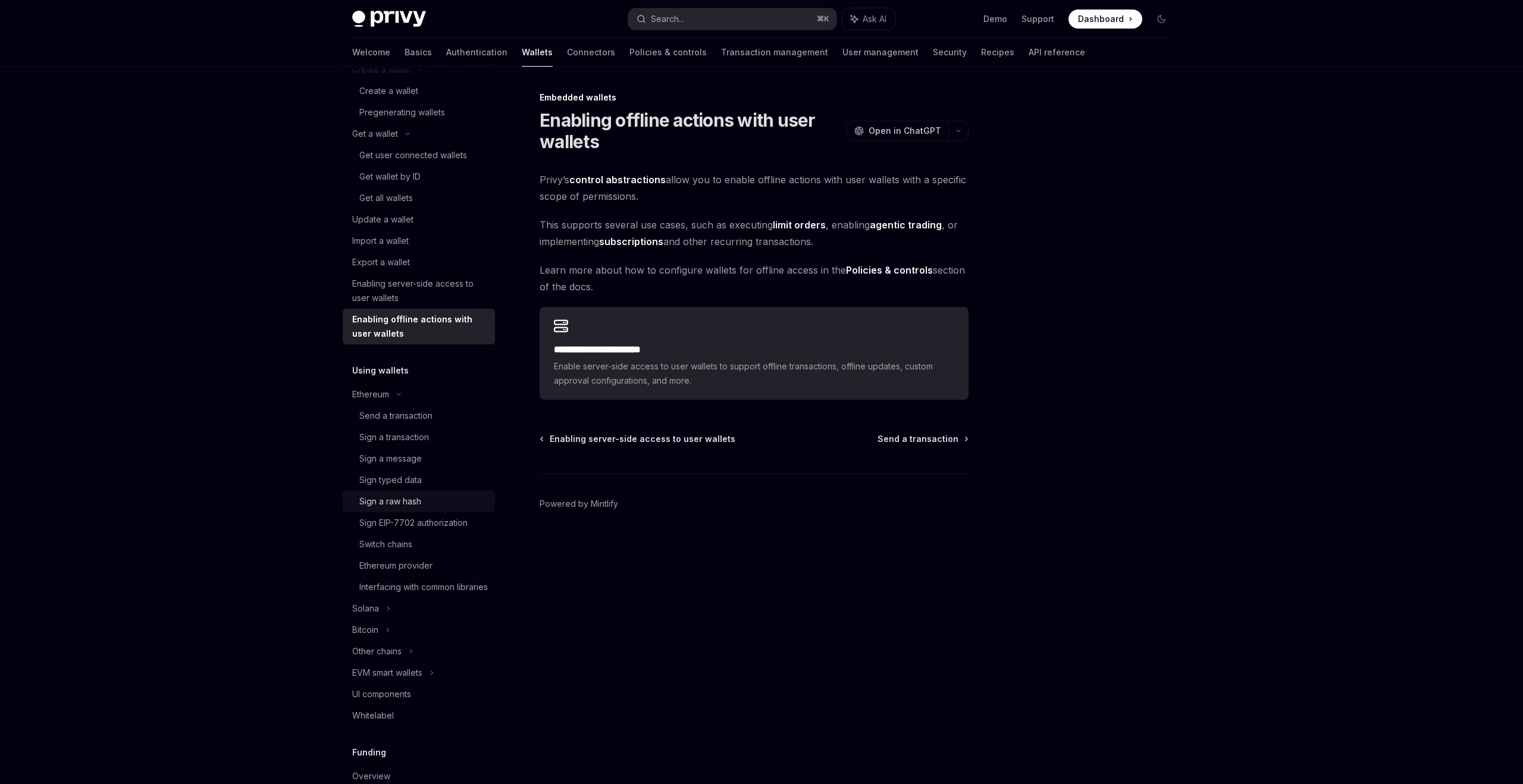
scroll to position [117, 0]
click at [429, 523] on div "Sign EIP-7702 authorization" at bounding box center [414, 521] width 108 height 14
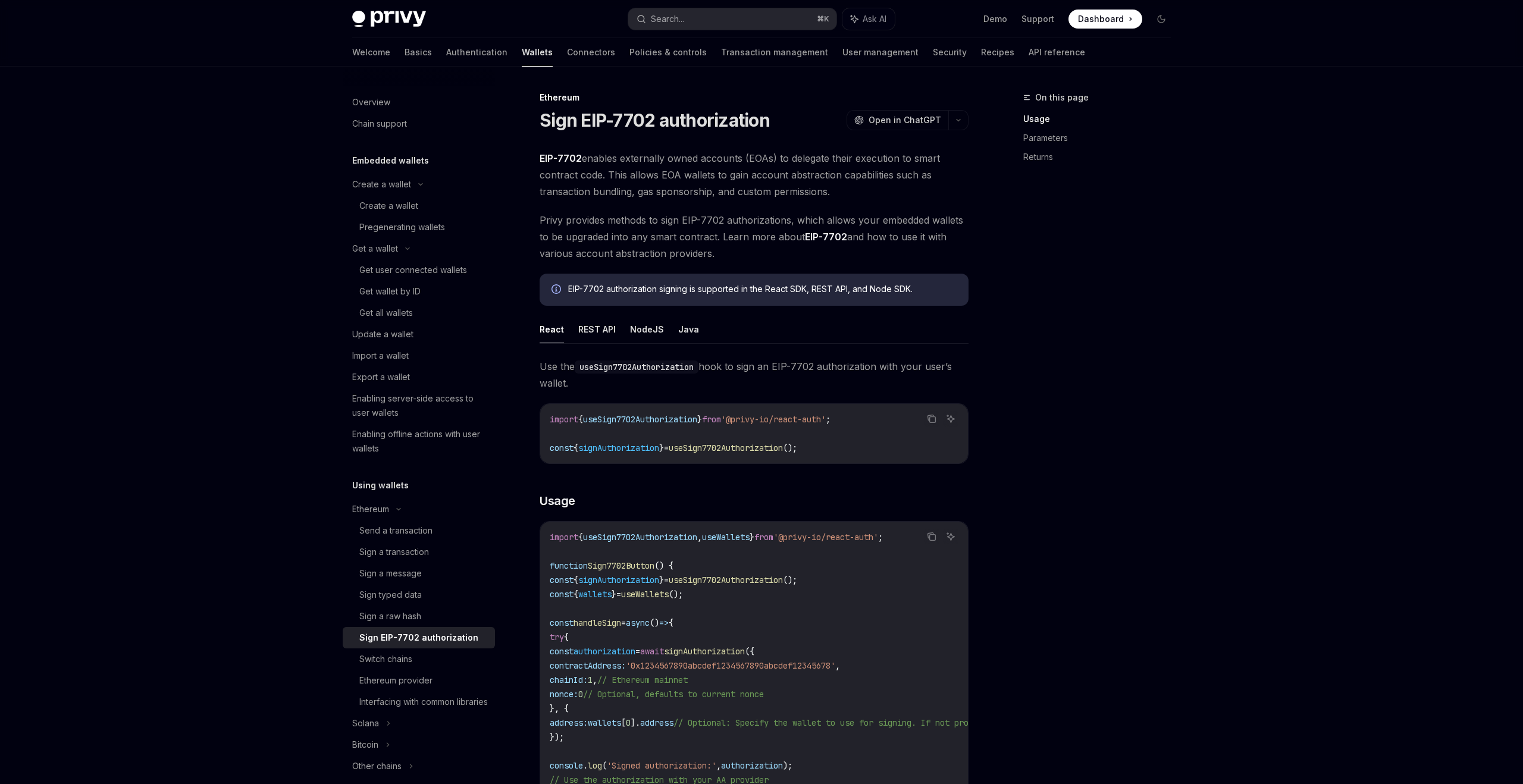
type textarea "*"
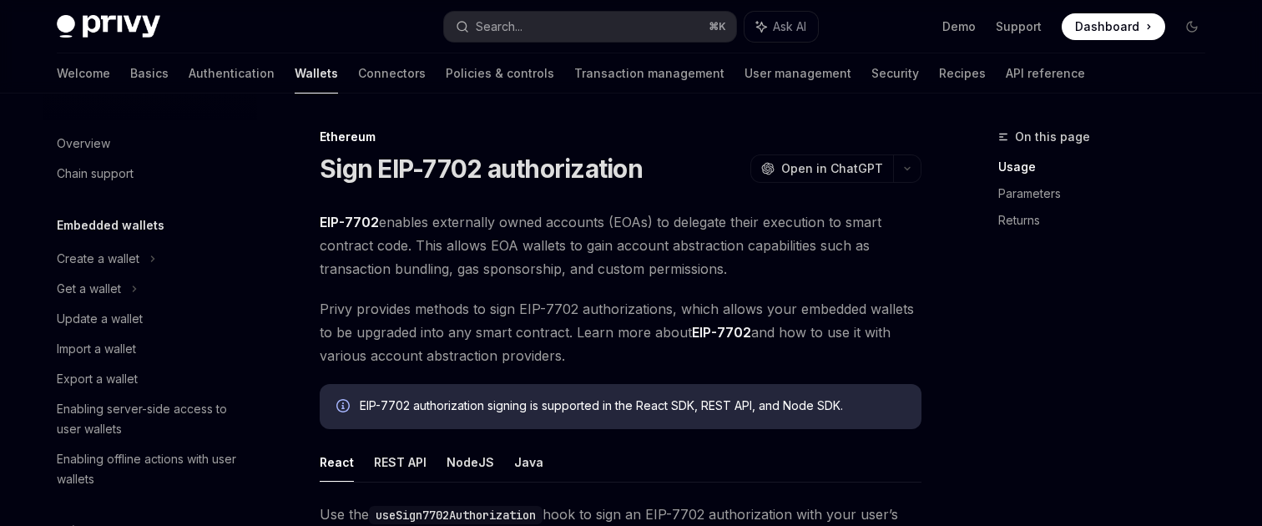
type textarea "*"
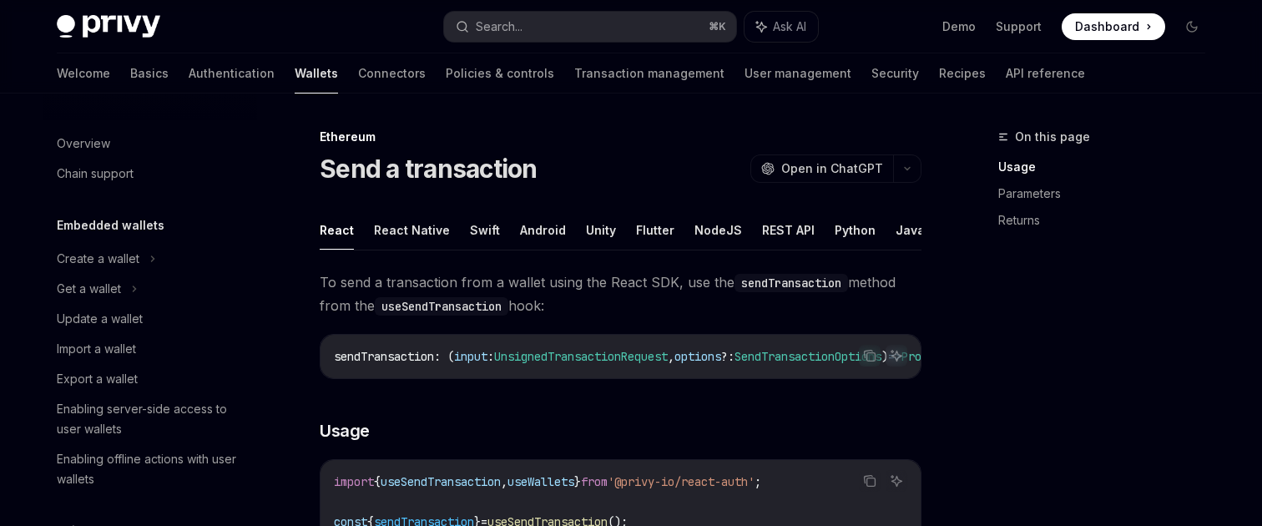
type textarea "*"
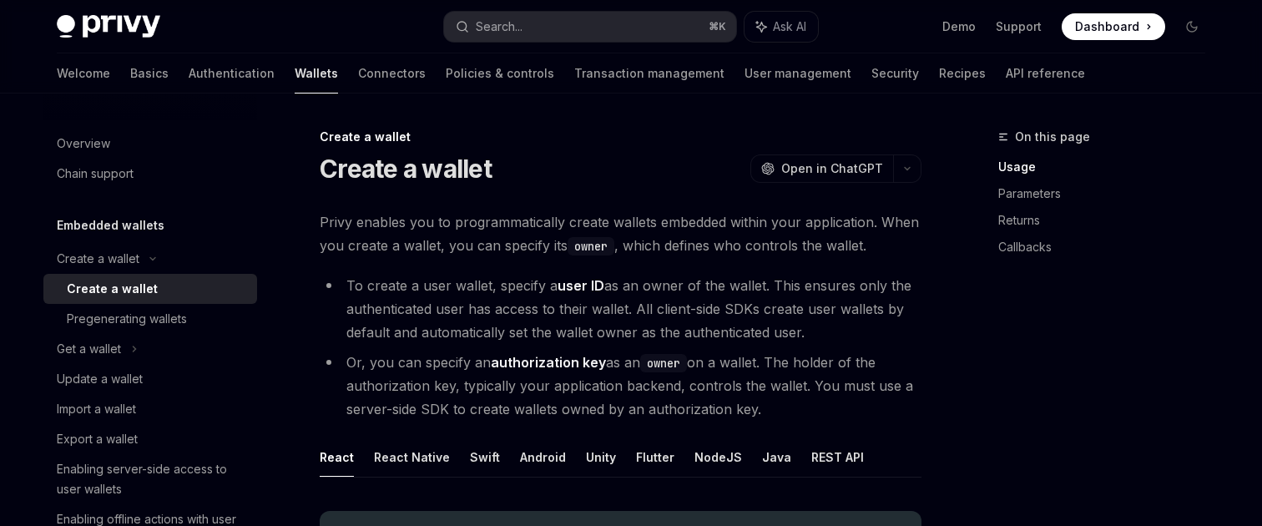
type textarea "*"
